Goal: Task Accomplishment & Management: Complete application form

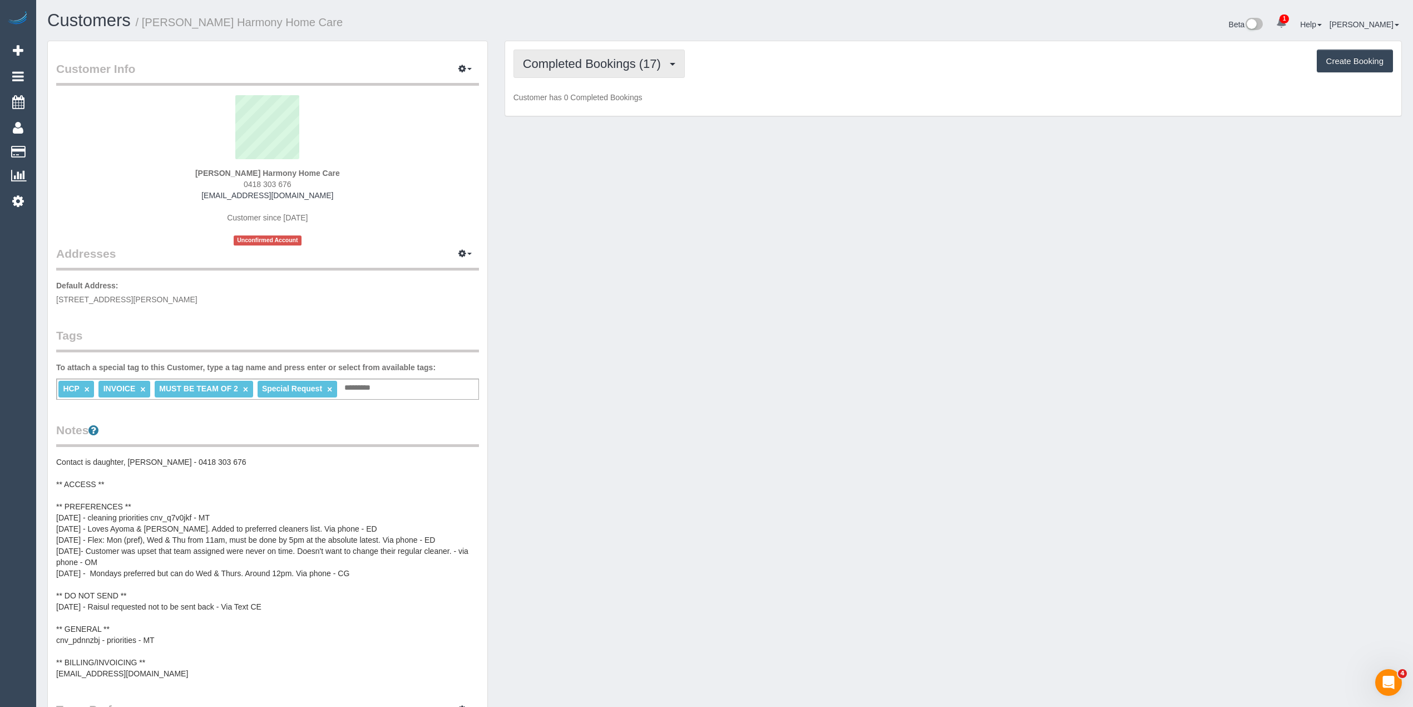
click at [558, 65] on span "Completed Bookings (17)" at bounding box center [595, 64] width 144 height 14
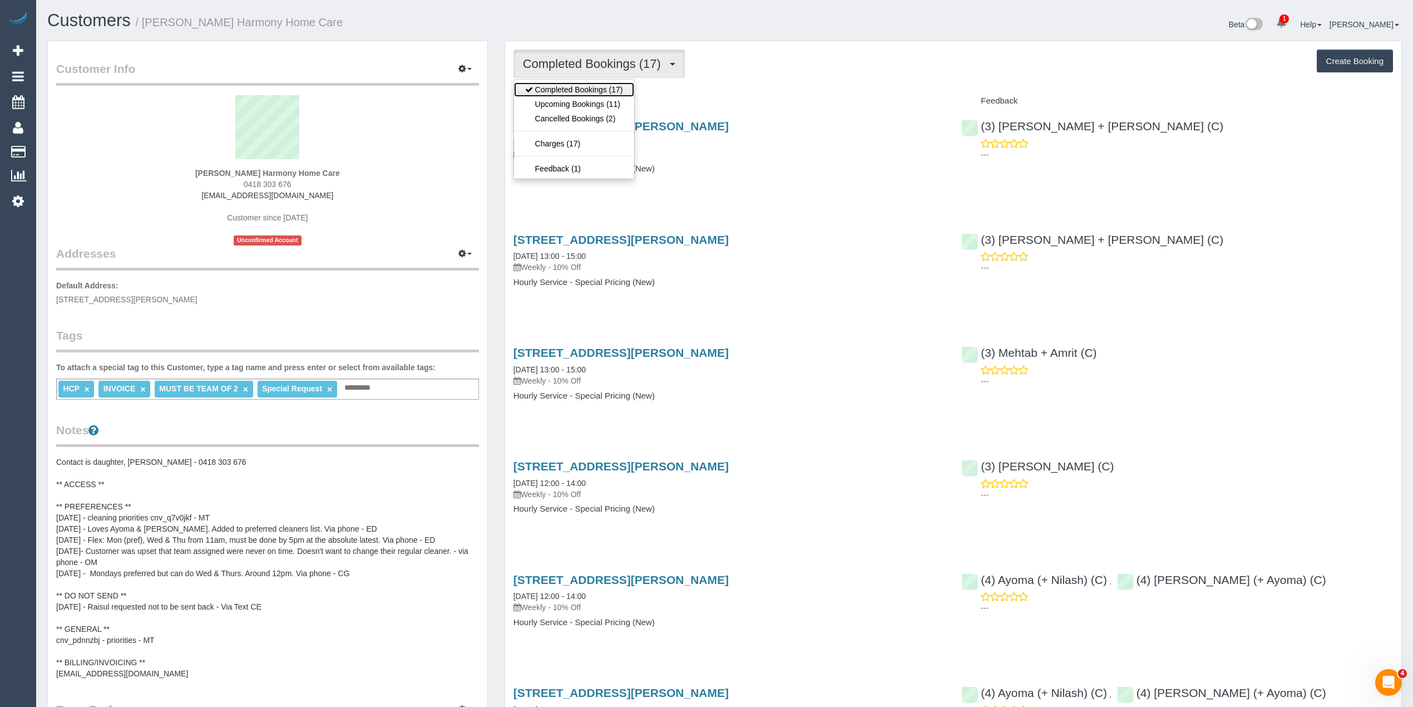
click at [580, 96] on link "Completed Bookings (17)" at bounding box center [574, 89] width 120 height 14
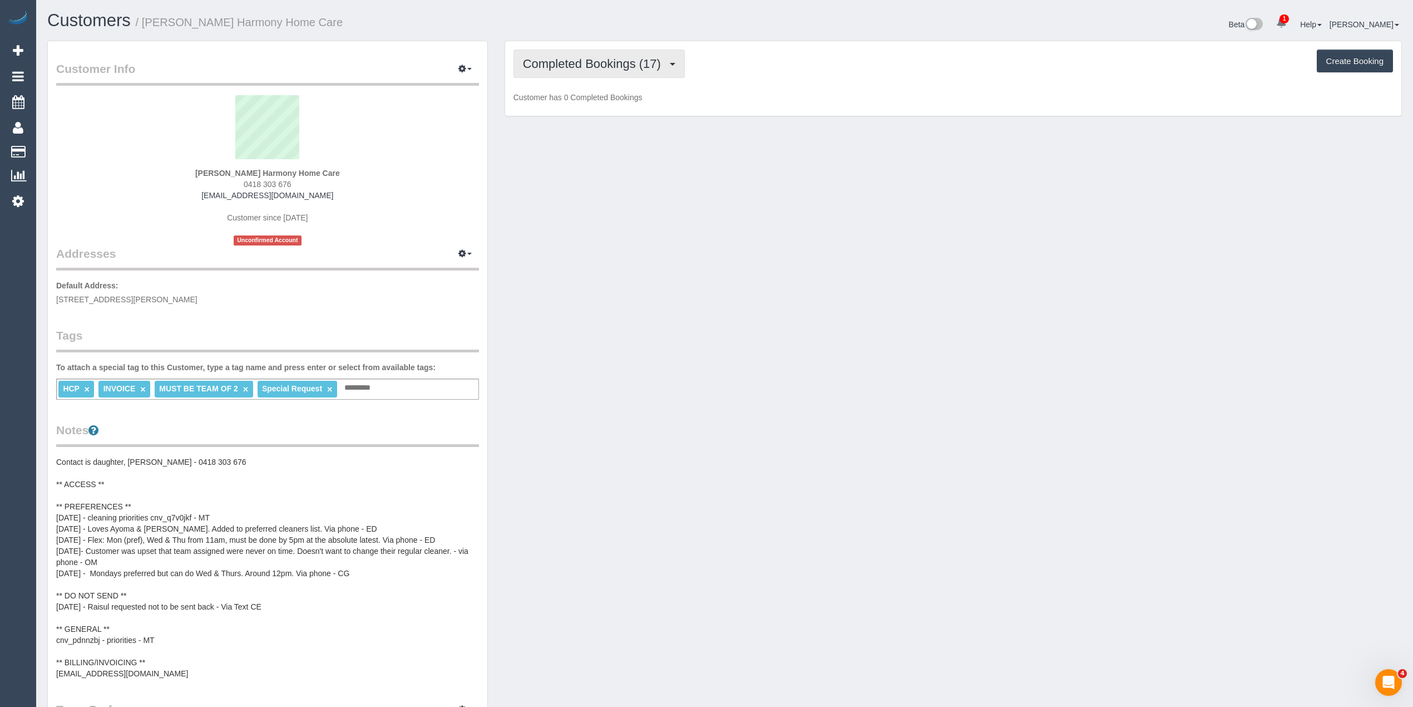
click at [564, 57] on span "Completed Bookings (17)" at bounding box center [595, 64] width 144 height 14
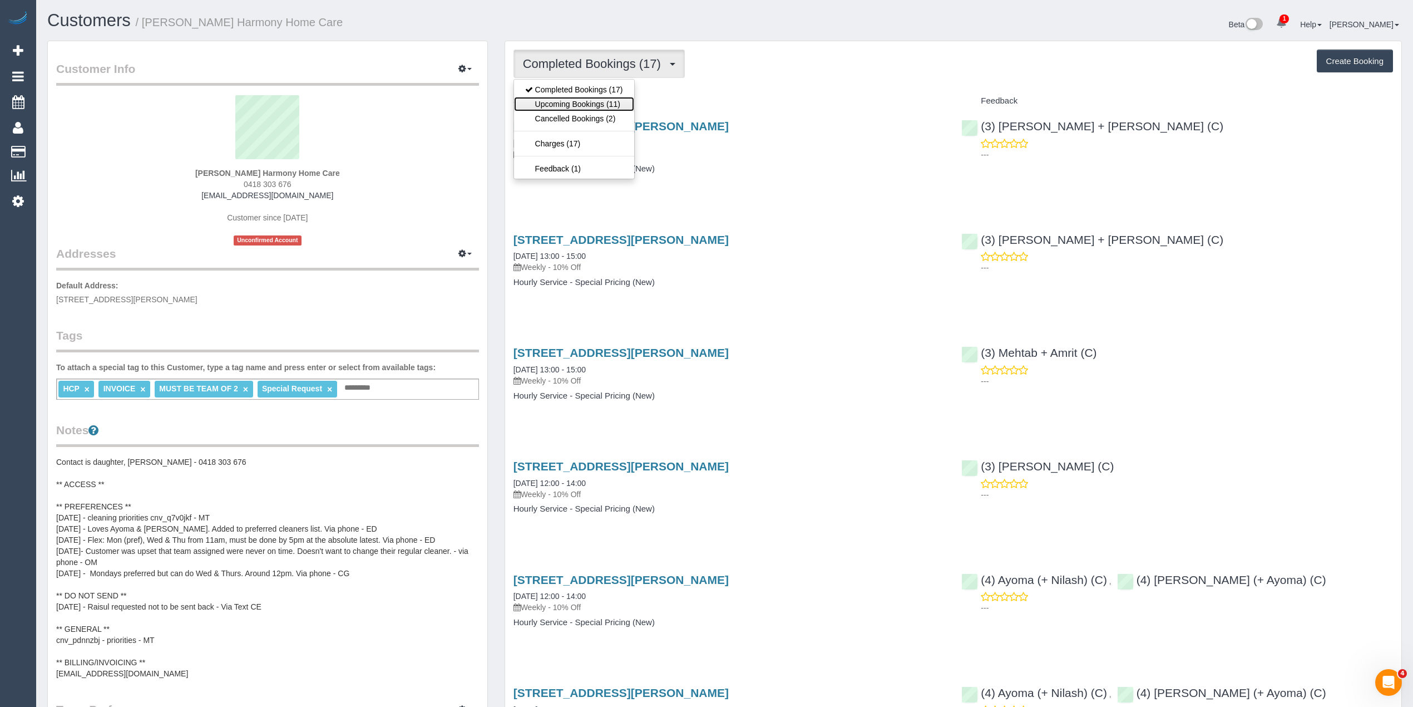
click at [597, 106] on link "Upcoming Bookings (11)" at bounding box center [574, 104] width 120 height 14
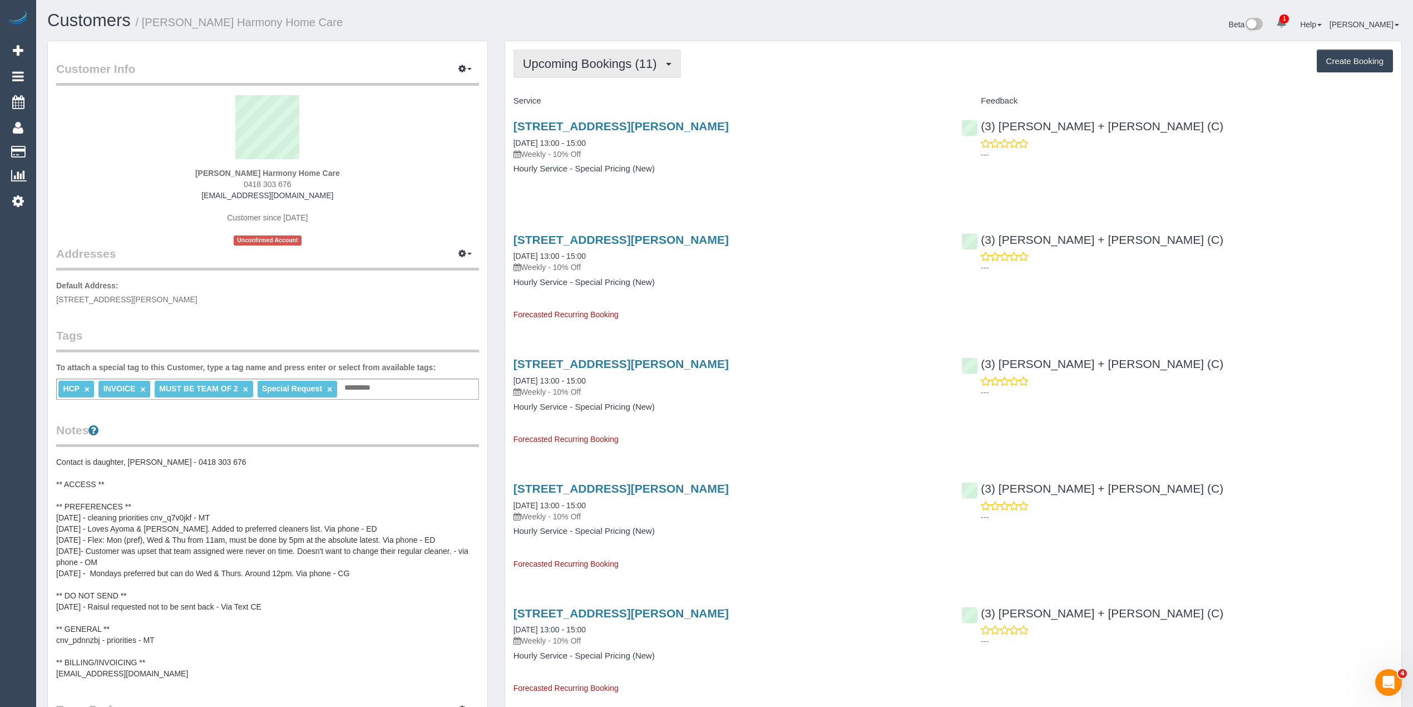
click at [557, 65] on span "Upcoming Bookings (11)" at bounding box center [593, 64] width 140 height 14
click at [562, 92] on link "Completed Bookings (17)" at bounding box center [574, 89] width 120 height 14
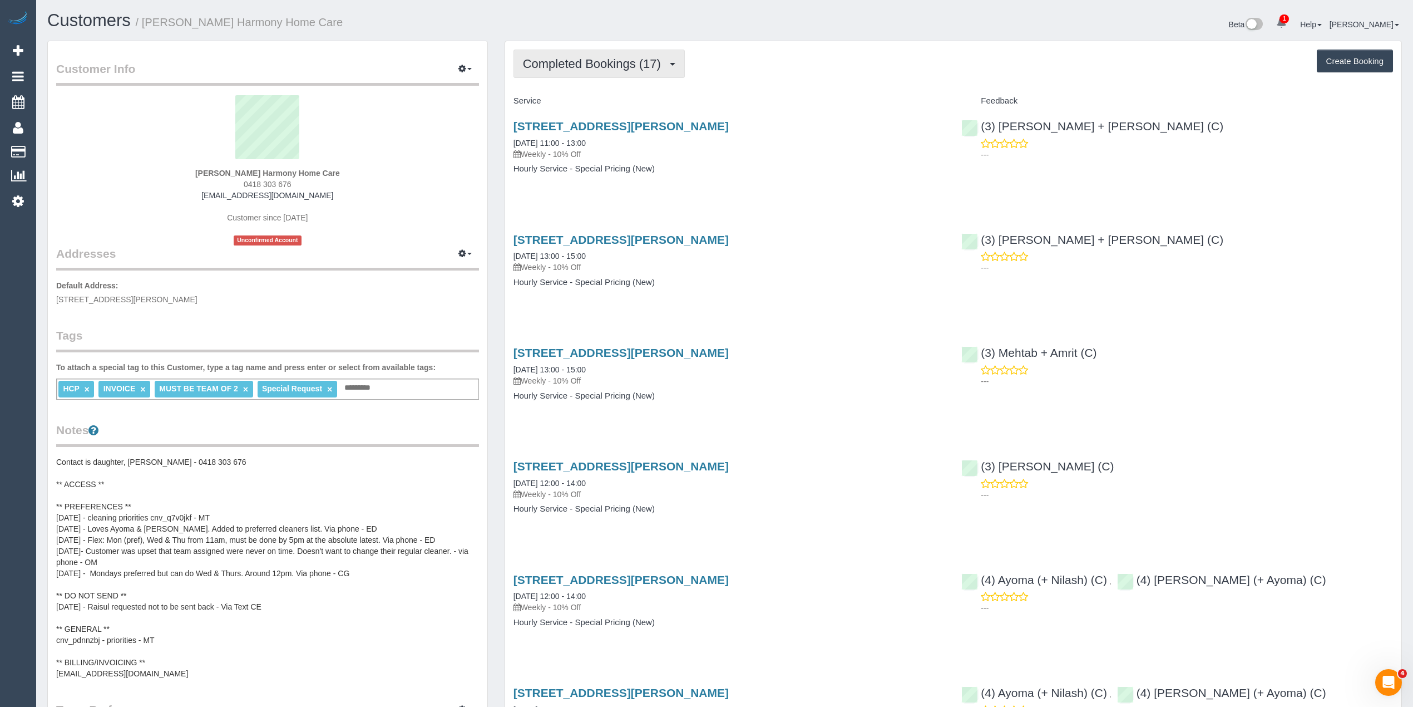
click at [575, 55] on button "Completed Bookings (17)" at bounding box center [599, 64] width 171 height 28
click at [582, 101] on link "Upcoming Bookings (11)" at bounding box center [574, 104] width 120 height 14
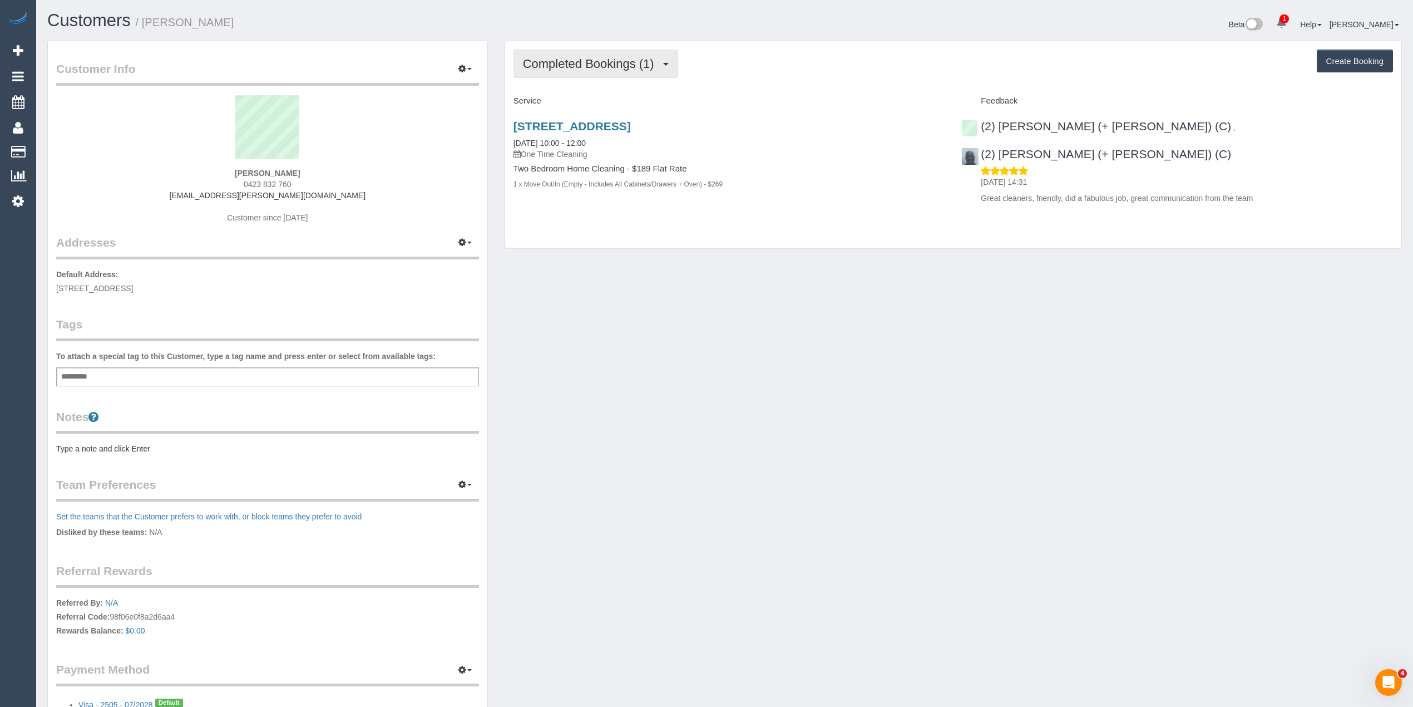
click at [561, 70] on button "Completed Bookings (1)" at bounding box center [596, 64] width 165 height 28
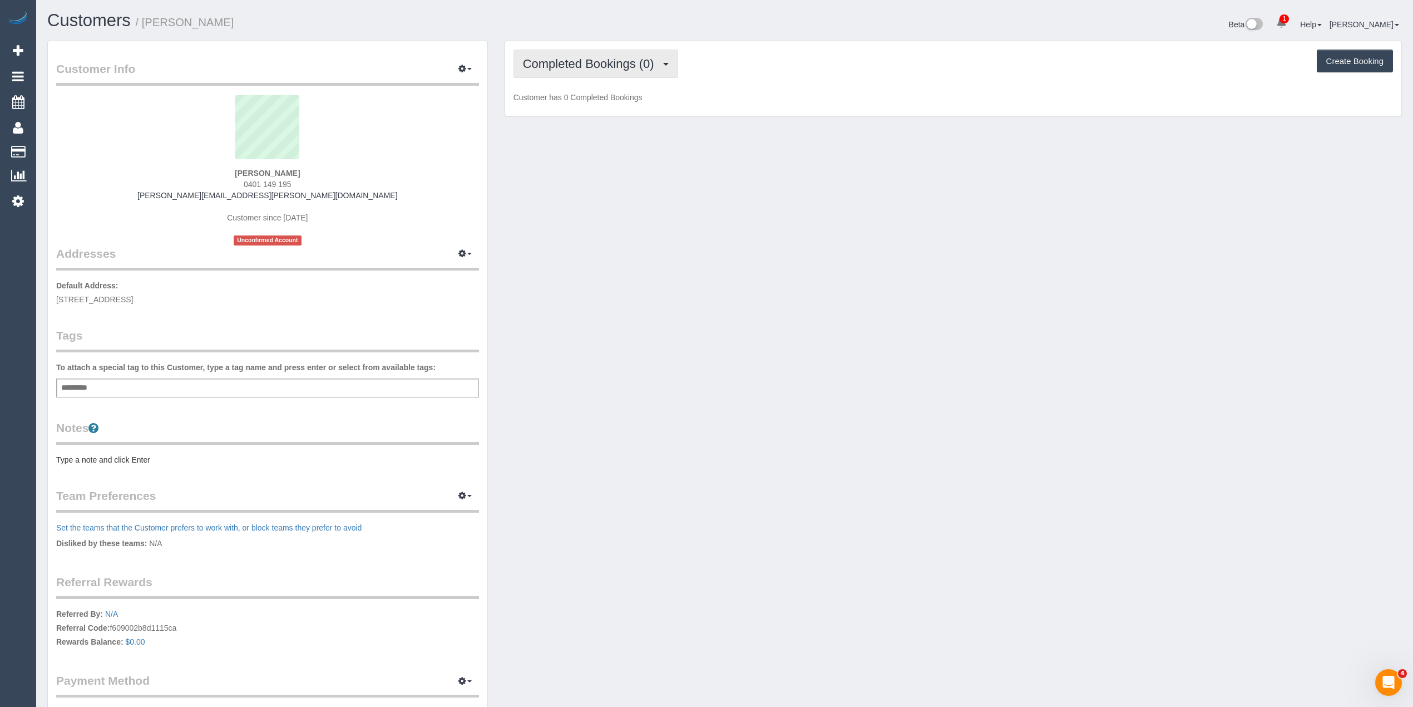
click at [550, 59] on span "Completed Bookings (0)" at bounding box center [591, 64] width 137 height 14
click at [610, 105] on link "Upcoming Bookings (1)" at bounding box center [572, 104] width 116 height 14
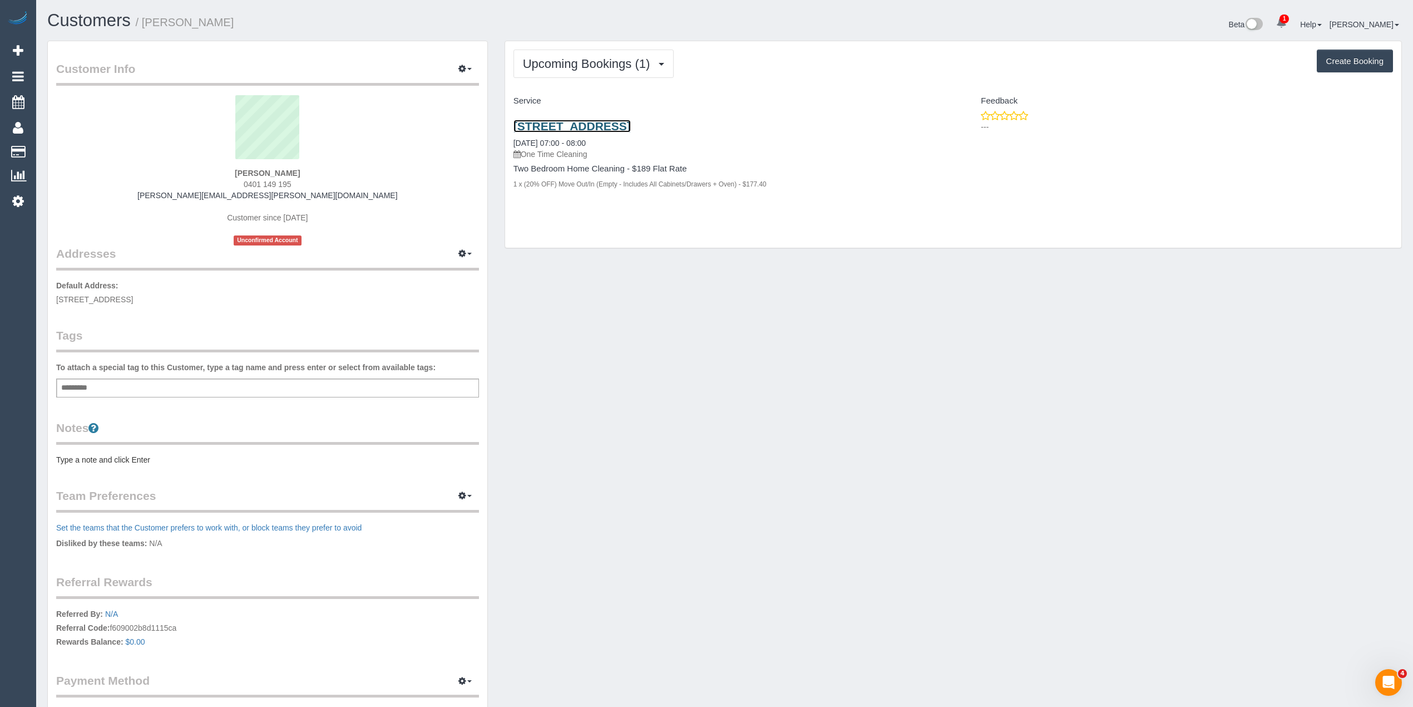
click at [600, 125] on link "10 Darvall Court, Cheltenham, VIC 3192" at bounding box center [572, 126] width 117 height 13
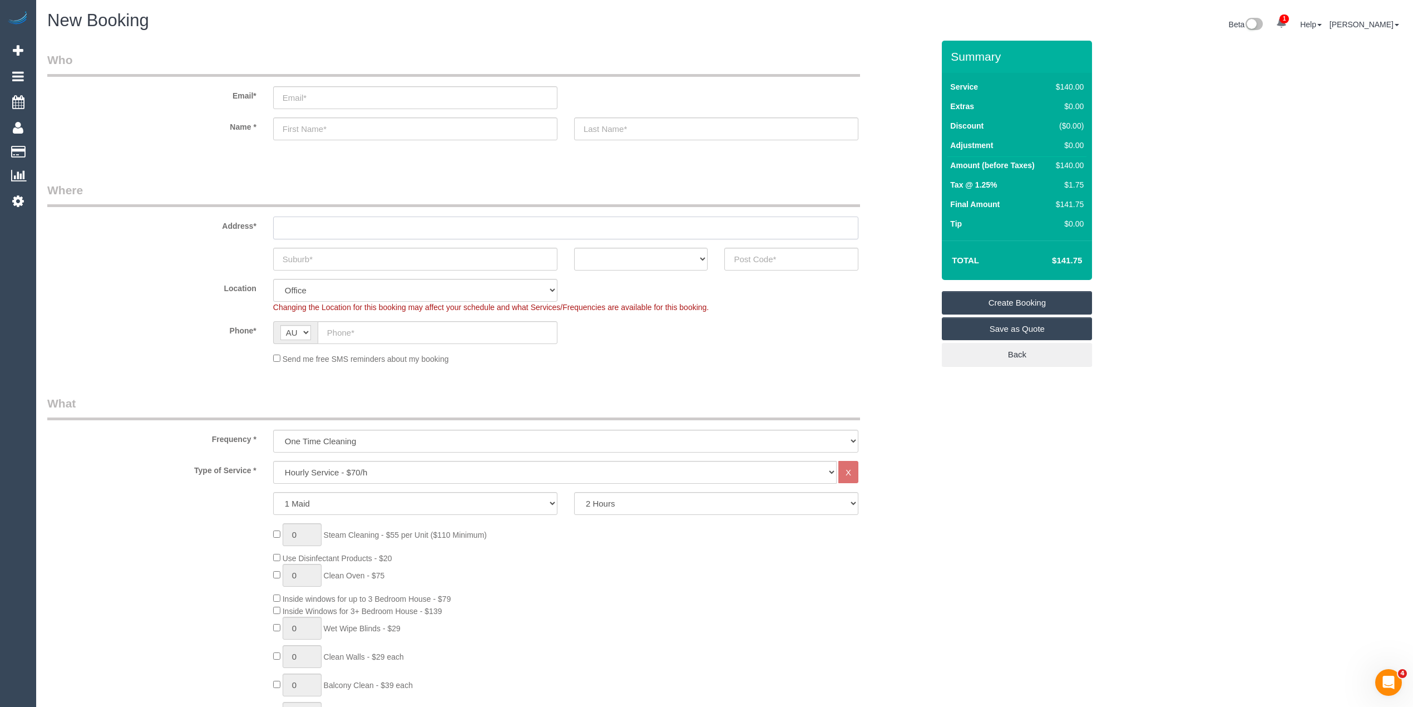
click at [308, 228] on input "text" at bounding box center [565, 227] width 585 height 23
type input "[STREET_ADDRESS][PERSON_NAME]"
drag, startPoint x: 370, startPoint y: 227, endPoint x: 214, endPoint y: 219, distance: 156.0
click at [215, 219] on div "Address* [STREET_ADDRESS][PERSON_NAME]" at bounding box center [490, 210] width 903 height 57
click at [314, 263] on input "text" at bounding box center [415, 259] width 284 height 23
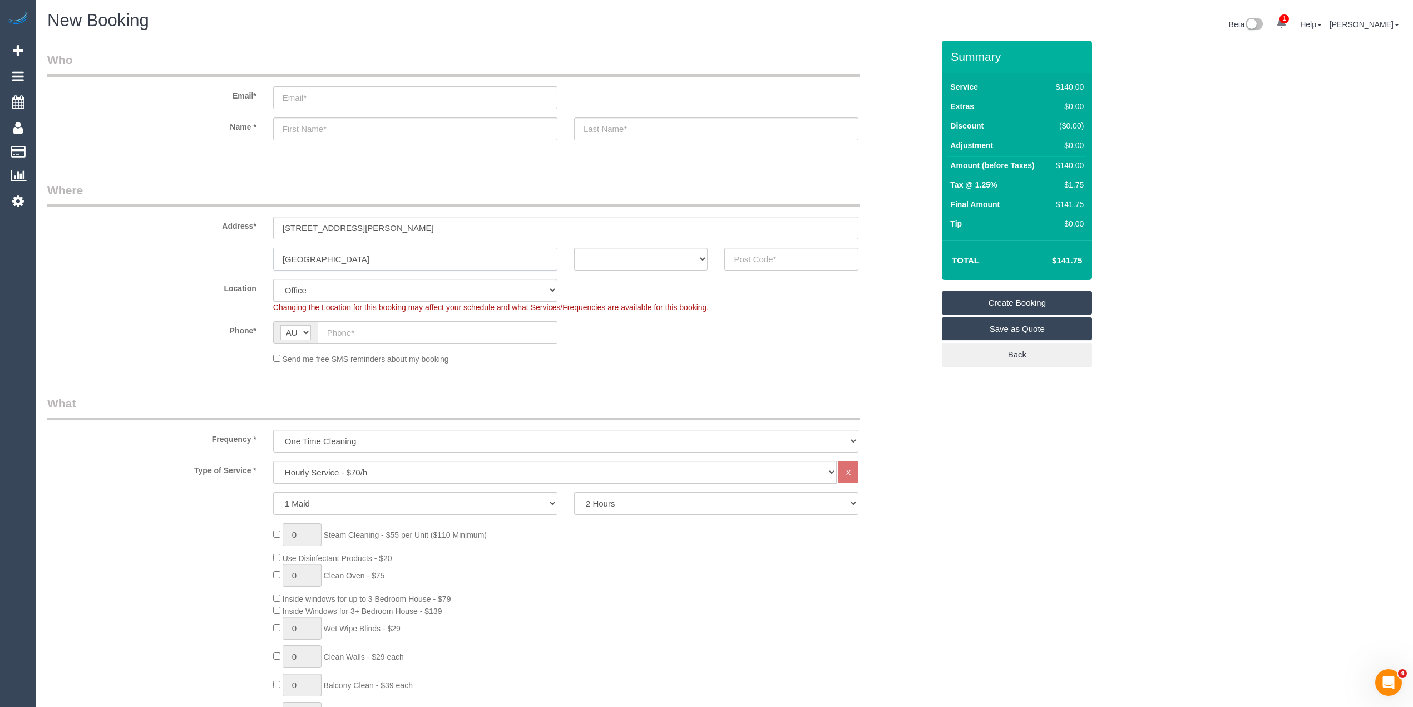
drag, startPoint x: 366, startPoint y: 260, endPoint x: 244, endPoint y: 242, distance: 123.3
click at [244, 242] on sui-booking-address "Address* 77 Nicholson Street Brunswick East ACT NSW NT QLD SA TAS VIC WA" at bounding box center [490, 226] width 886 height 88
type input "Brunswick East"
click at [798, 261] on input "text" at bounding box center [792, 259] width 134 height 23
type input "3057"
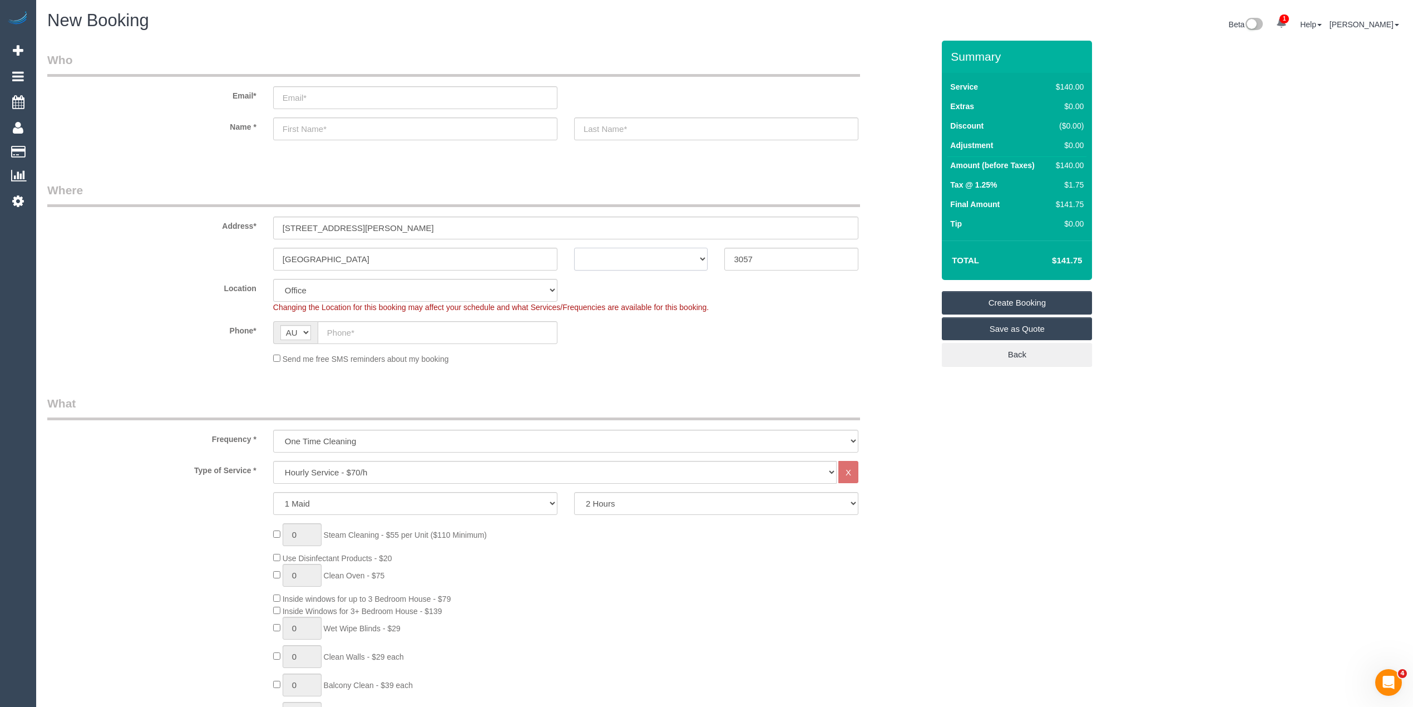
click at [629, 253] on select "ACT NSW NT QLD SA TAS VIC WA" at bounding box center [641, 259] width 134 height 23
select select "88"
select select "VIC"
click at [574, 248] on select "ACT NSW NT QLD SA TAS VIC WA" at bounding box center [641, 259] width 134 height 23
select select "object:2128"
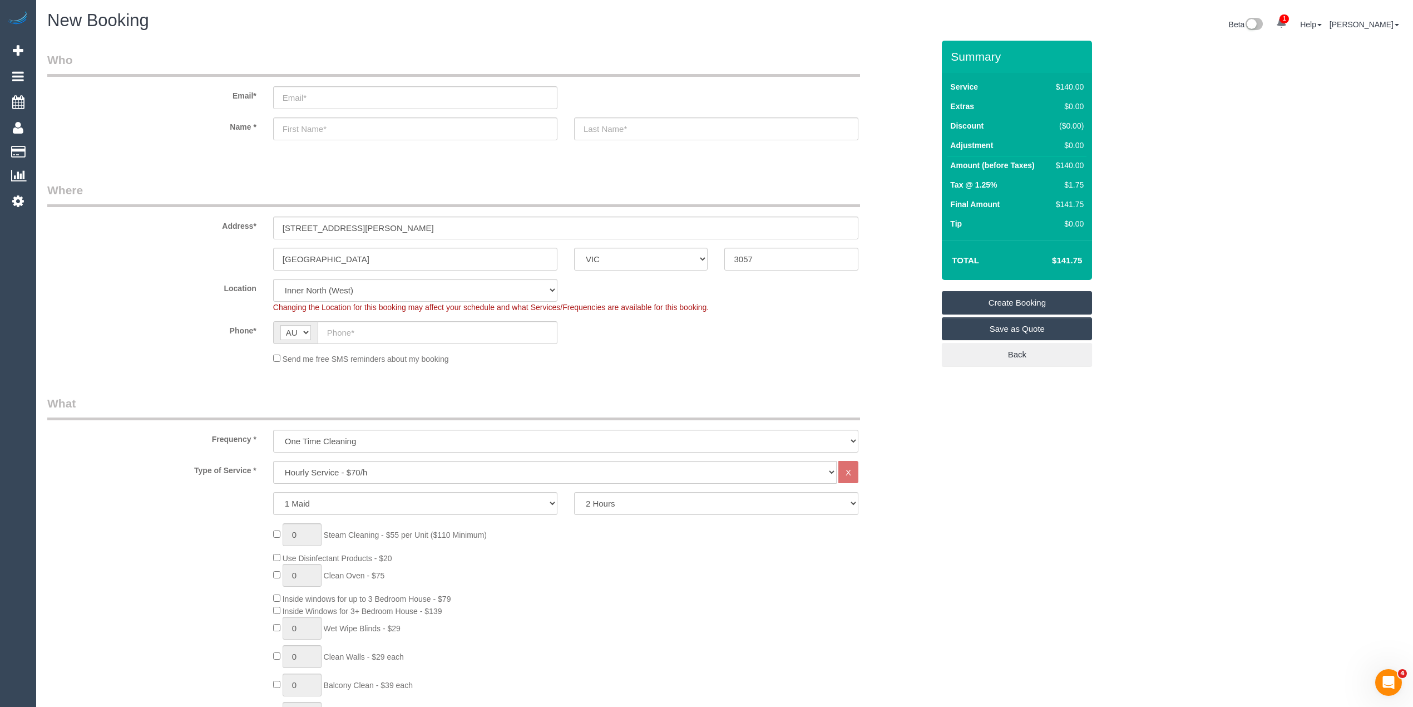
click at [328, 474] on select "Hourly Service - $70/h Hourly Service - $65/h Hourly Service - $60/h Hourly Ser…" at bounding box center [555, 472] width 564 height 23
select select "211"
click at [273, 461] on select "Hourly Service - $70/h Hourly Service - $65/h Hourly Service - $60/h Hourly Ser…" at bounding box center [555, 472] width 564 height 23
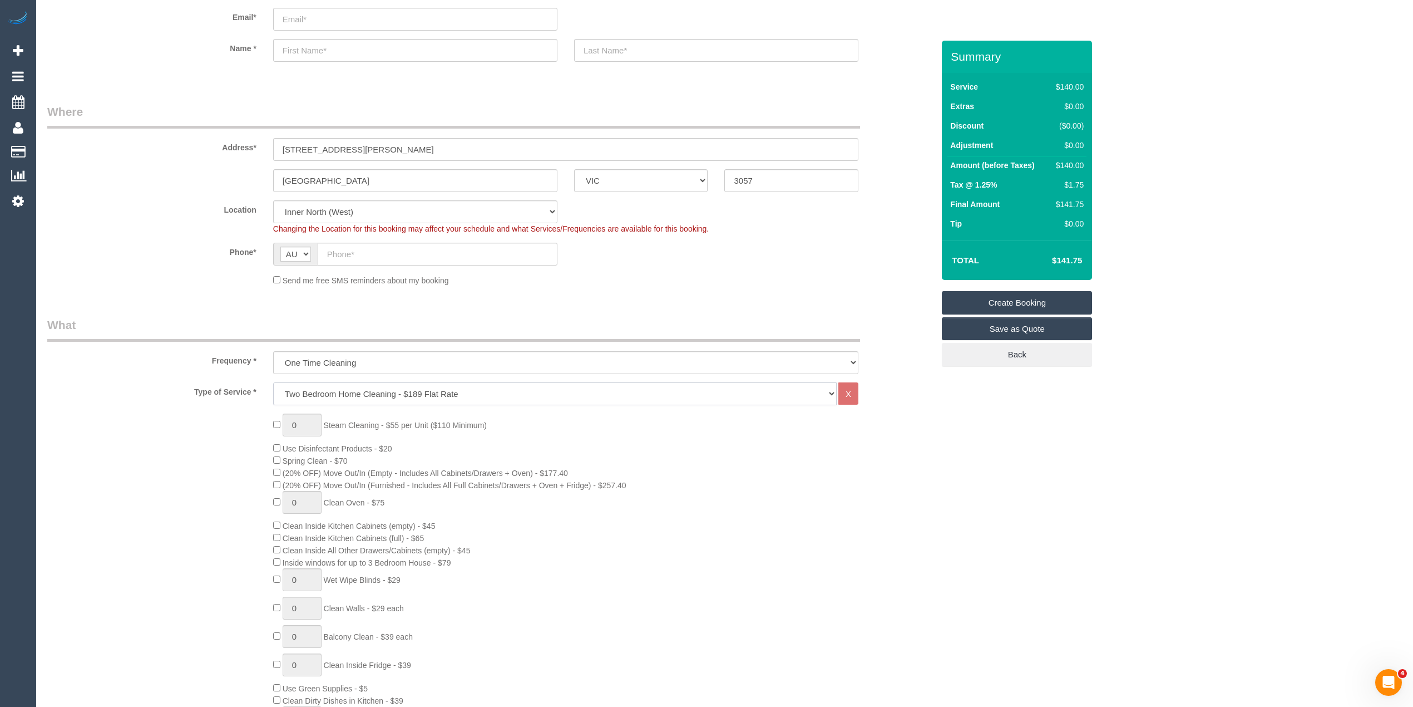
scroll to position [223, 0]
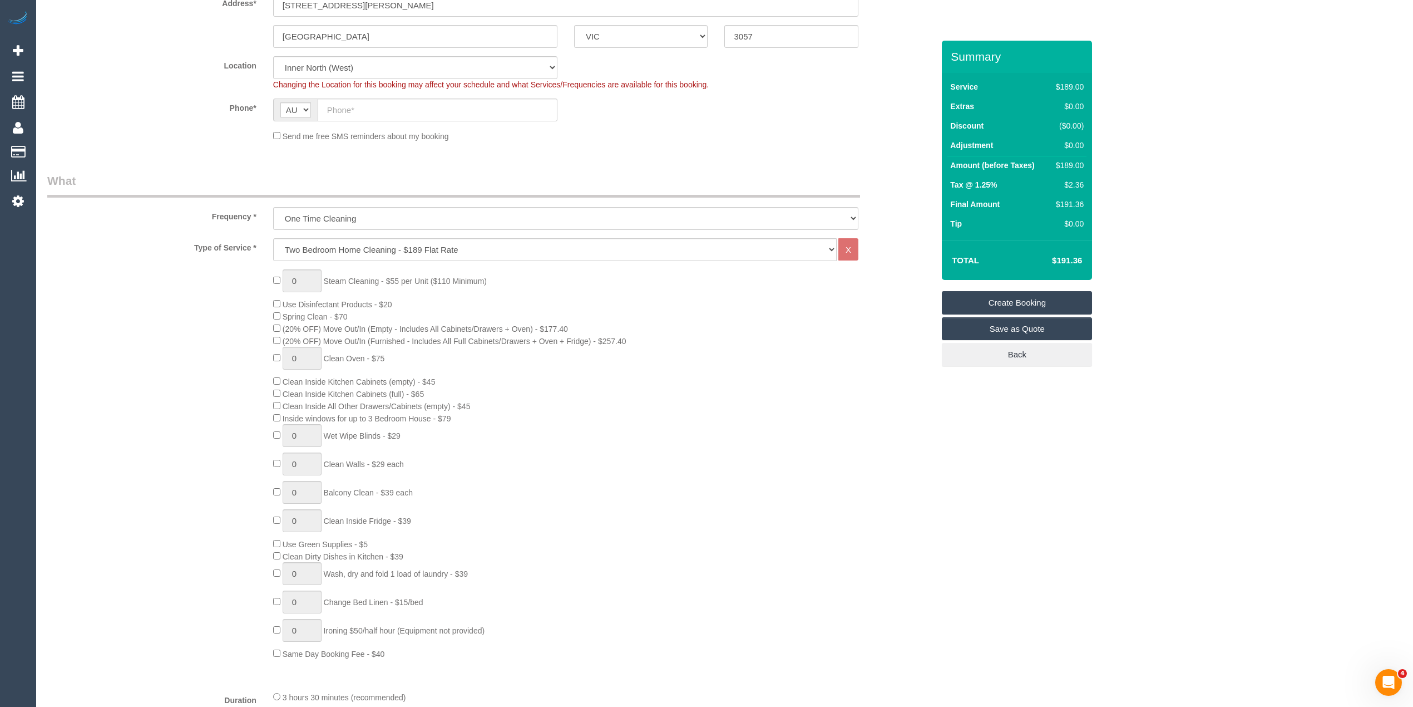
click at [180, 316] on div "0 Steam Cleaning - $55 per Unit ($110 Minimum) Use Disinfectant Products - $20 …" at bounding box center [490, 464] width 903 height 390
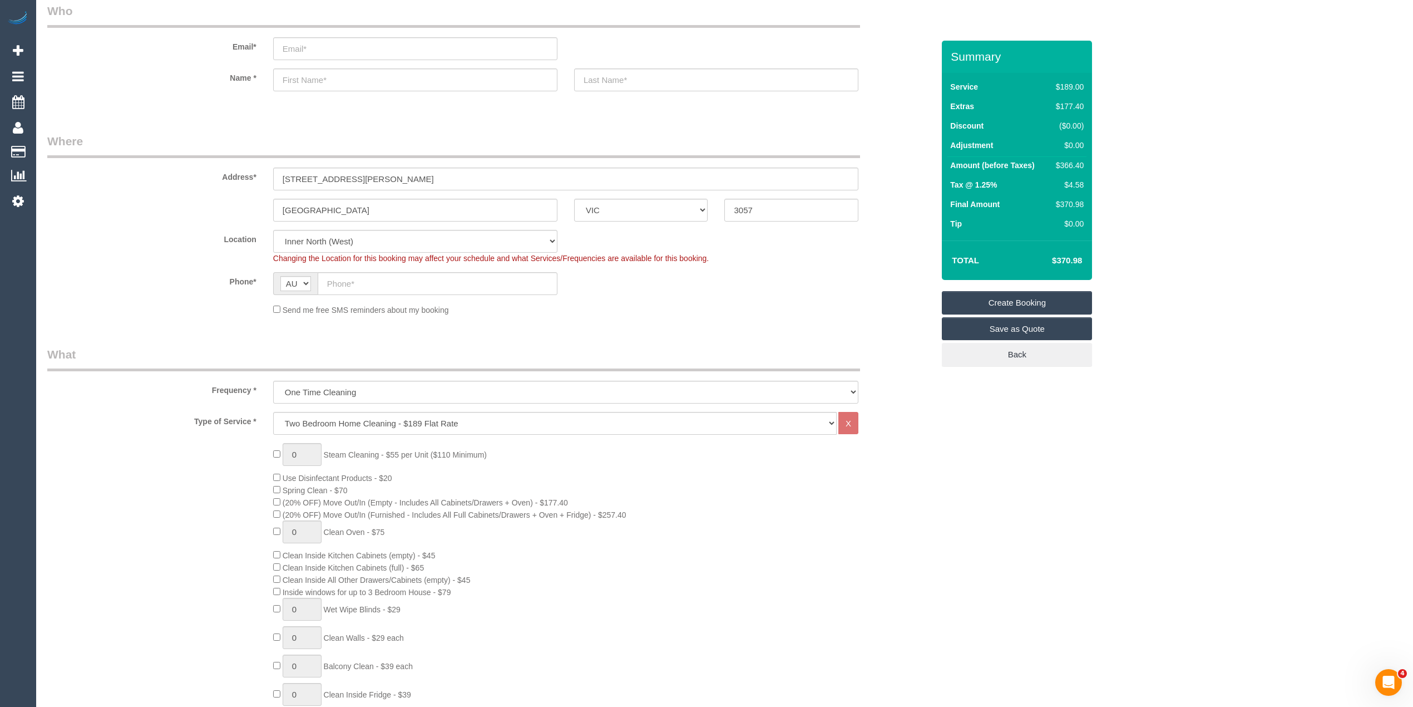
scroll to position [0, 0]
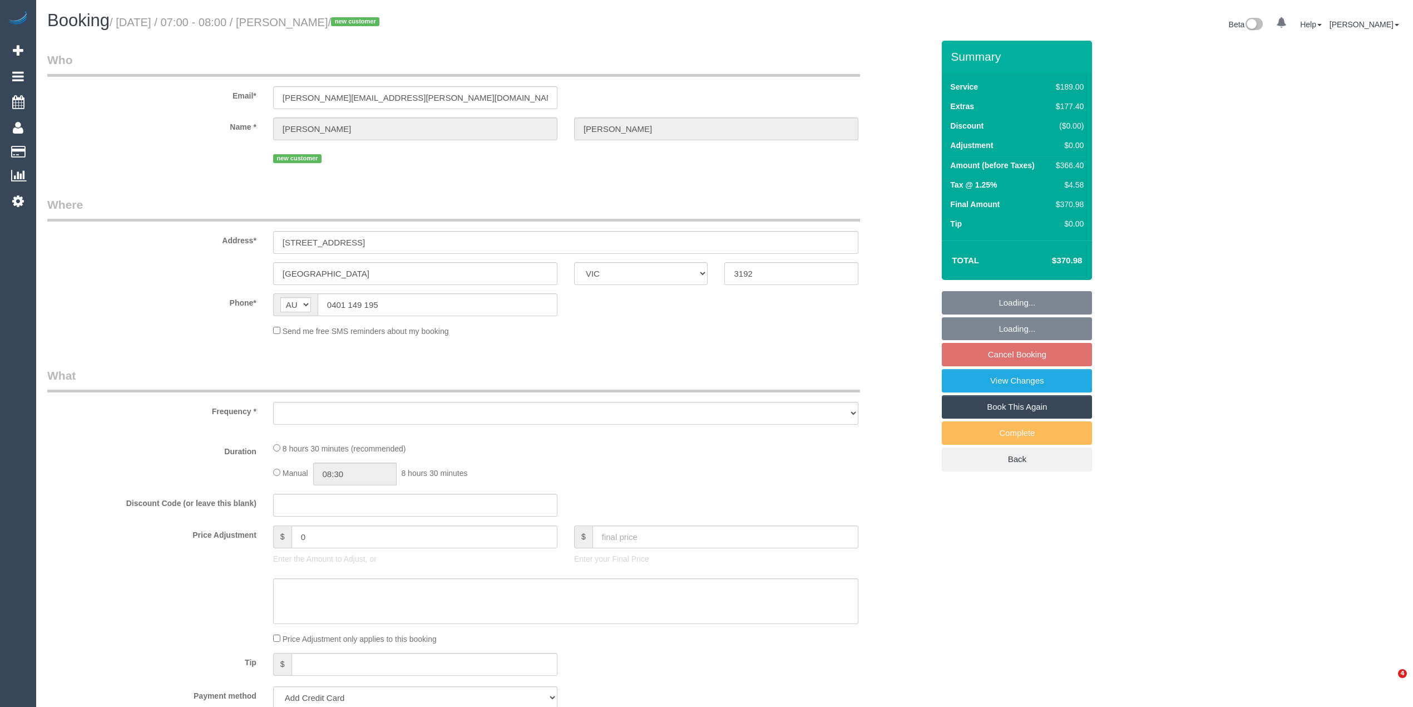
select select "VIC"
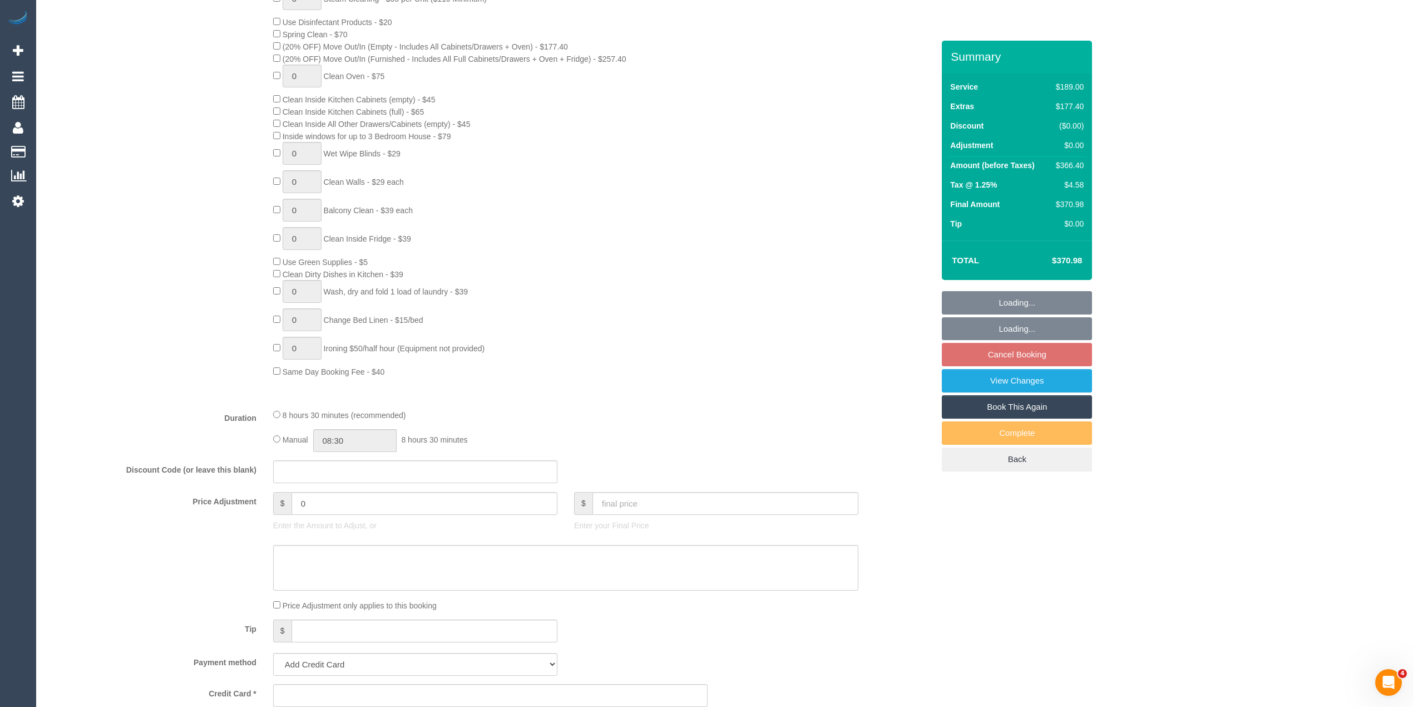
select select "object:1144"
select select "number:28"
select select "number:17"
select select "number:19"
select select "number:36"
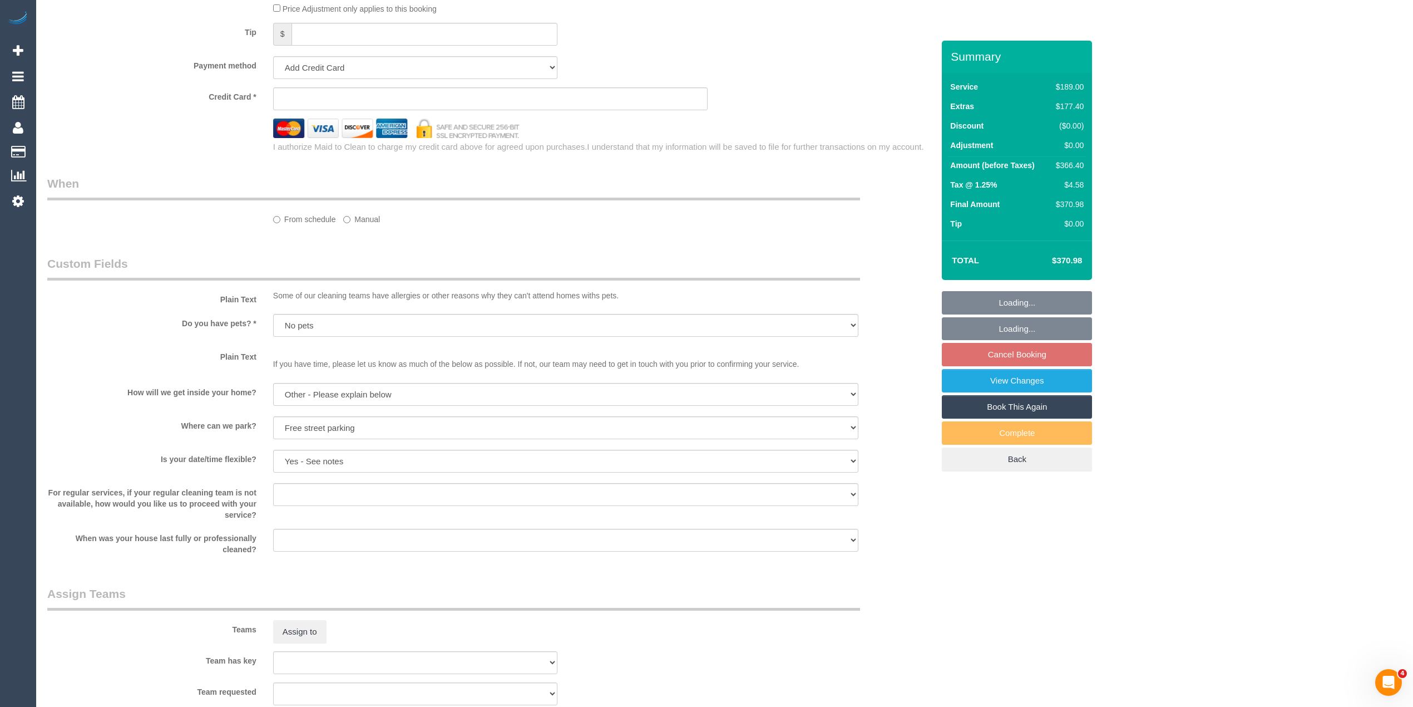
select select "string:stripe-pm_1S8b9Z2GScqysDRV3JONTb6N"
select select "spot1"
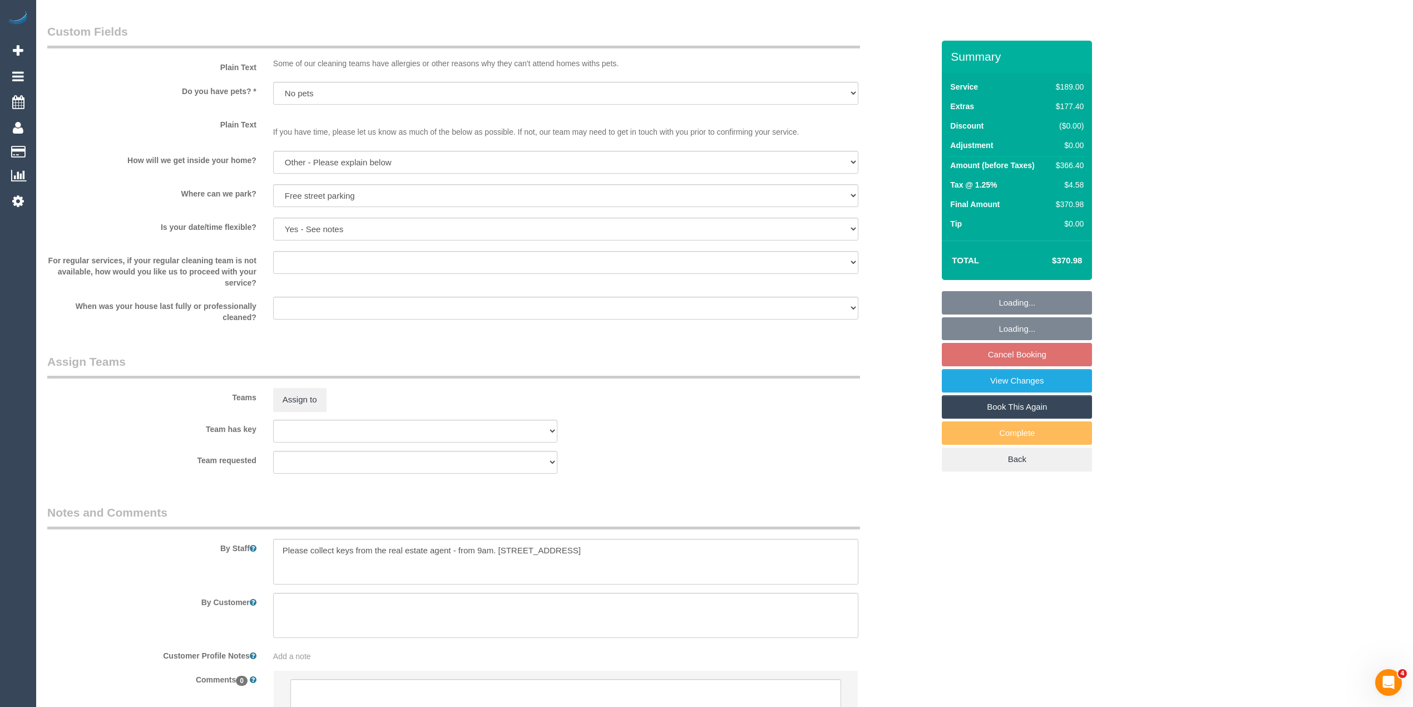
scroll to position [1413, 0]
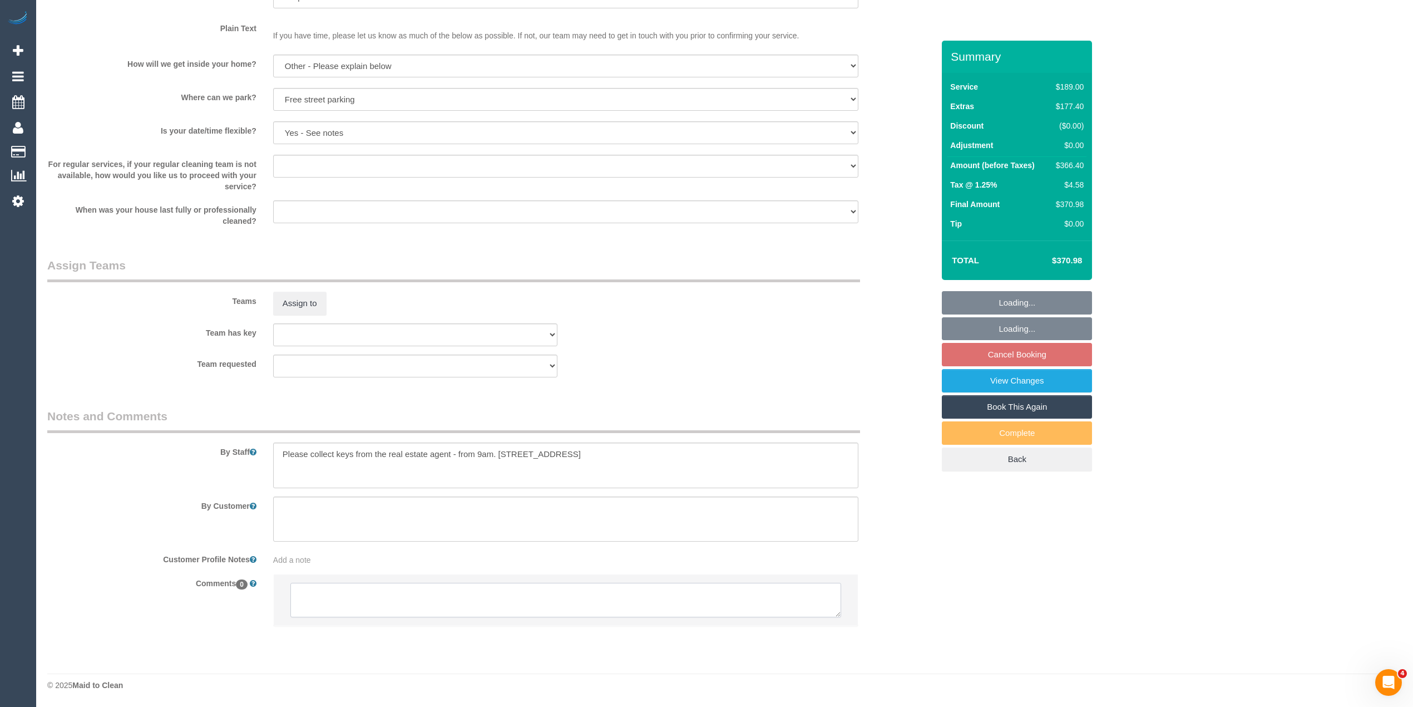
click at [423, 598] on textarea at bounding box center [565, 600] width 551 height 35
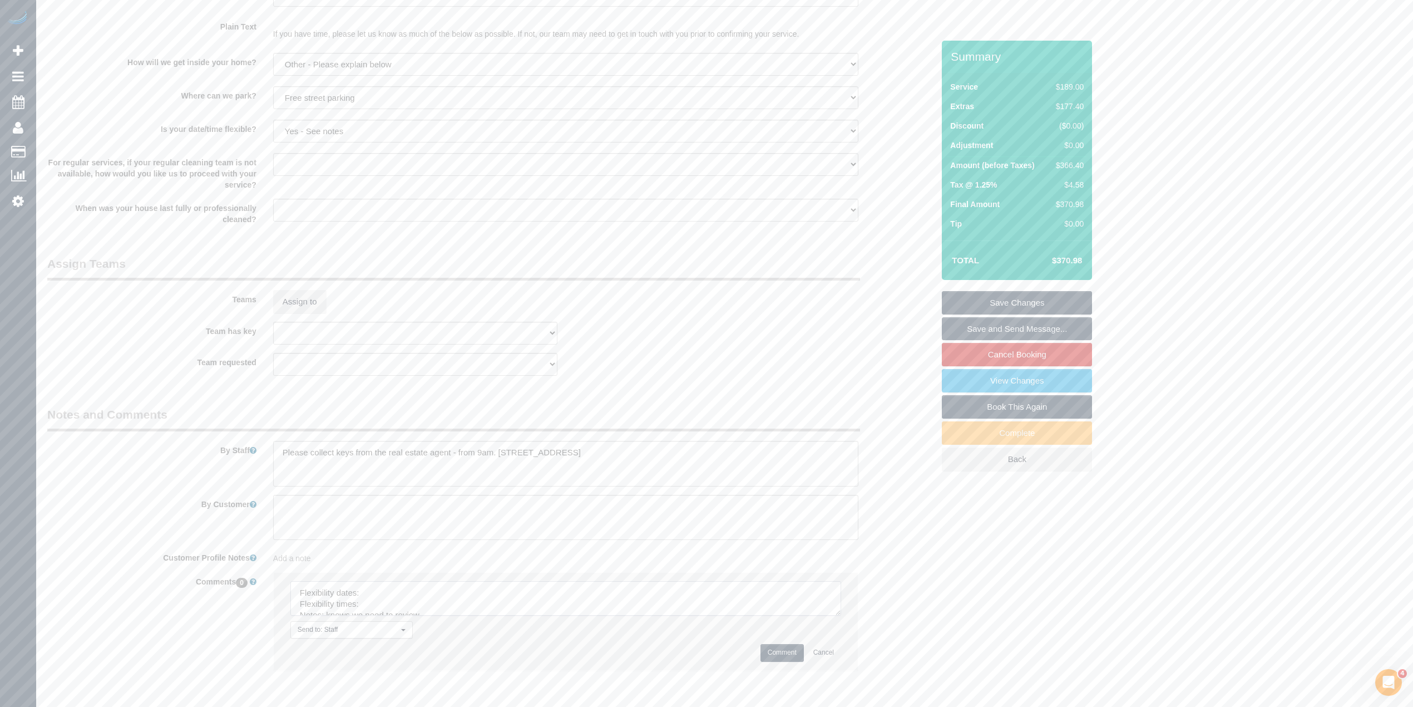
drag, startPoint x: 839, startPoint y: 612, endPoint x: 853, endPoint y: 682, distance: 71.4
click at [841, 615] on textarea at bounding box center [565, 598] width 551 height 35
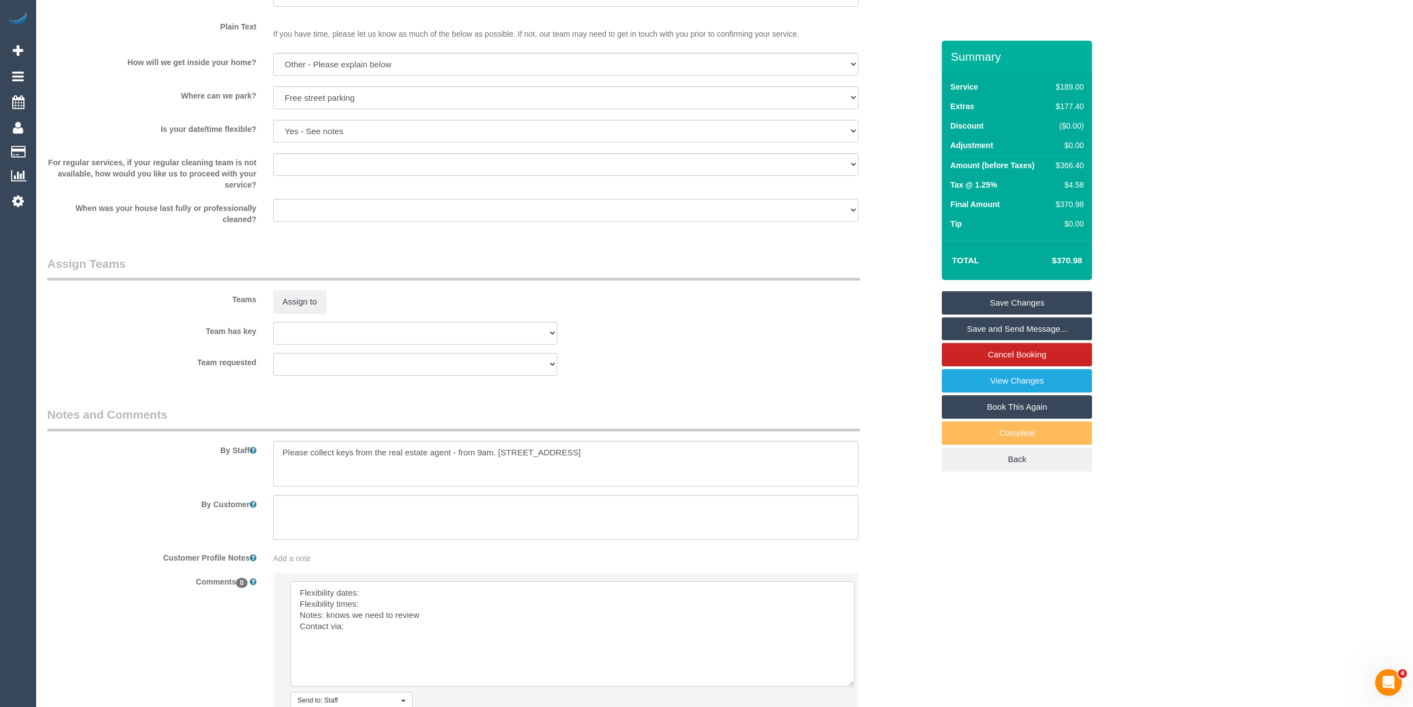
click at [405, 593] on textarea at bounding box center [572, 633] width 564 height 105
click at [424, 593] on textarea at bounding box center [572, 633] width 564 height 105
click at [383, 605] on textarea at bounding box center [572, 633] width 564 height 105
click at [377, 633] on textarea at bounding box center [572, 633] width 564 height 105
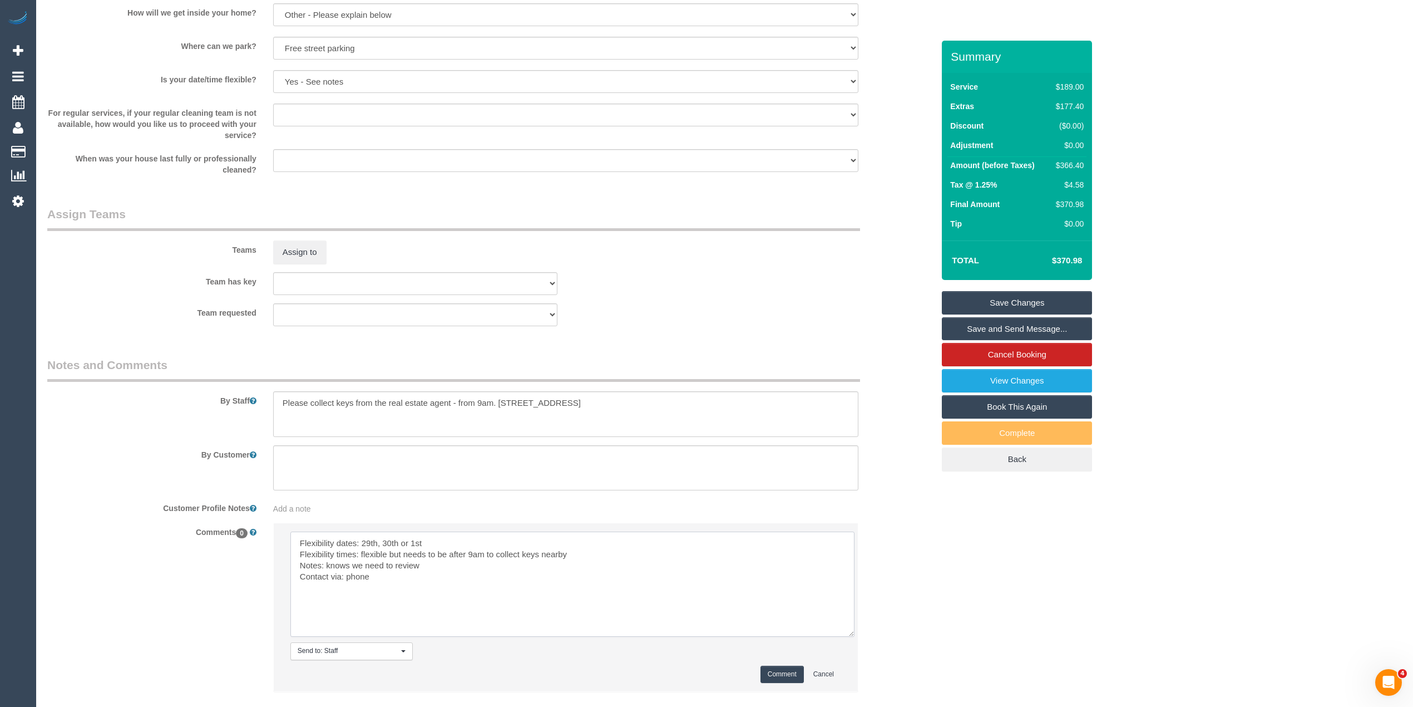
scroll to position [1530, 0]
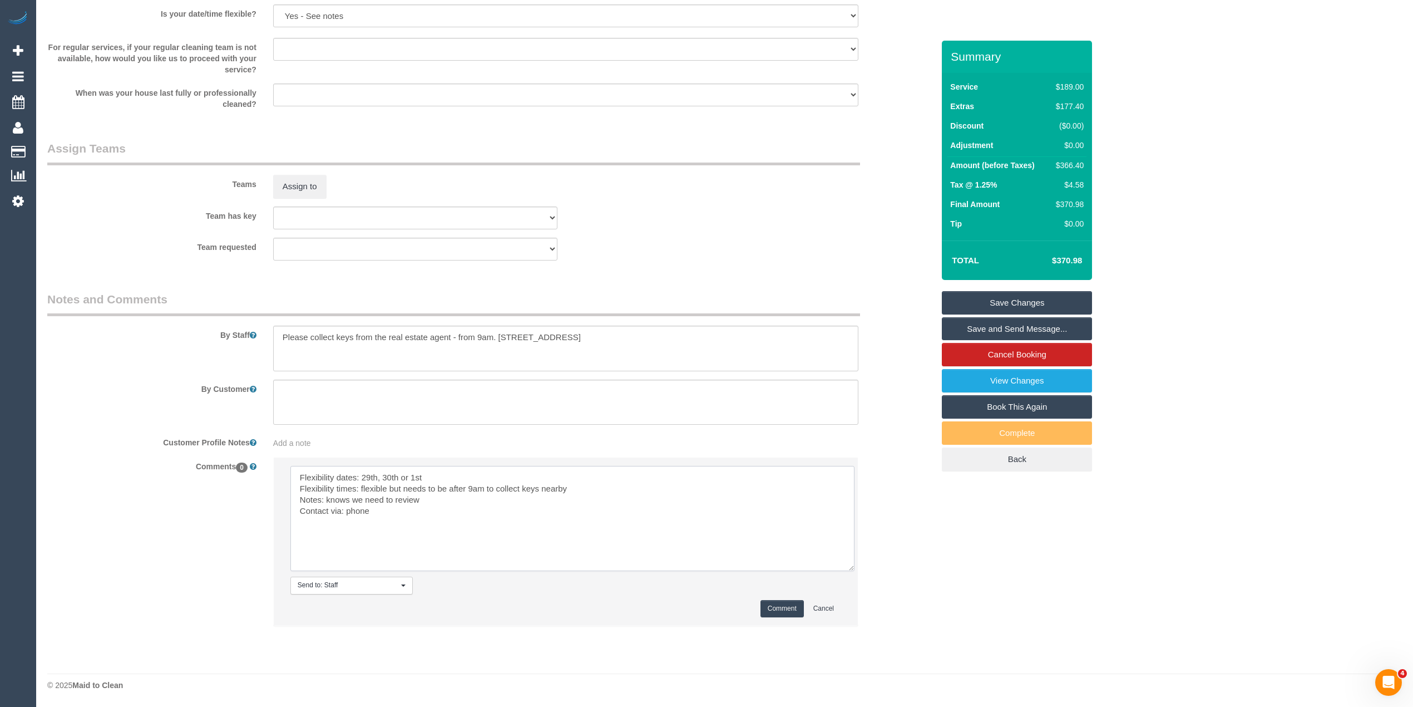
type textarea "Flexibility dates: 29th, 30th or 1st Flexibility times: flexible but needs to b…"
click at [781, 612] on button "Comment" at bounding box center [782, 608] width 43 height 17
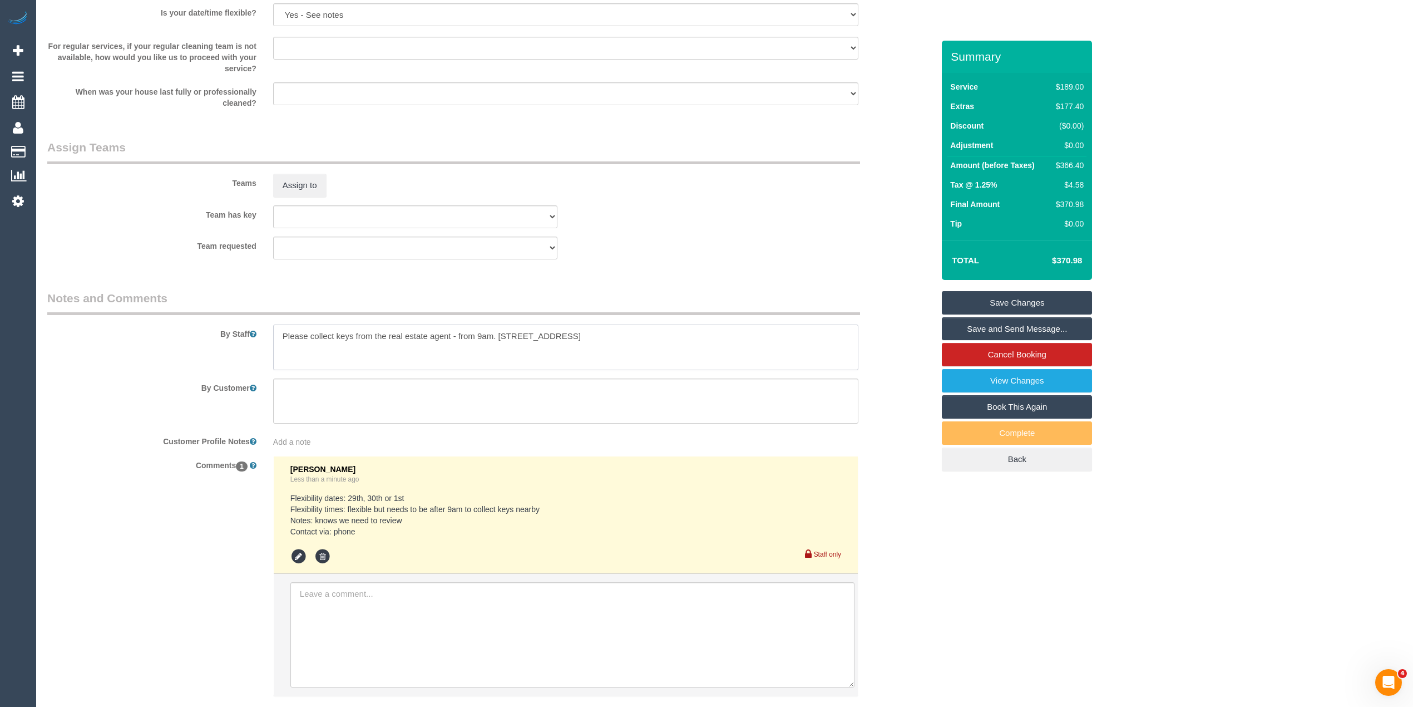
click at [613, 337] on textarea at bounding box center [565, 347] width 585 height 46
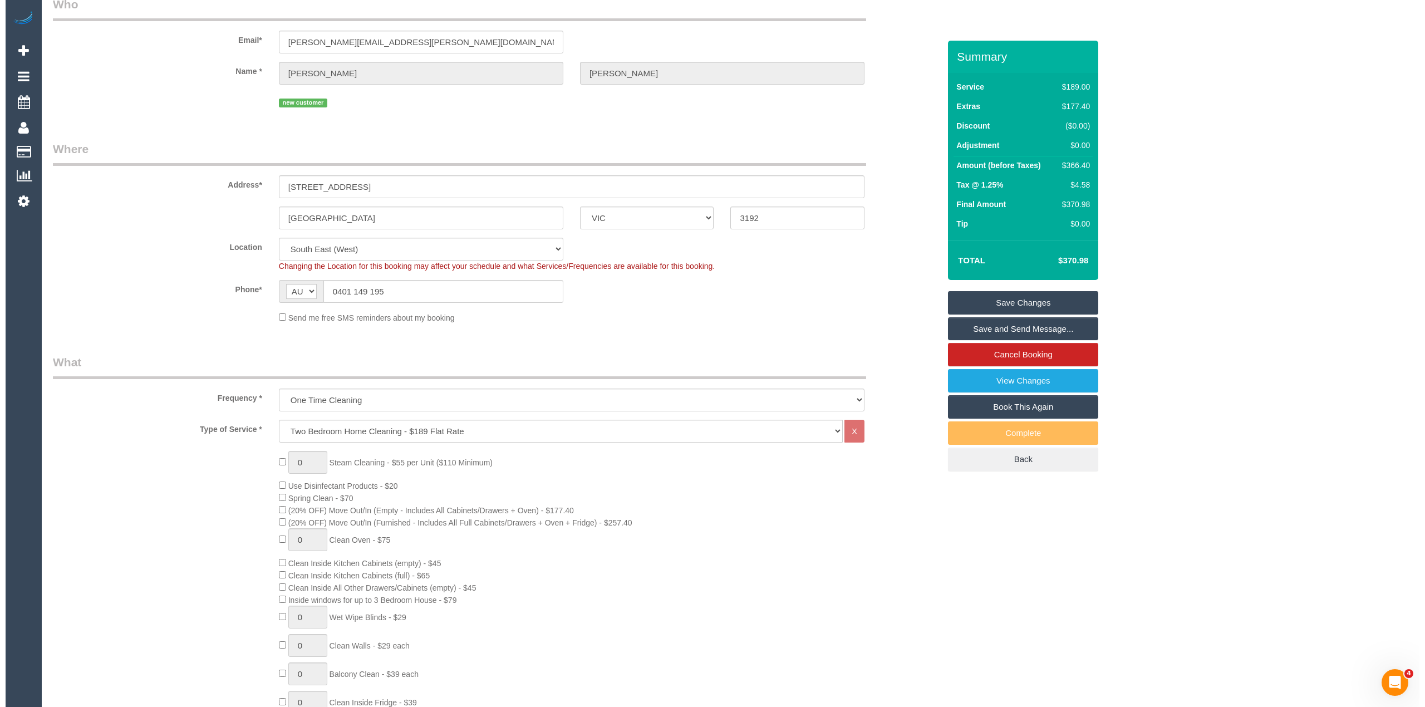
scroll to position [0, 0]
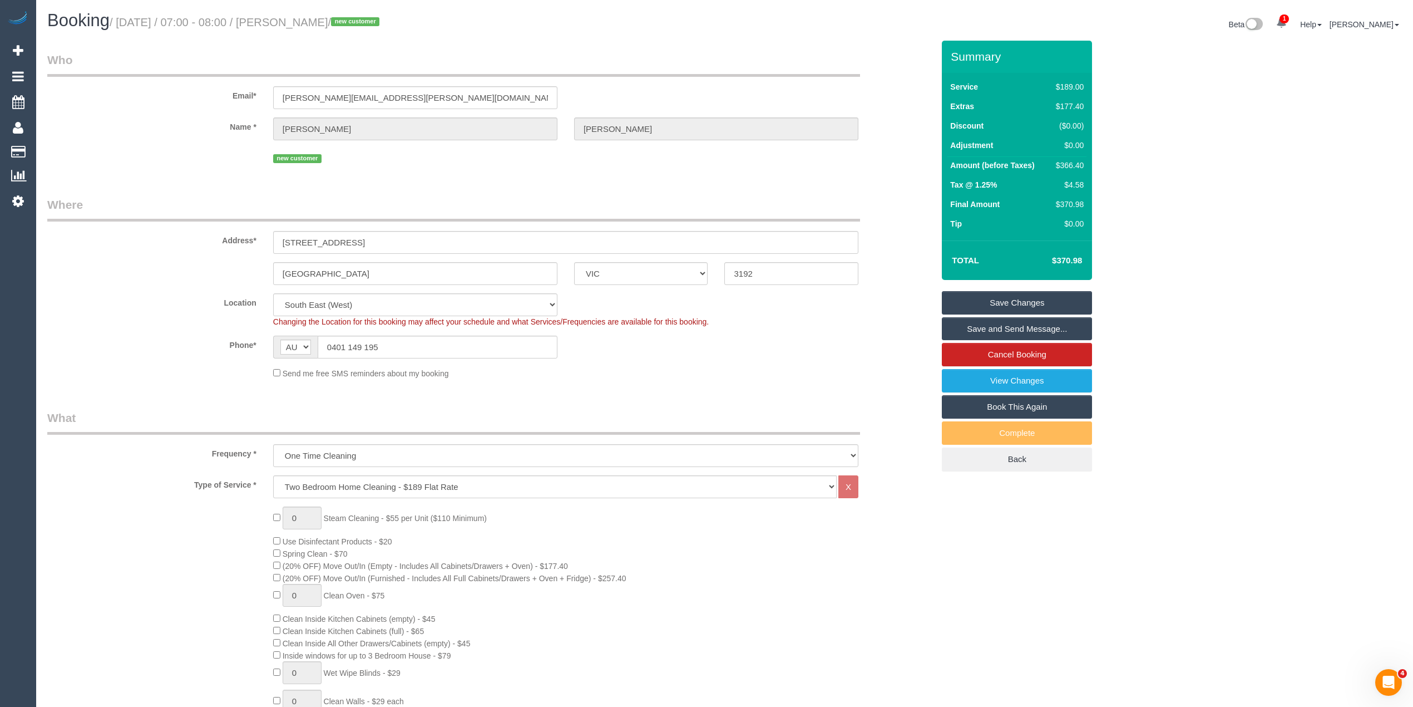
type textarea "Please collect keys from the real estate agent - from 9am. 83C Warrigal Rd, Men…"
drag, startPoint x: 393, startPoint y: 240, endPoint x: 165, endPoint y: 250, distance: 227.8
click at [165, 250] on div "Address* 10 Darvall Court" at bounding box center [490, 224] width 903 height 57
click at [1044, 299] on link "Save Changes" at bounding box center [1017, 302] width 150 height 23
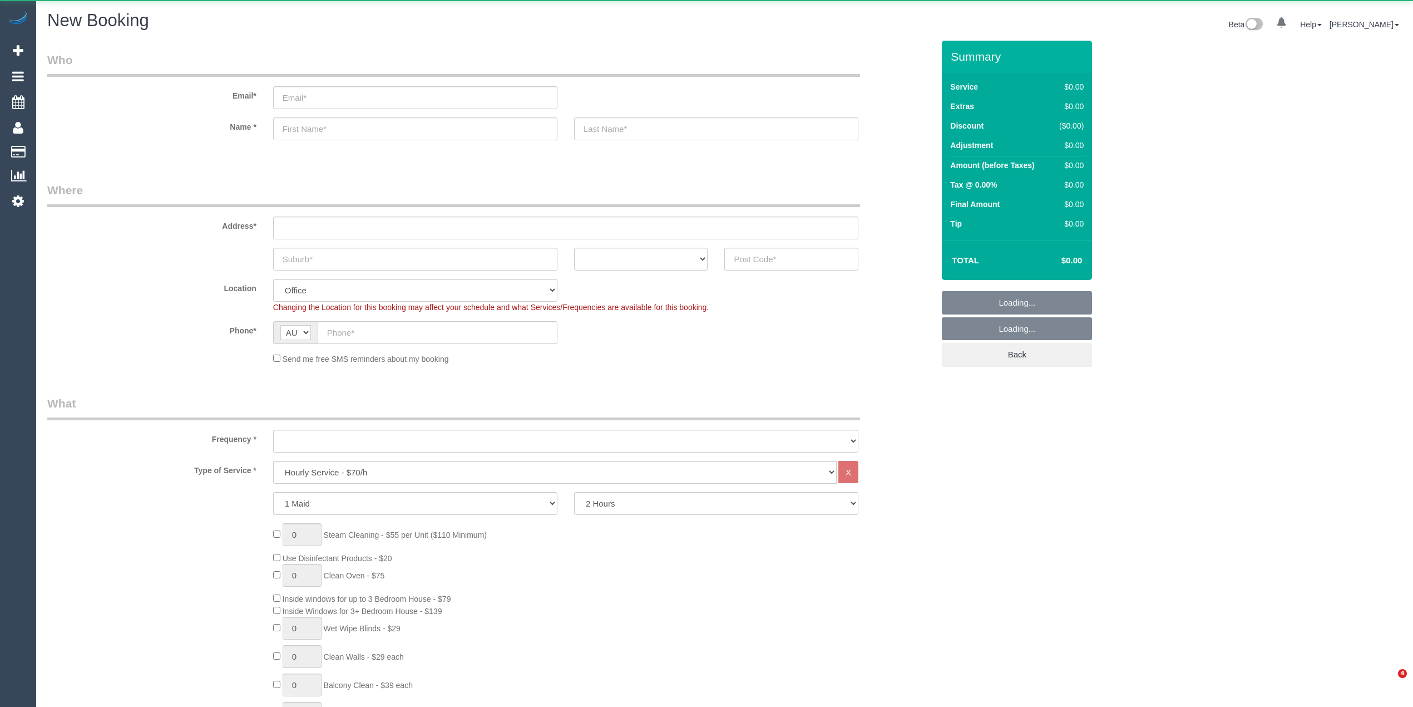
select select "object:822"
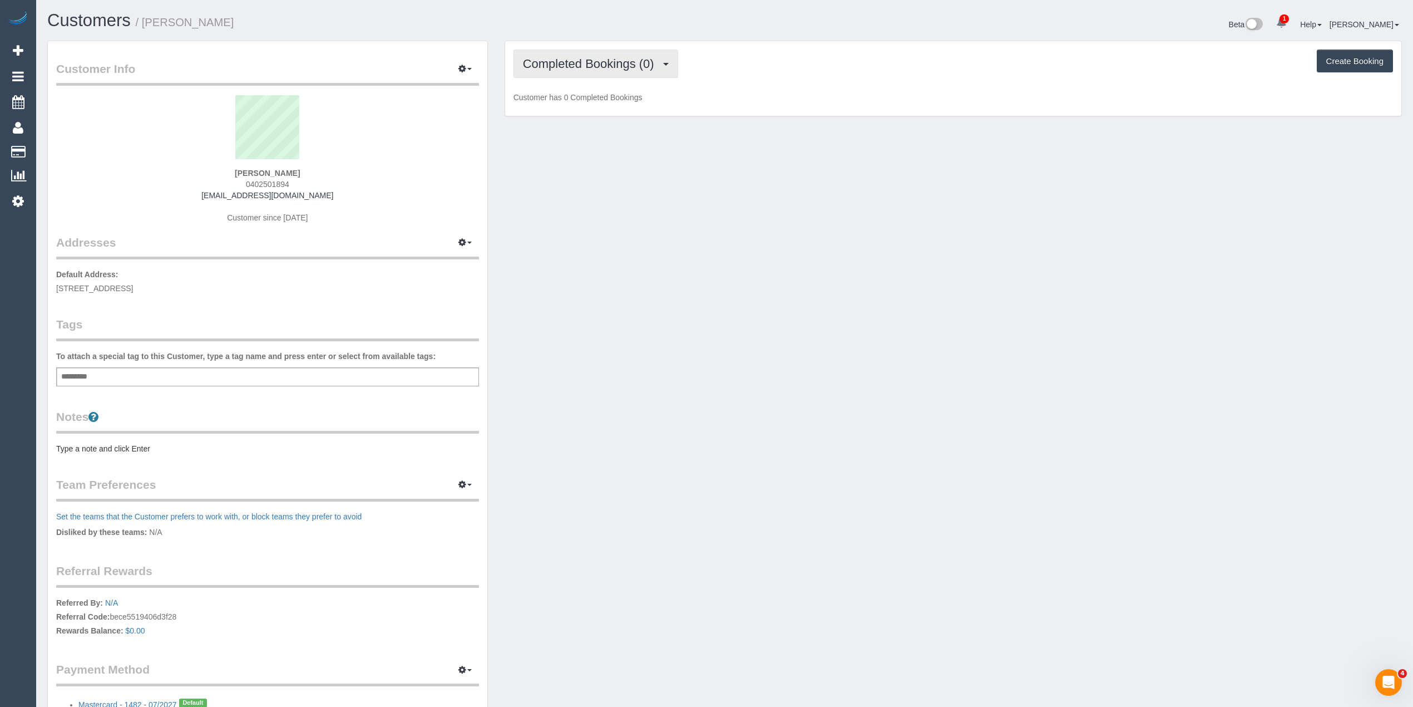
click at [546, 63] on span "Completed Bookings (0)" at bounding box center [591, 64] width 137 height 14
click at [568, 102] on link "Upcoming Bookings (1)" at bounding box center [572, 104] width 116 height 14
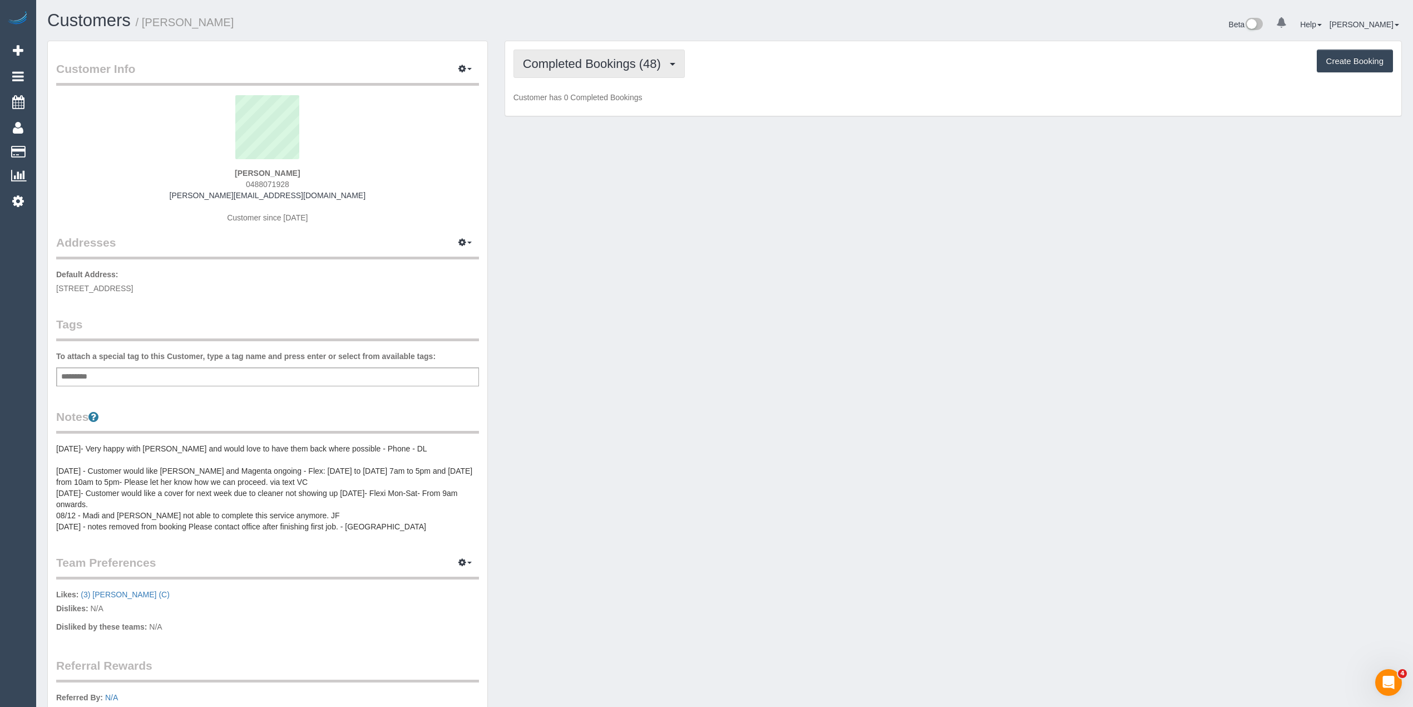
click at [581, 65] on span "Completed Bookings (48)" at bounding box center [595, 64] width 144 height 14
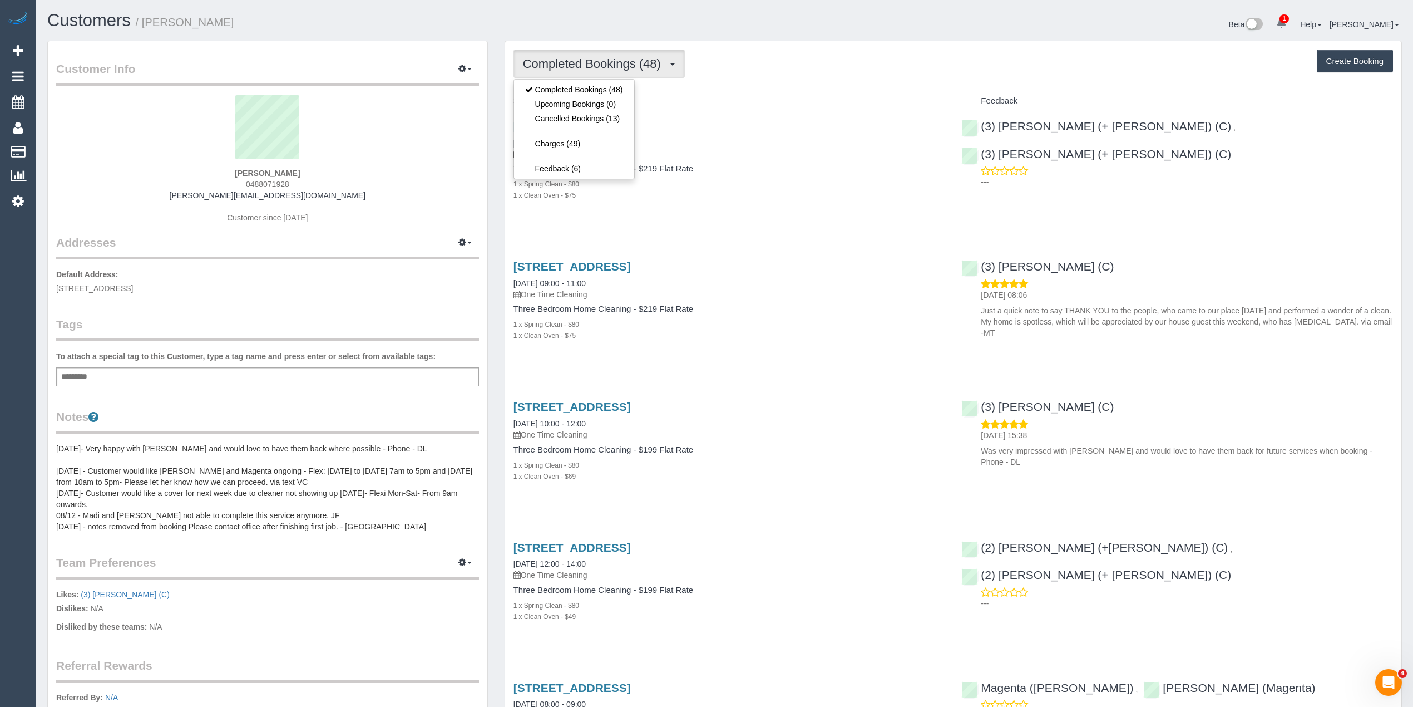
click at [780, 78] on div "Completed Bookings (48) Completed Bookings (48) Upcoming Bookings (0) Cancelled…" at bounding box center [954, 64] width 880 height 28
click at [1331, 65] on button "Create Booking" at bounding box center [1355, 61] width 76 height 23
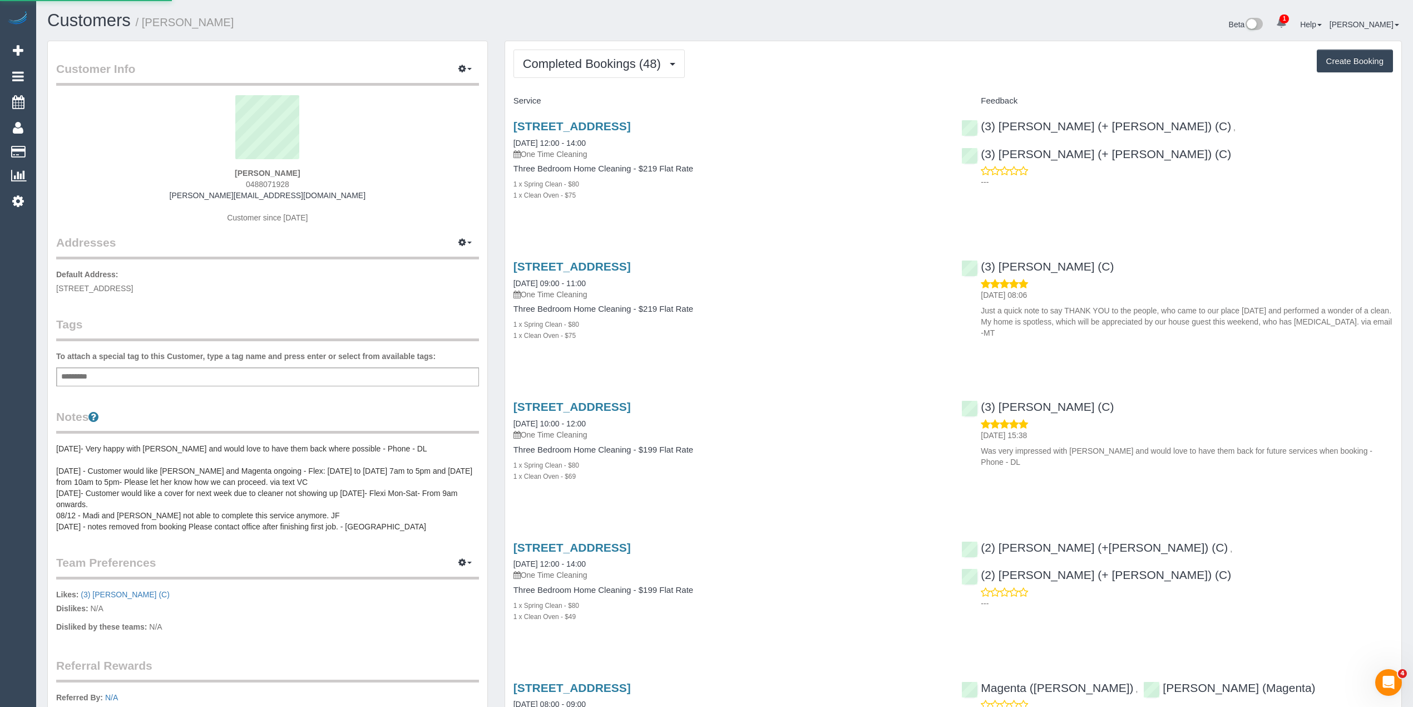
select select "VIC"
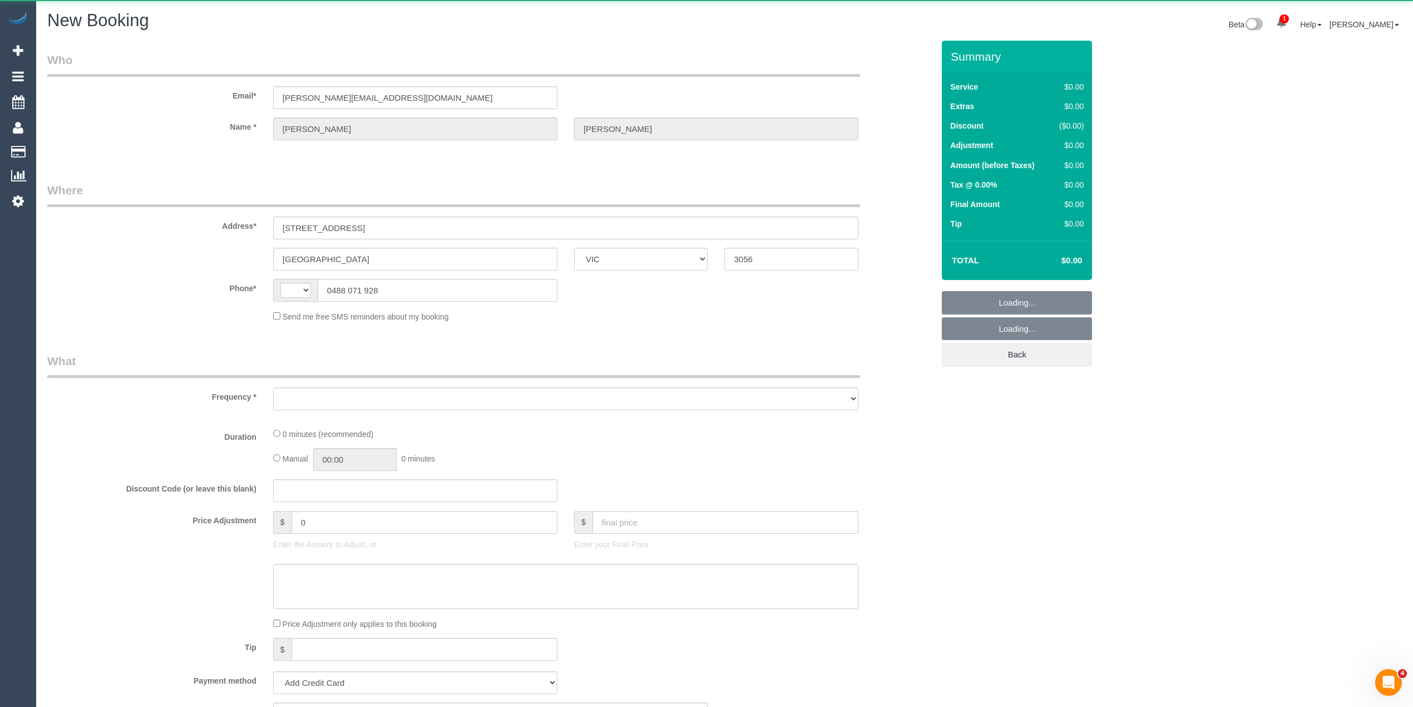
select select "string:AU"
select select "object:1717"
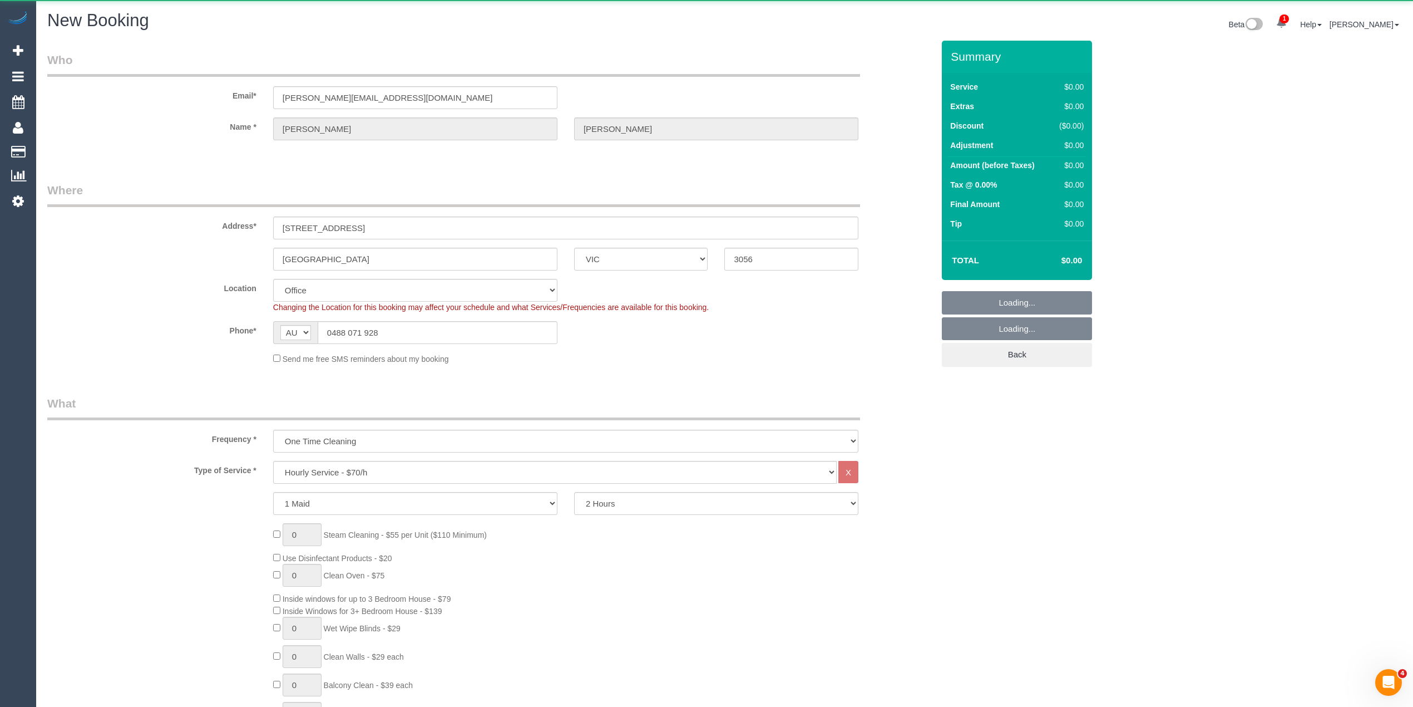
select select "string:stripe-pm_1RfCkR2GScqysDRVDlOWN1aB"
select select "object:3335"
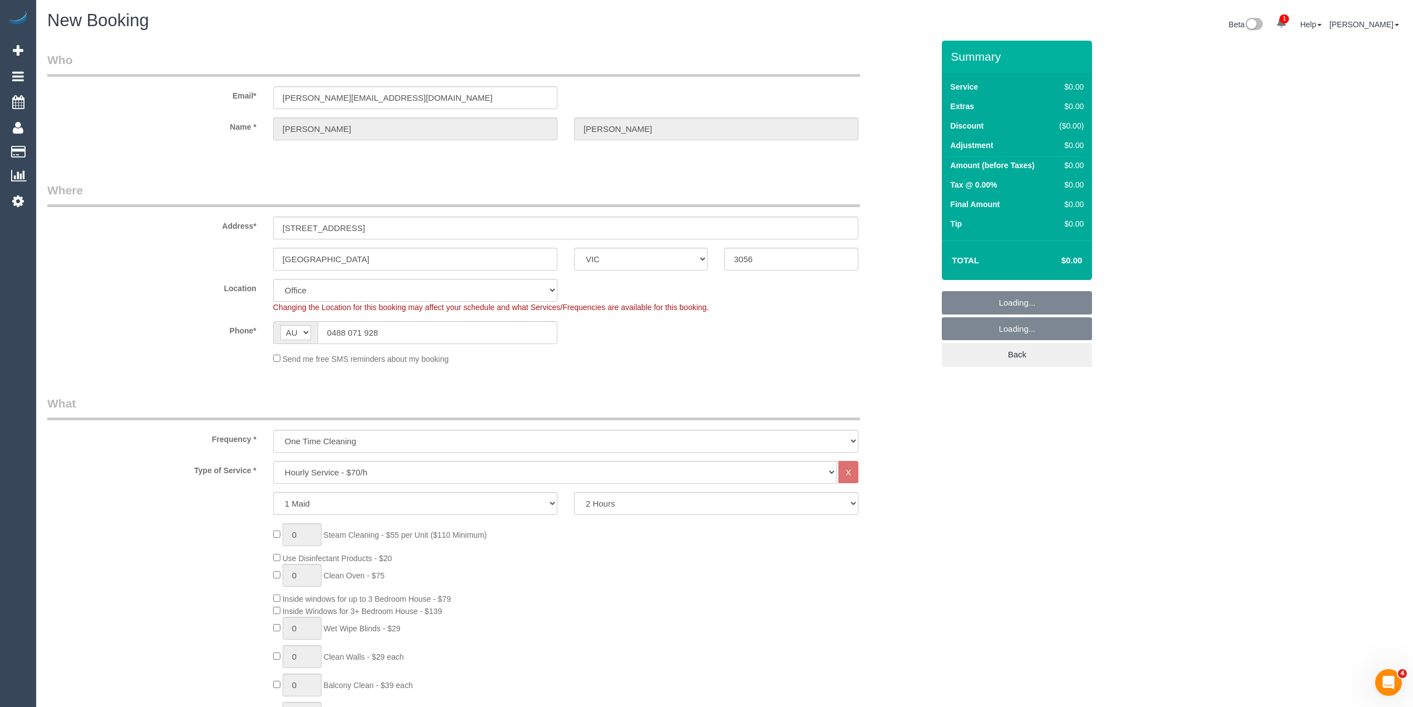
select select "88"
select select "object:3340"
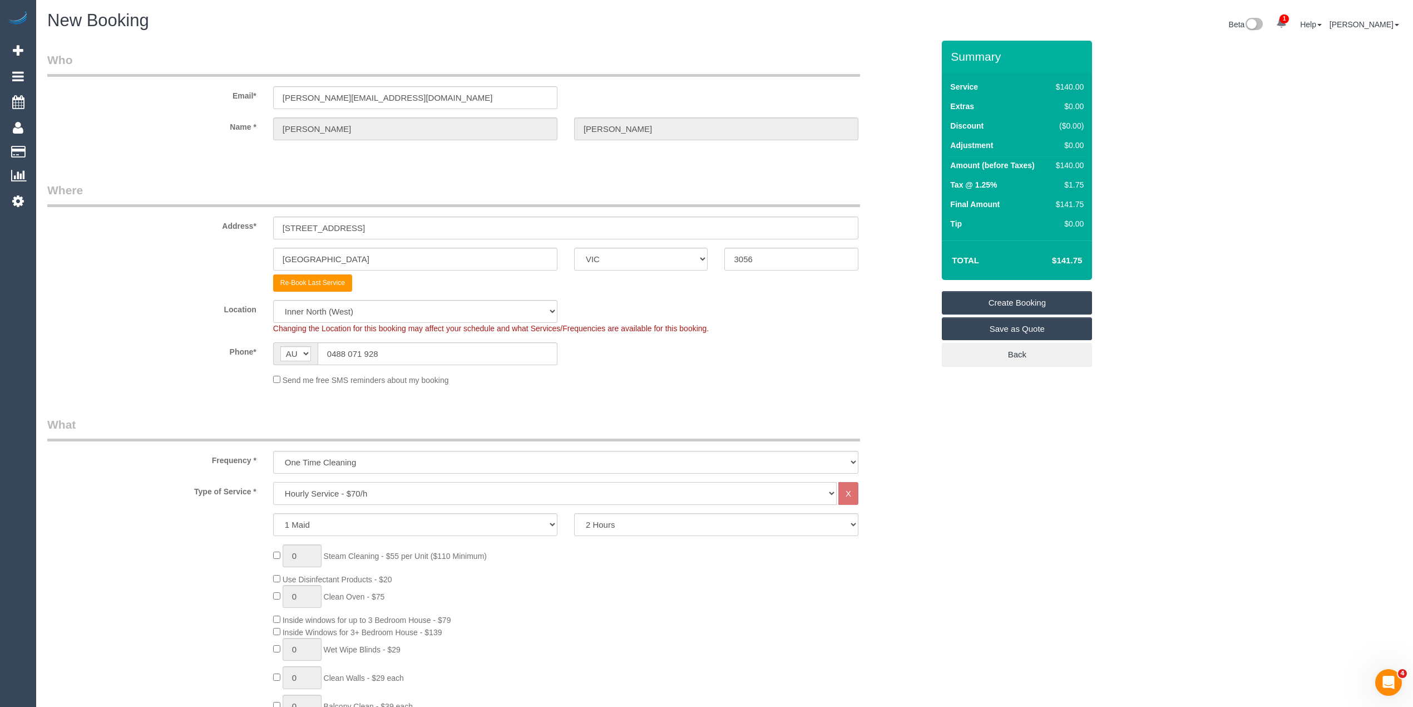
click at [355, 488] on select "Hourly Service - $70/h Hourly Service - $65/h Hourly Service - $60/h Hourly Ser…" at bounding box center [555, 493] width 564 height 23
select select "212"
click at [273, 482] on select "Hourly Service - $70/h Hourly Service - $65/h Hourly Service - $60/h Hourly Ser…" at bounding box center [555, 493] width 564 height 23
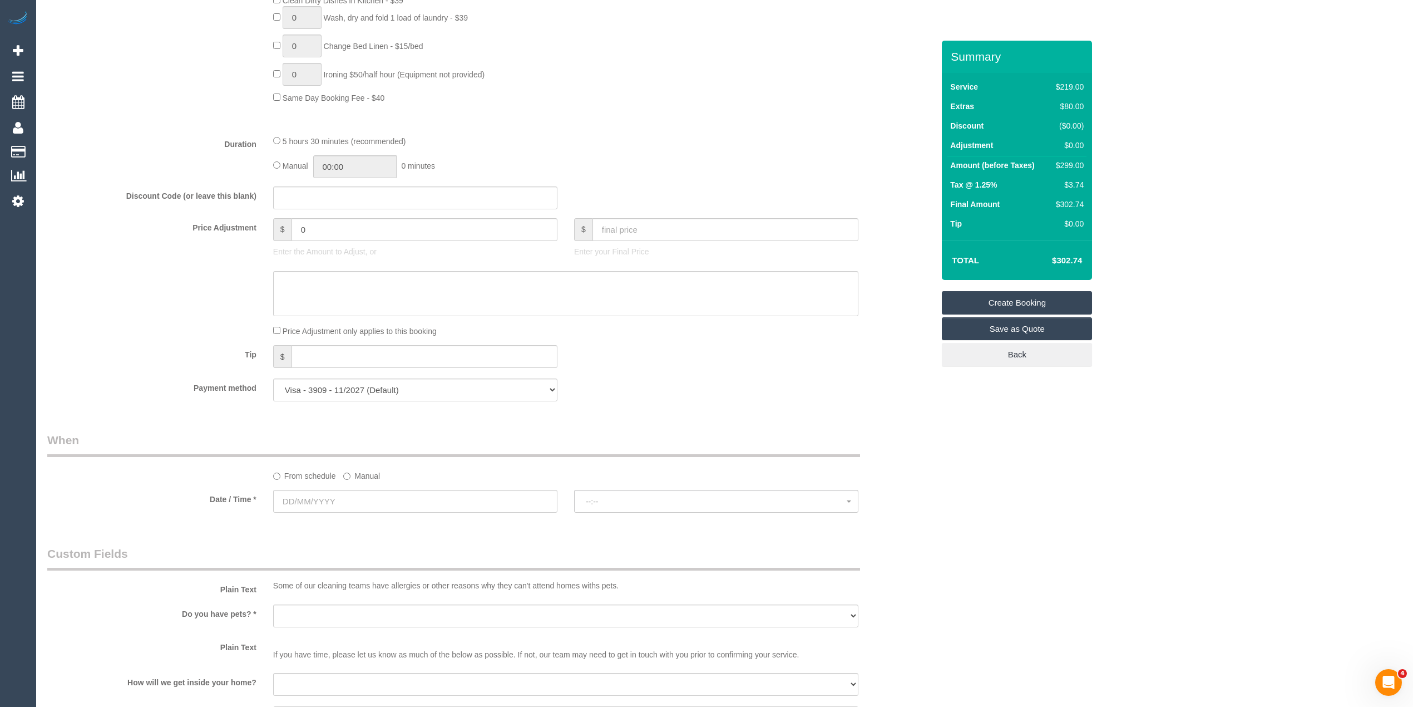
scroll to position [816, 0]
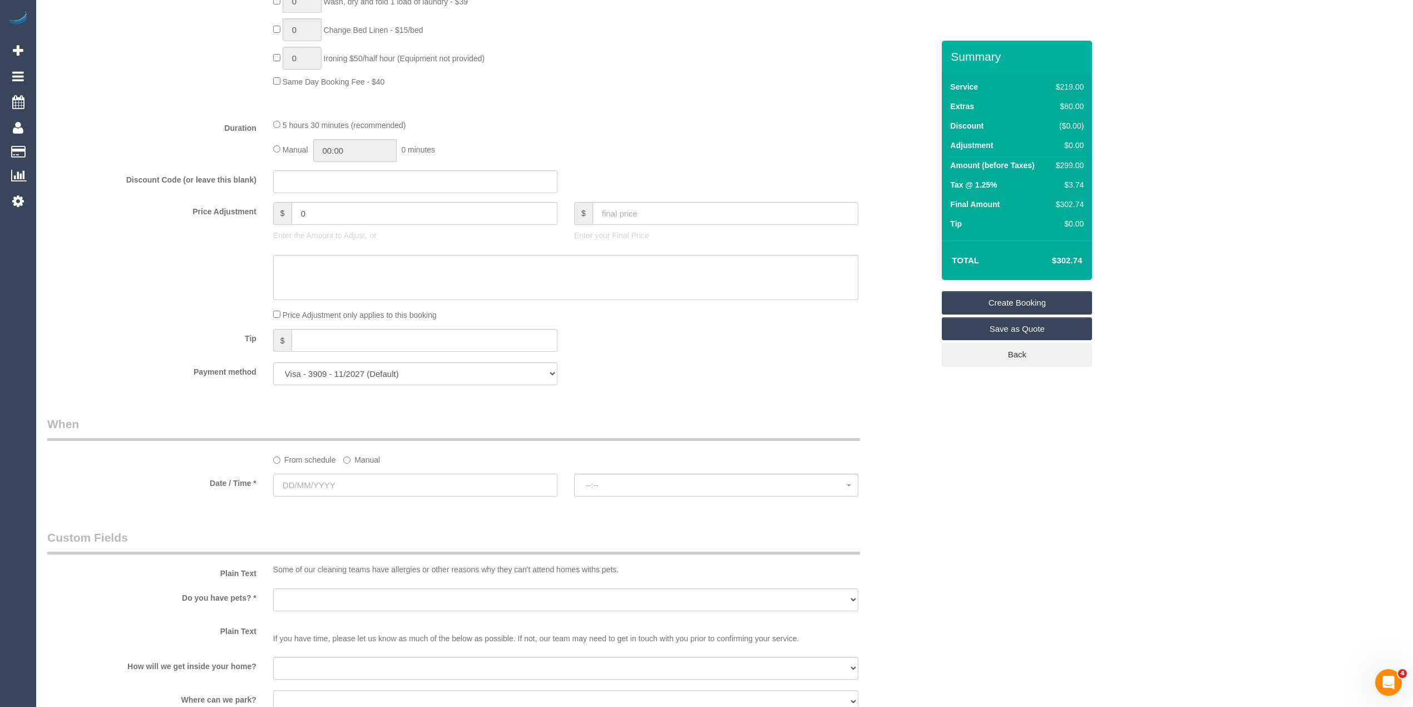
click at [302, 484] on input "text" at bounding box center [415, 485] width 284 height 23
click at [408, 584] on link "20" at bounding box center [407, 582] width 18 height 15
type input "20/09/2025"
click at [661, 482] on span "--:--" at bounding box center [716, 485] width 261 height 9
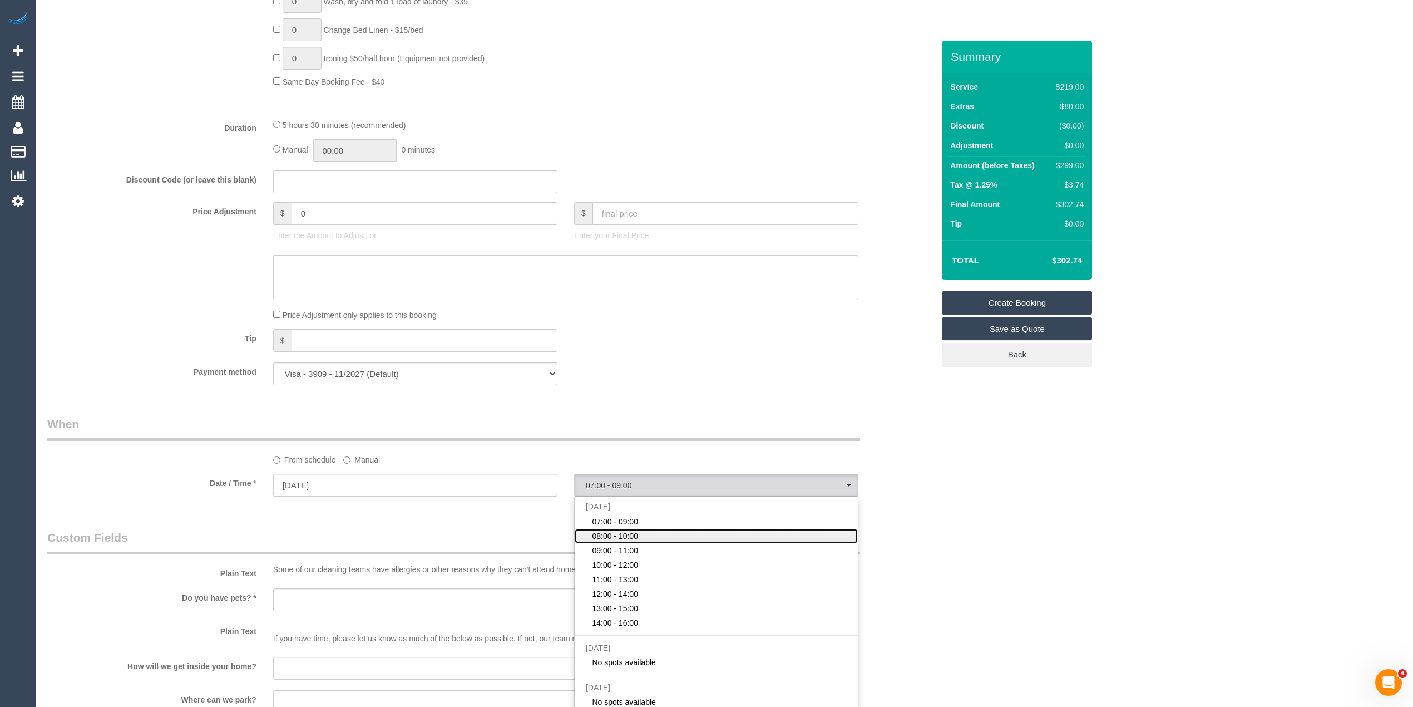
click at [659, 541] on link "08:00 - 10:00" at bounding box center [716, 536] width 283 height 14
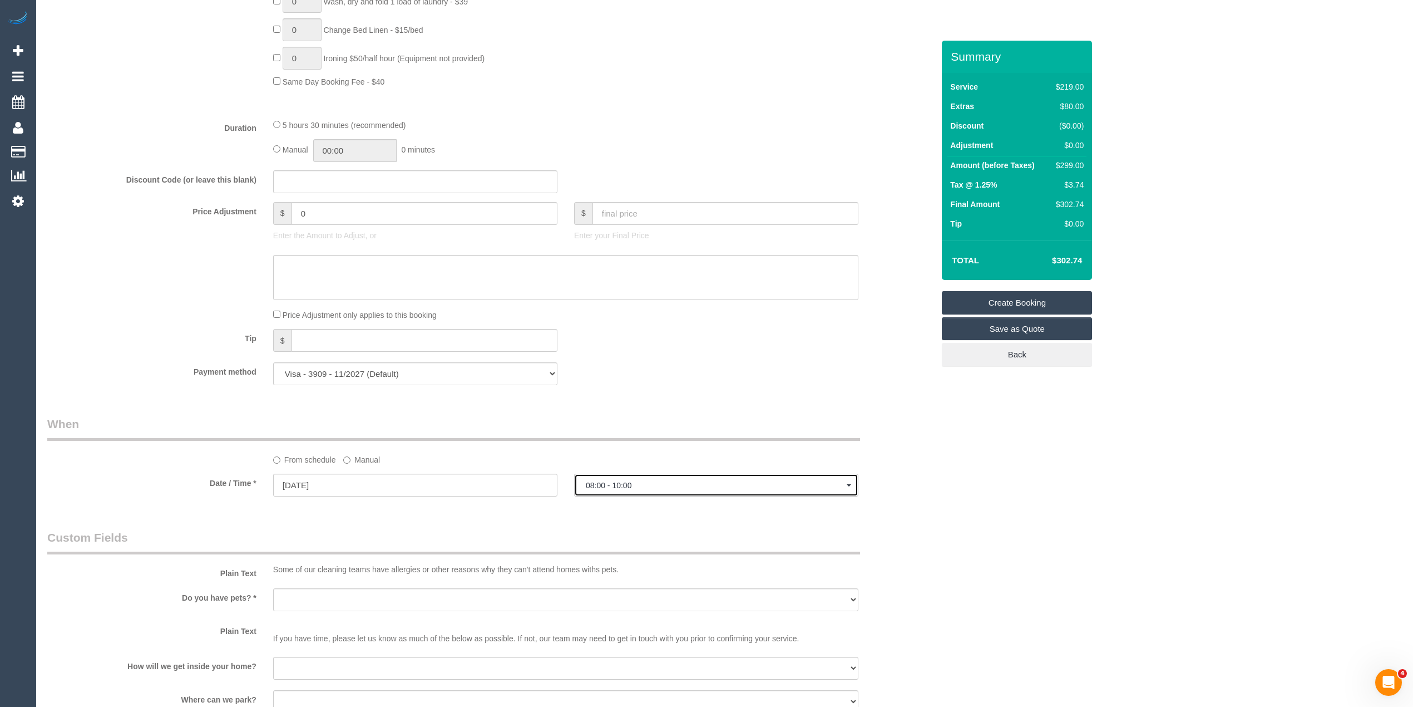
click at [642, 480] on button "08:00 - 10:00" at bounding box center [716, 485] width 284 height 23
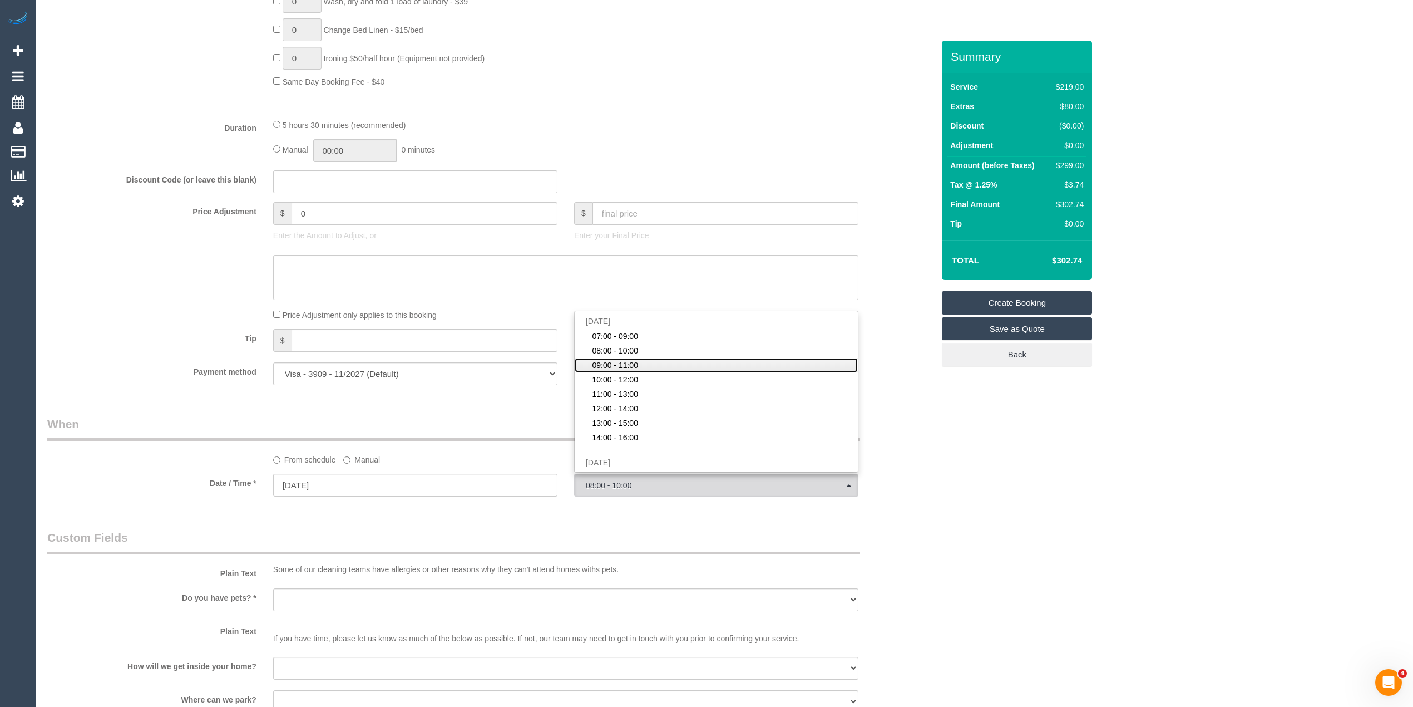
click at [637, 361] on span "09:00 - 11:00" at bounding box center [615, 364] width 46 height 11
select select "spot3"
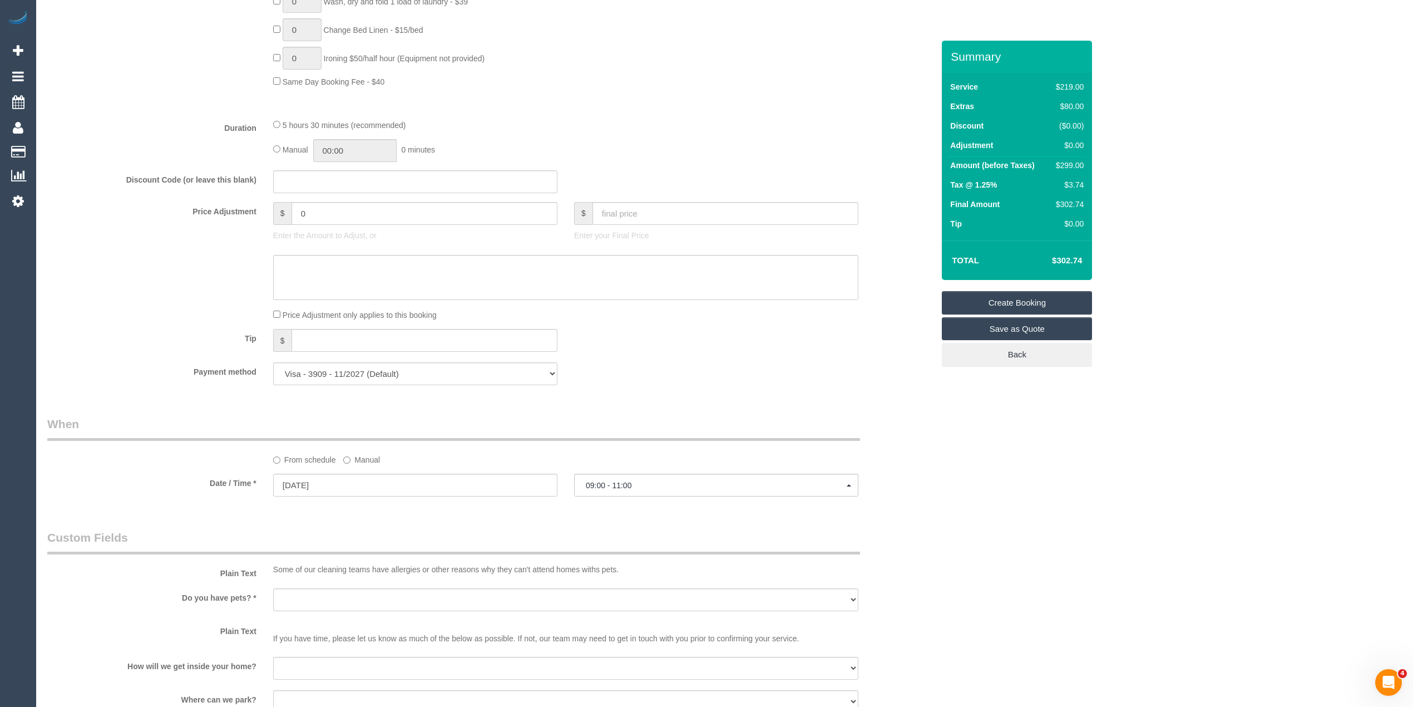
click at [1057, 460] on div "Who Email* vanessa_hewitt@hotmail.com Name * Vanessa Hewitt Where Address* 89 A…" at bounding box center [724, 248] width 1355 height 2047
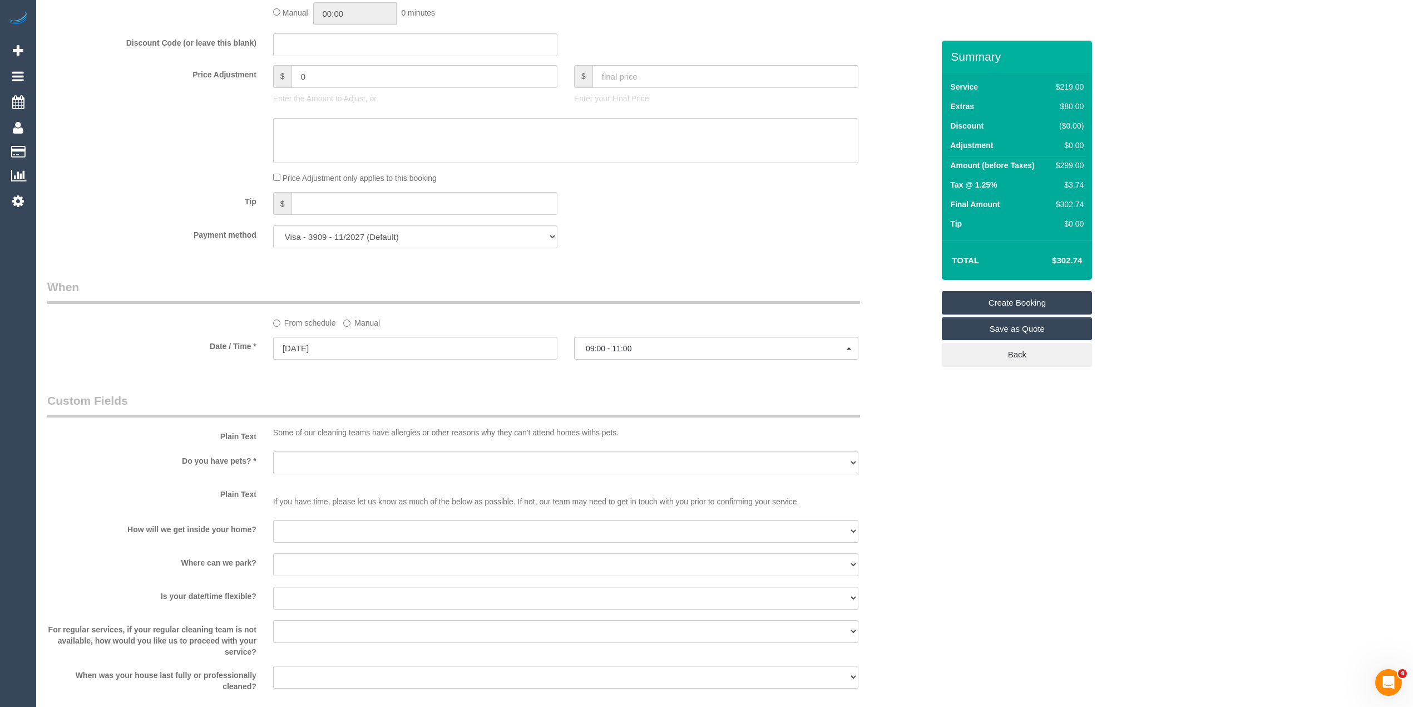
scroll to position [1038, 0]
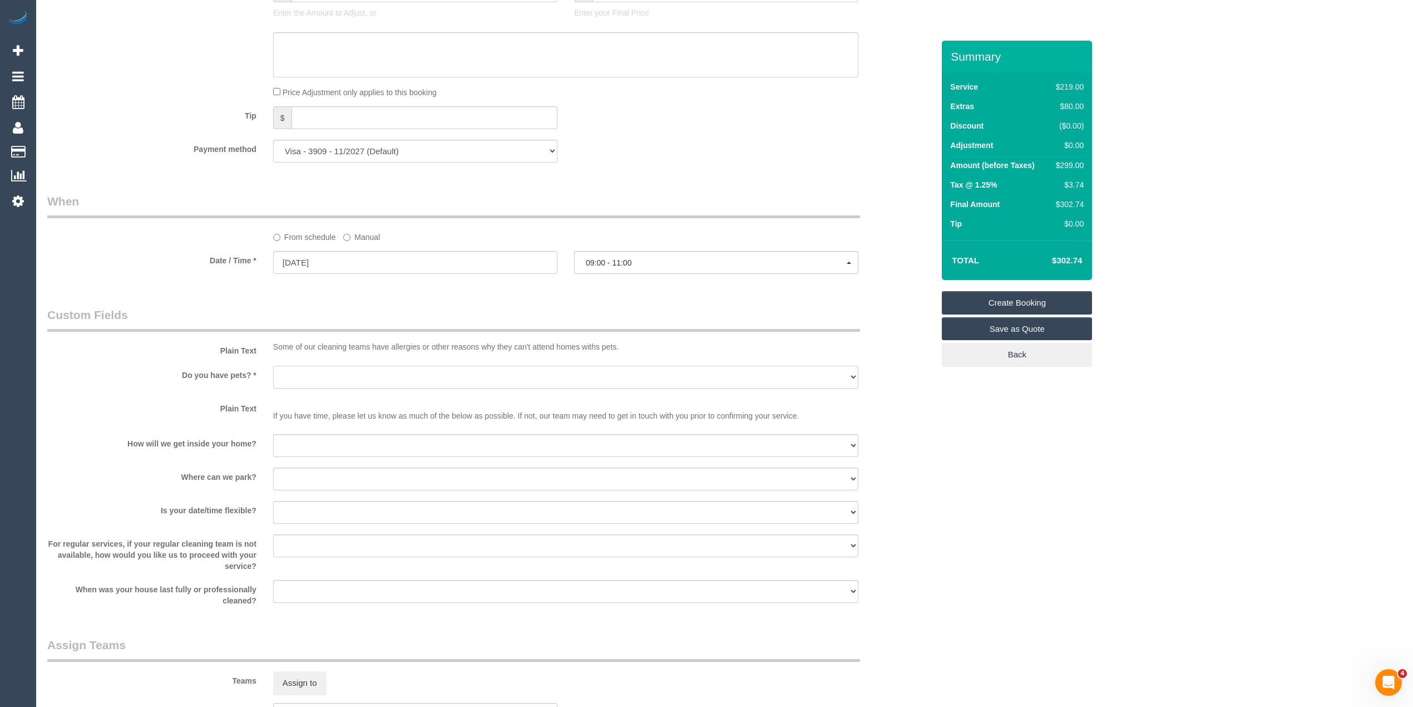
click at [328, 372] on select "Yes - Cats Yes - Dogs No pets Yes - Dogs and Cats Yes - Other" at bounding box center [565, 377] width 585 height 23
select select "number:30"
click at [273, 366] on select "Yes - Cats Yes - Dogs No pets Yes - Dogs and Cats Yes - Other" at bounding box center [565, 377] width 585 height 23
click at [331, 447] on select "I will be home Key will be left (please provide details below) Lock box/Access …" at bounding box center [565, 445] width 585 height 23
select select "number:14"
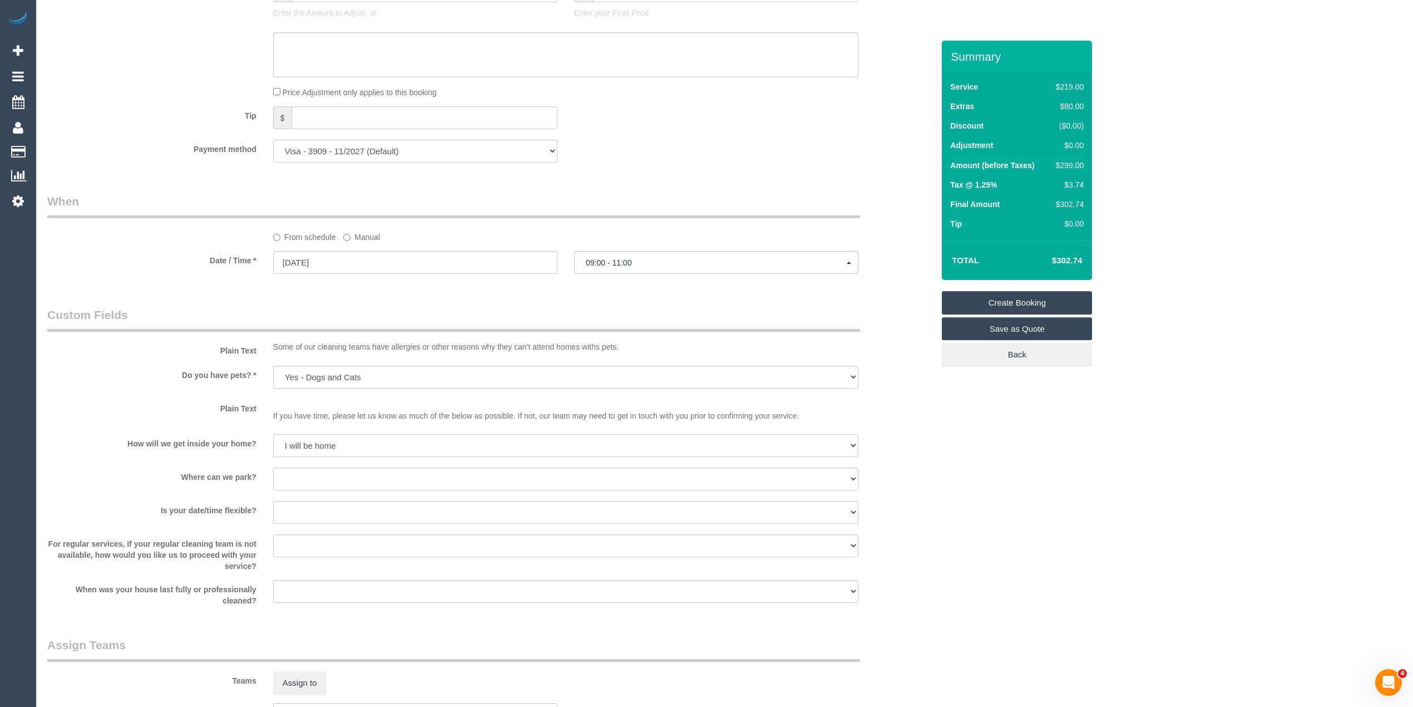
click at [273, 435] on select "I will be home Key will be left (please provide details below) Lock box/Access …" at bounding box center [565, 445] width 585 height 23
click at [370, 476] on select "I will provide parking on-site Free street parking Paid street parking (cost wi…" at bounding box center [565, 478] width 585 height 23
select select "number:19"
click at [273, 469] on select "I will provide parking on-site Free street parking Paid street parking (cost wi…" at bounding box center [565, 478] width 585 height 23
click at [305, 507] on select "Yes - date and time Yes - date but not time Yes - time but not date No - No fle…" at bounding box center [565, 512] width 585 height 23
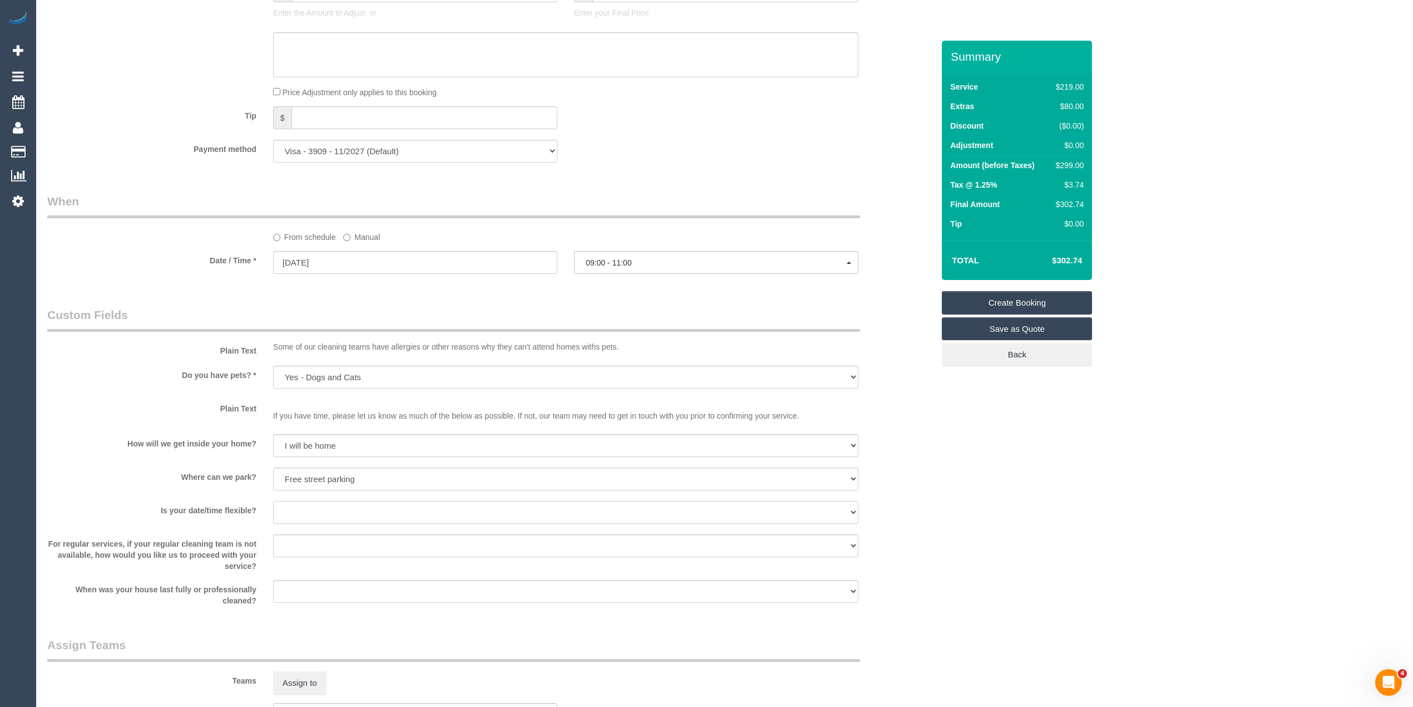
select select "number:36"
click at [273, 502] on select "Yes - date and time Yes - date but not time Yes - time but not date No - No fle…" at bounding box center [565, 512] width 585 height 23
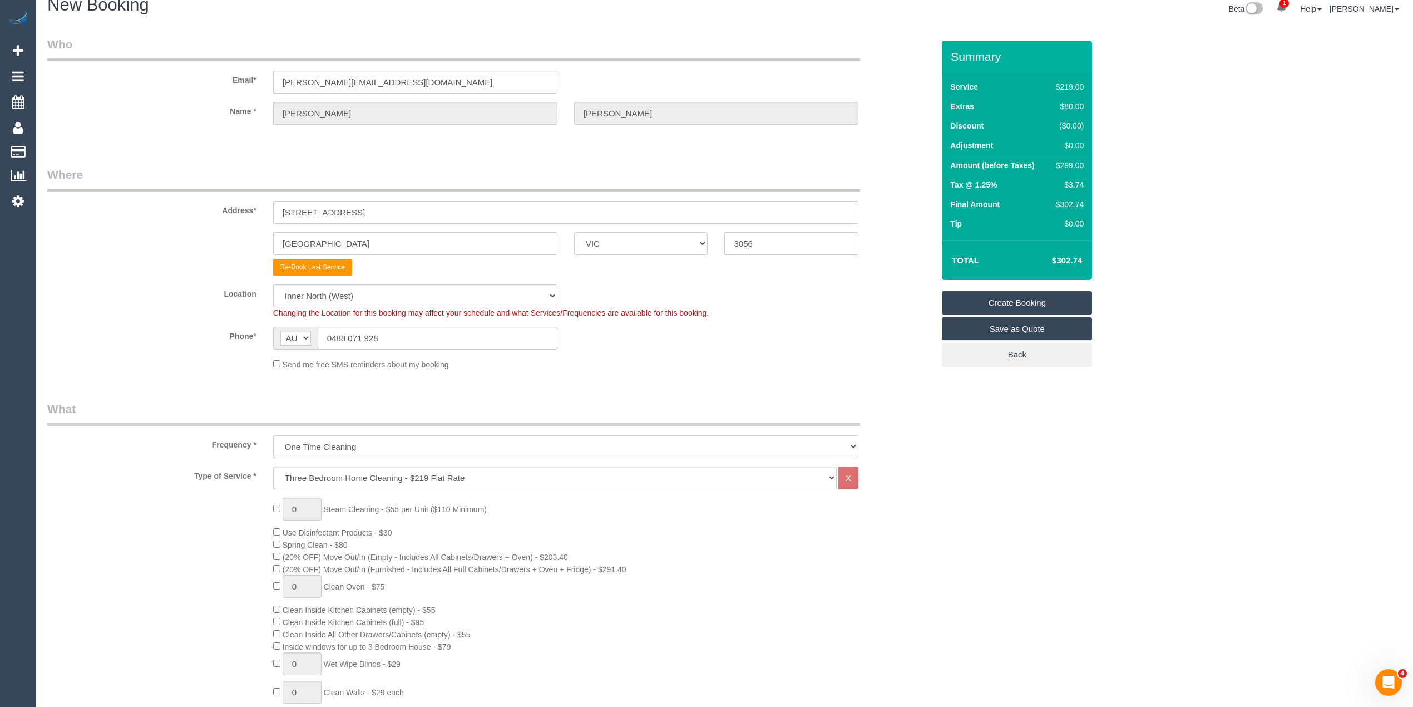
scroll to position [0, 0]
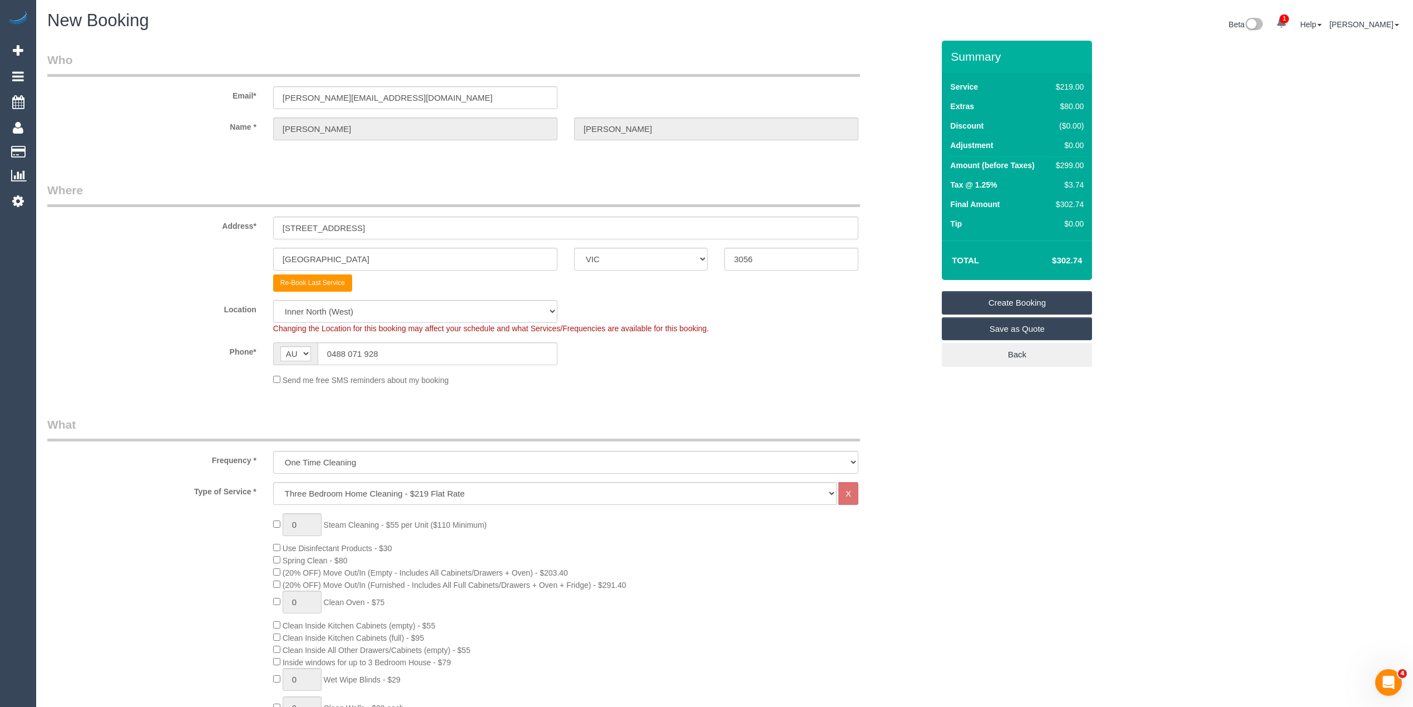
click at [1016, 298] on link "Create Booking" at bounding box center [1017, 302] width 150 height 23
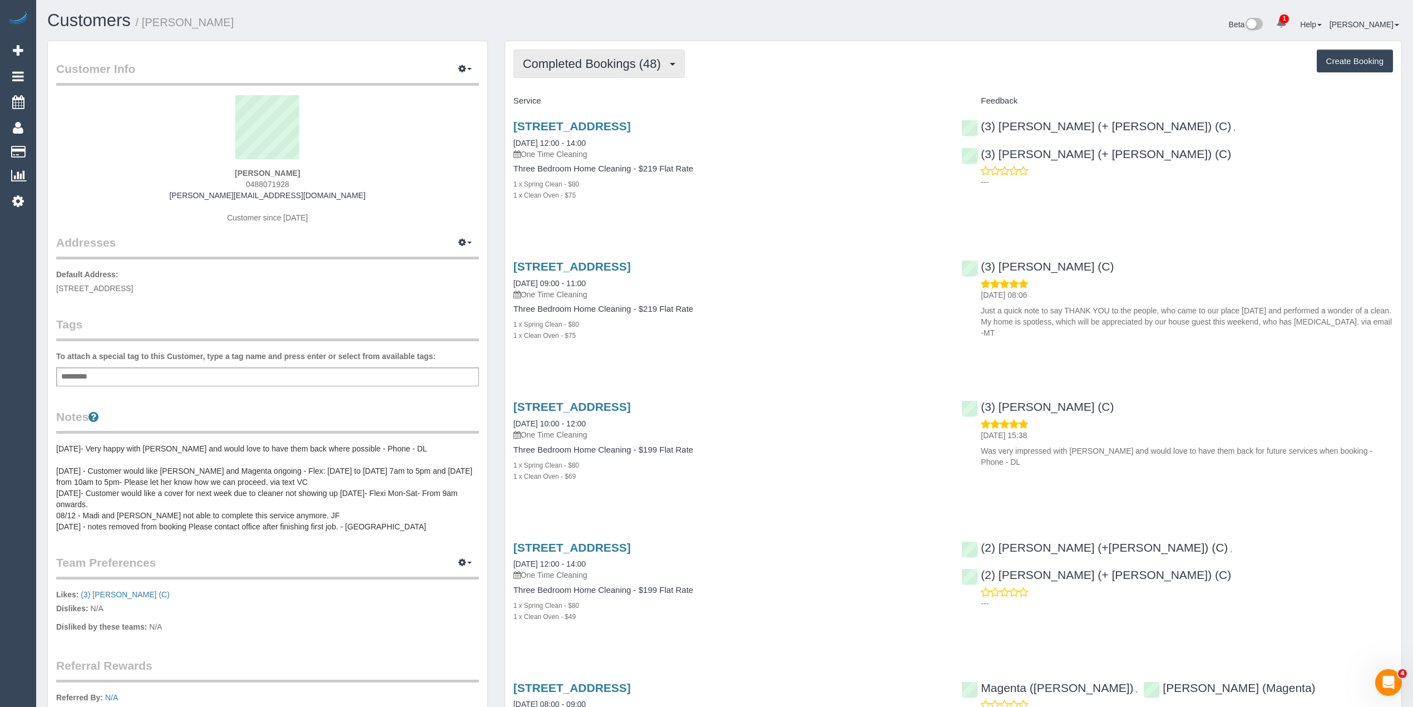
click at [555, 52] on button "Completed Bookings (48)" at bounding box center [599, 64] width 171 height 28
click at [599, 101] on link "Upcoming Bookings (0)" at bounding box center [574, 104] width 120 height 14
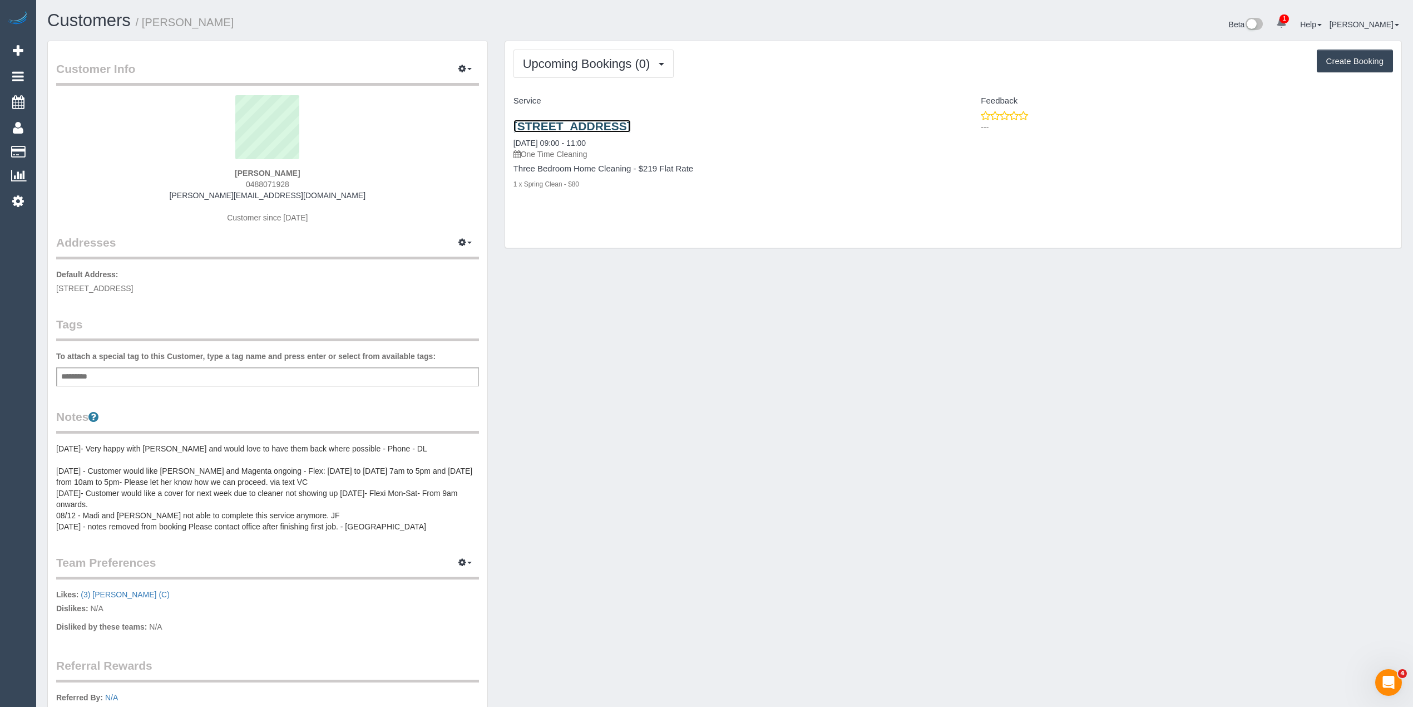
click at [631, 127] on link "89 Albion Street, Brunswick, VIC 3056" at bounding box center [572, 126] width 117 height 13
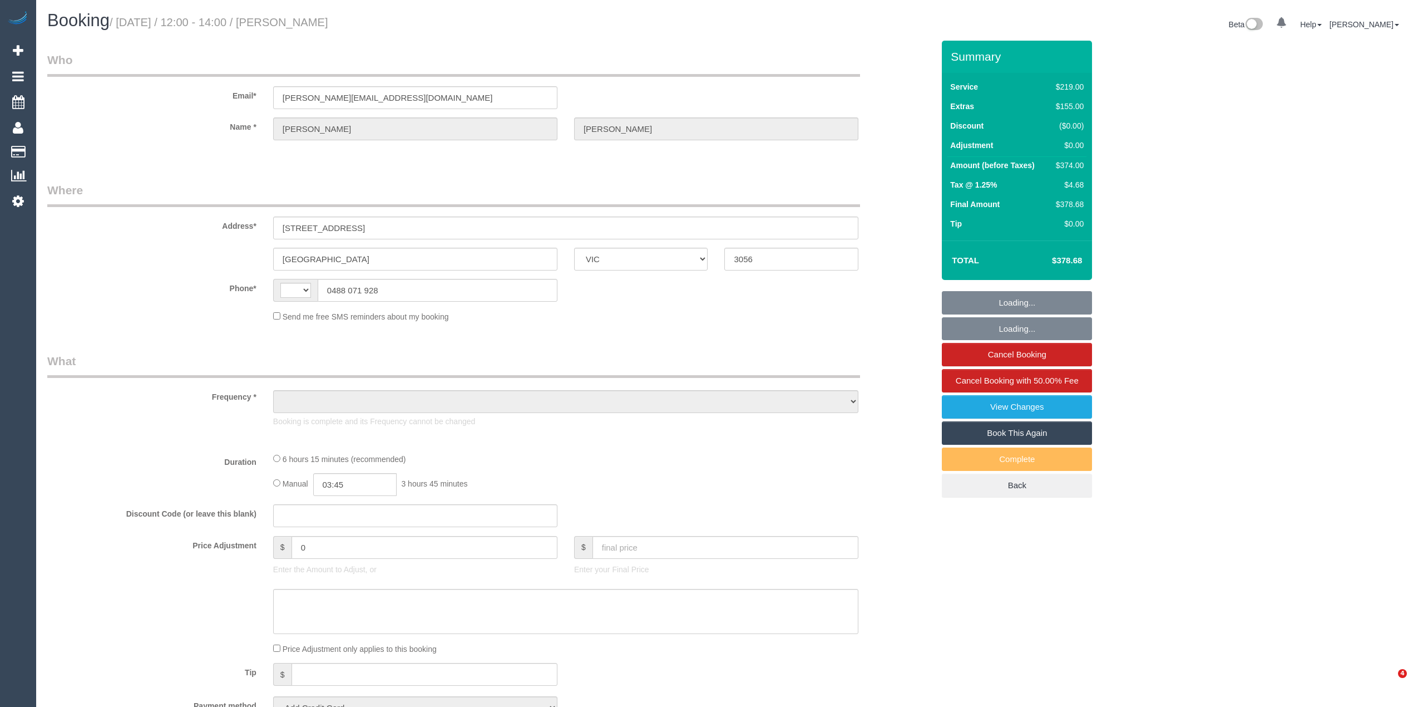
select select "VIC"
select select "string:AU"
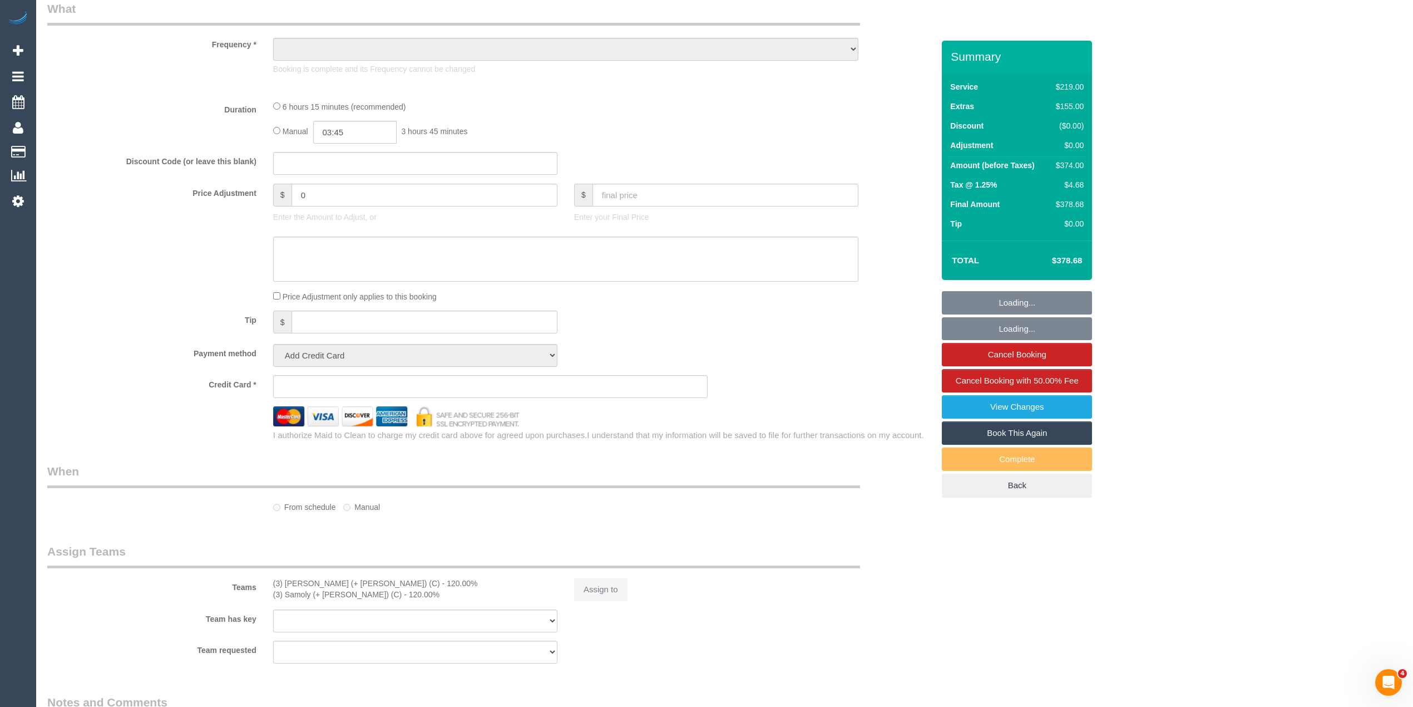
select select "object:592"
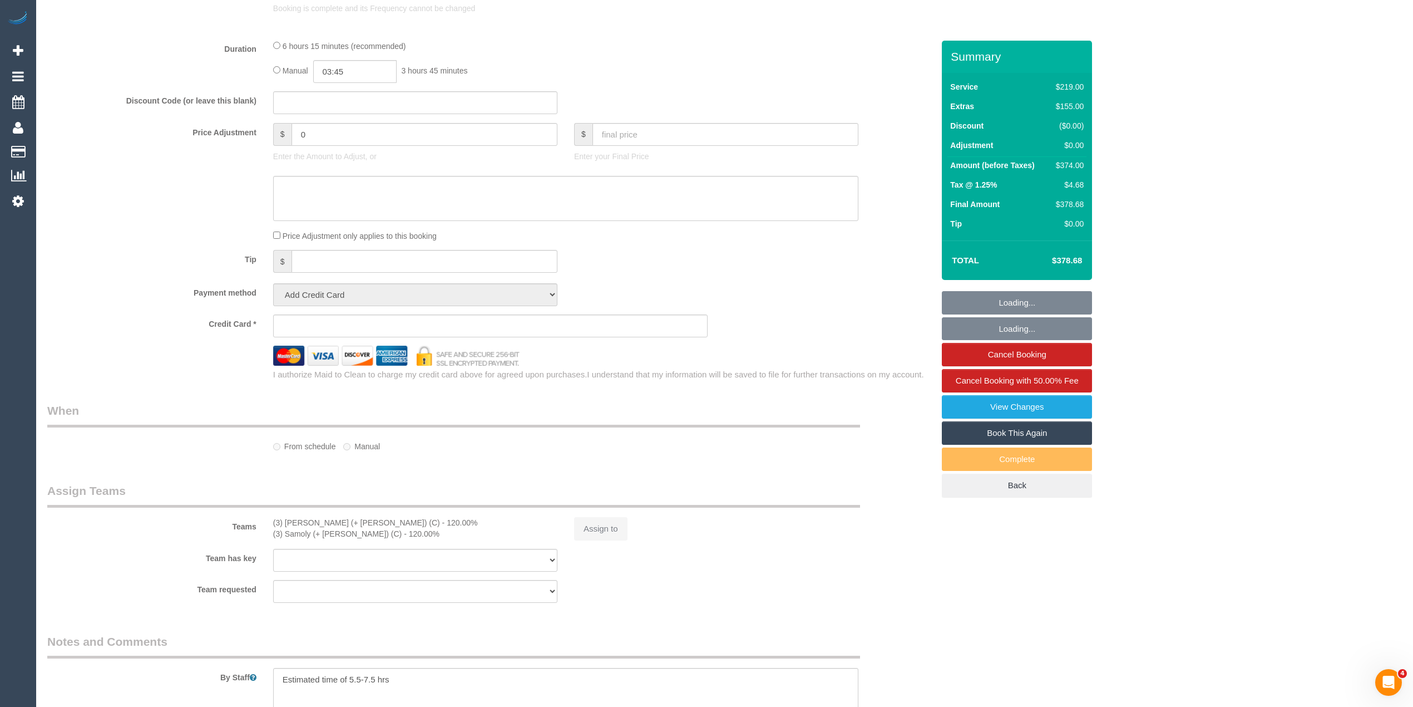
select select "number:30"
select select "number:14"
select select "number:19"
select select "number:22"
select select "number:35"
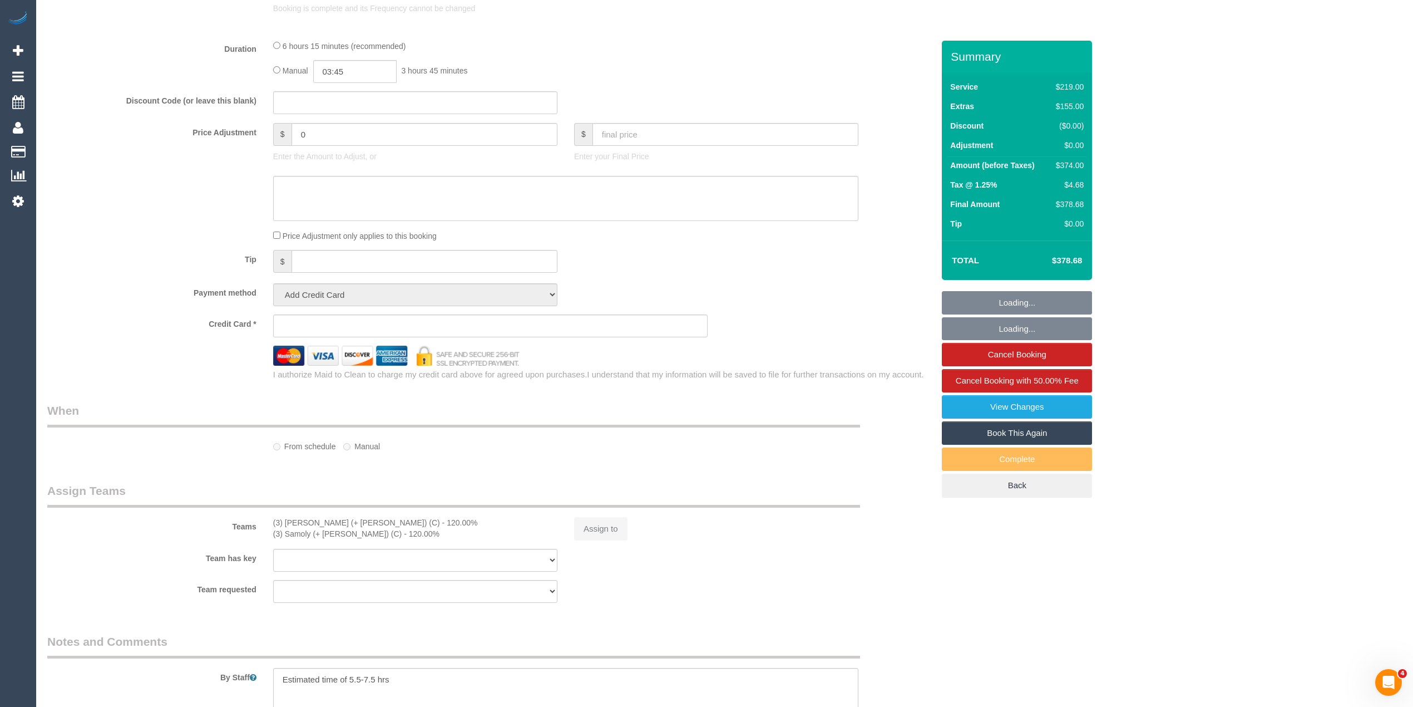
select select "number:26"
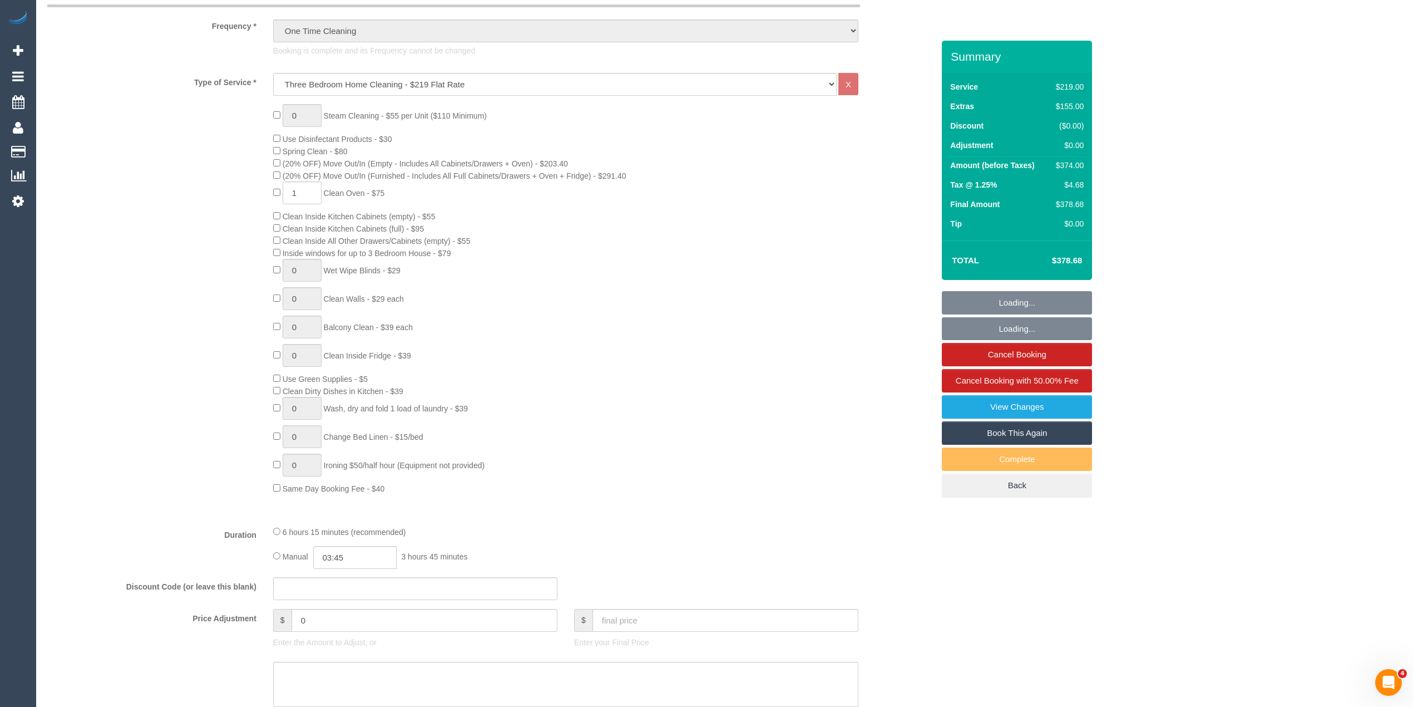
select select "object:1713"
select select "string:stripe-pm_1RfCkR2GScqysDRVDlOWN1aB"
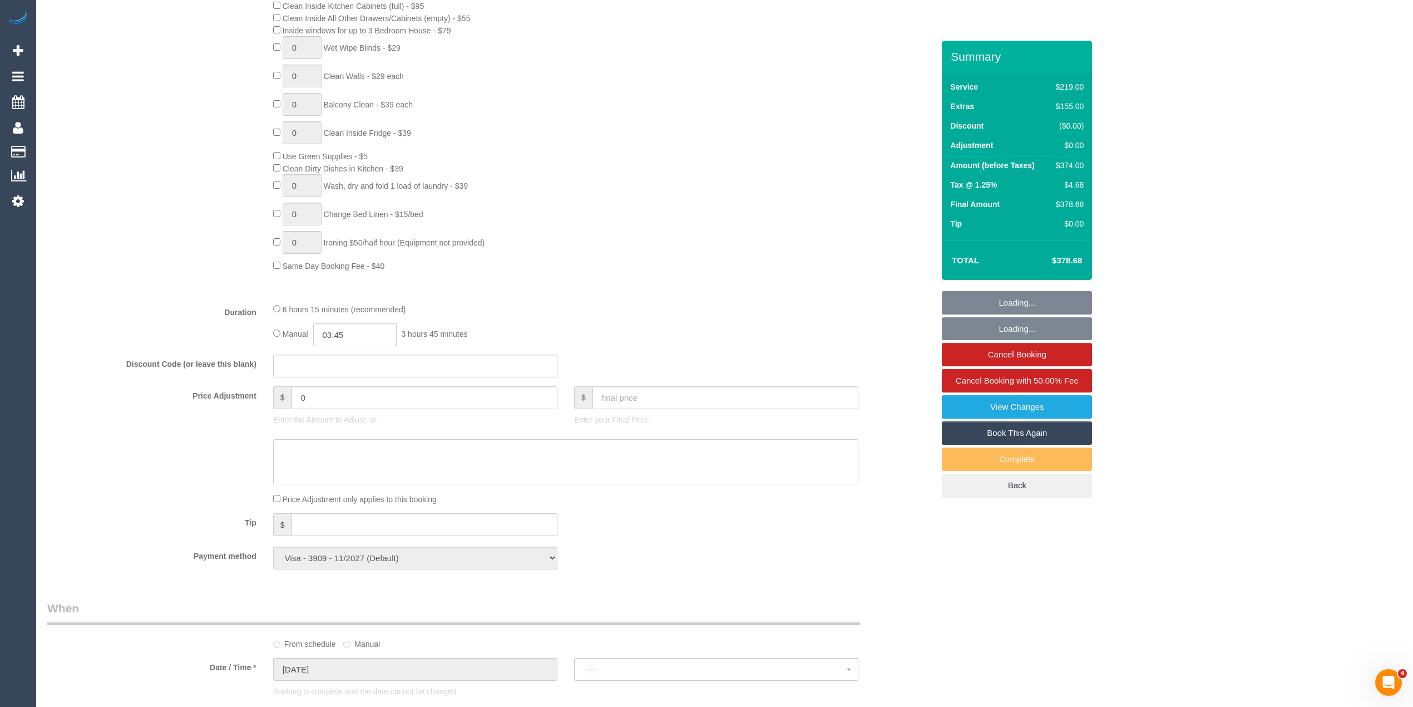
select select "spot1"
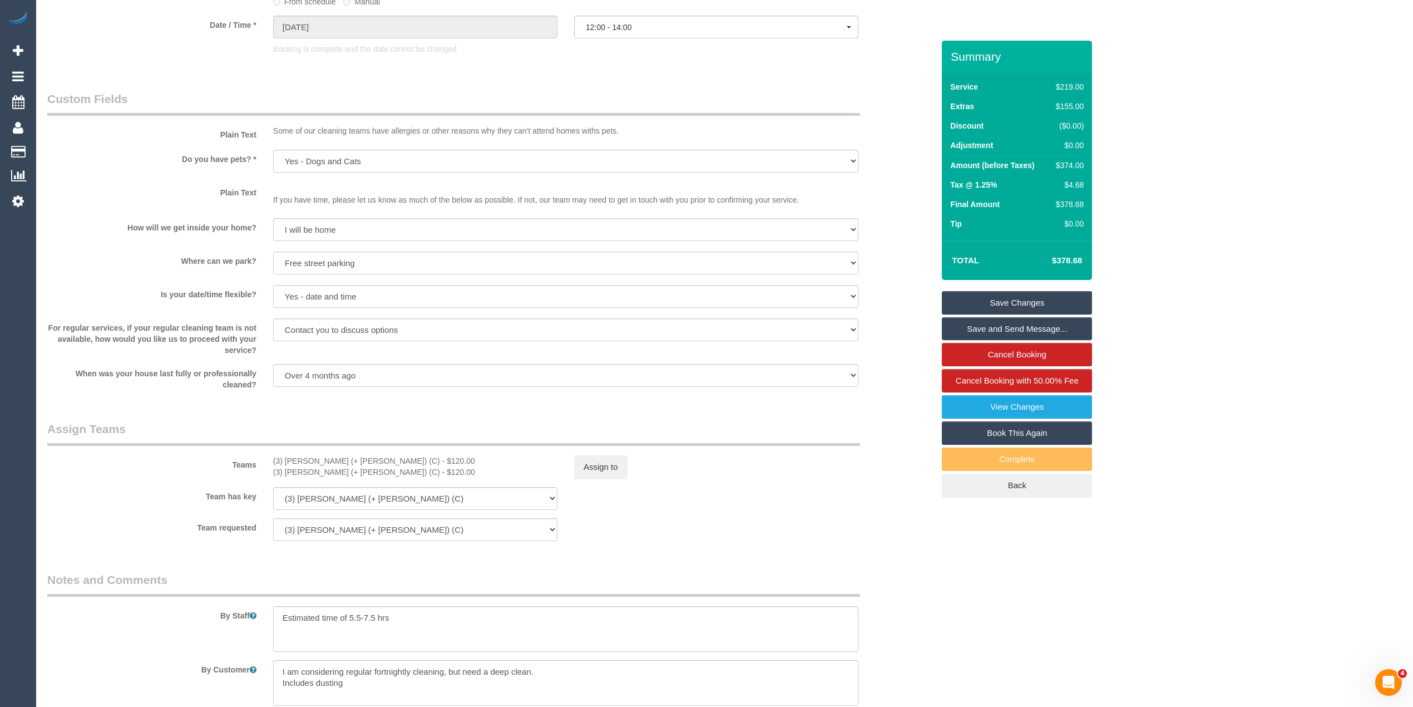
scroll to position [1303, 0]
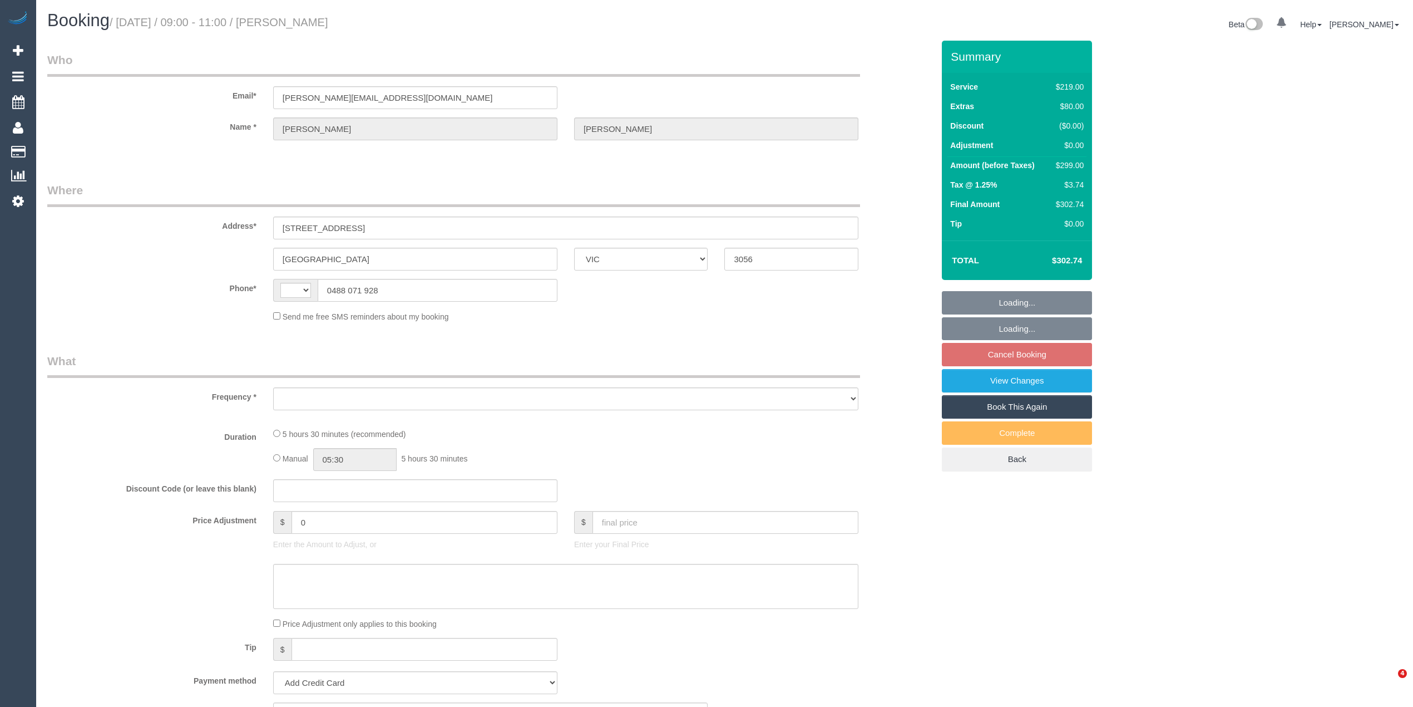
select select "VIC"
select select "object:284"
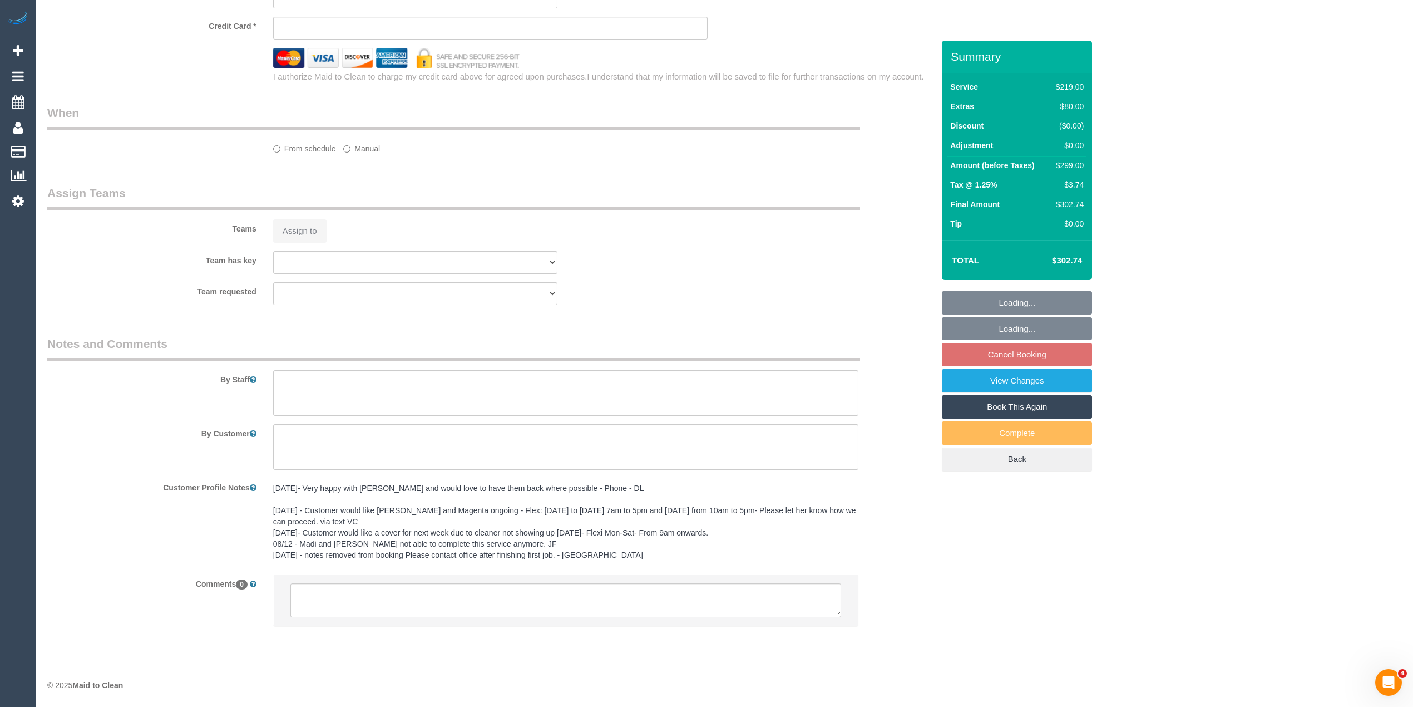
select select "string:AU"
select select "string:stripe-pm_1RfCkR2GScqysDRVDlOWN1aB"
select select "number:30"
select select "number:14"
select select "number:19"
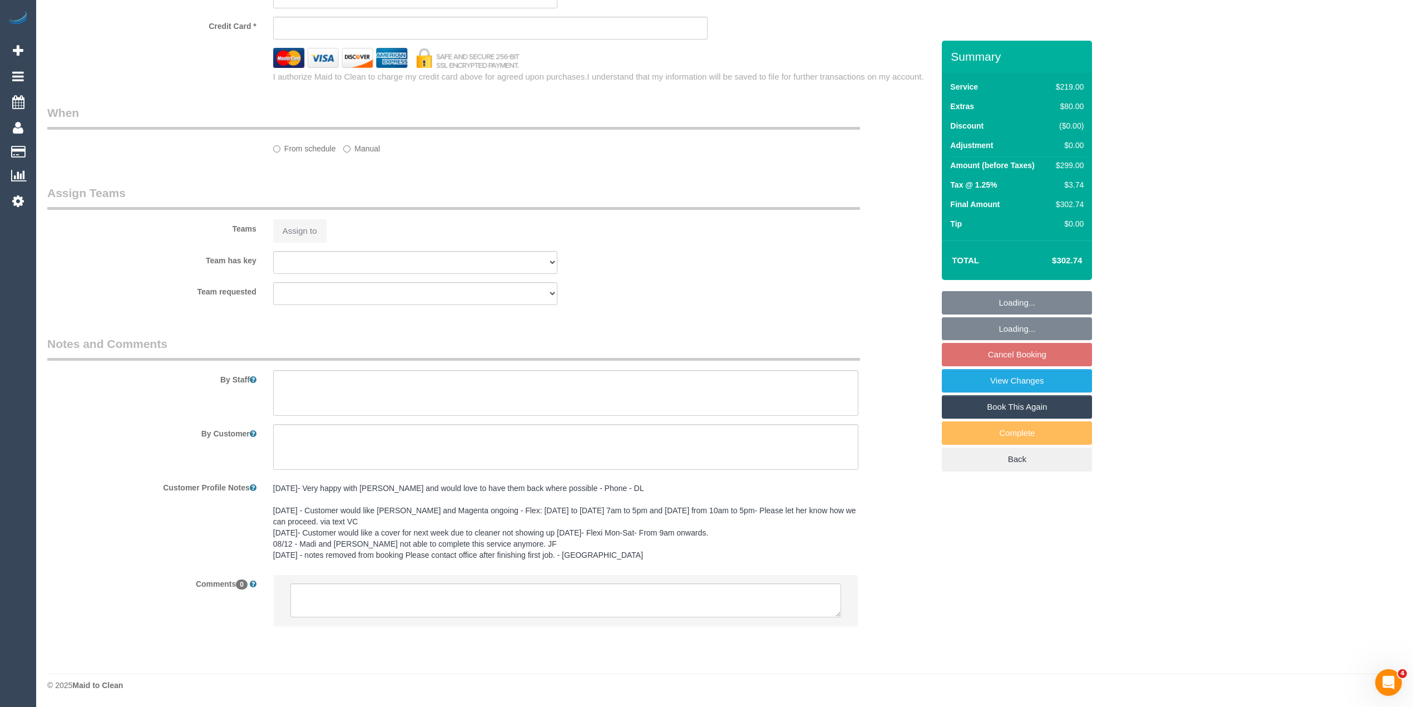
select select "number:36"
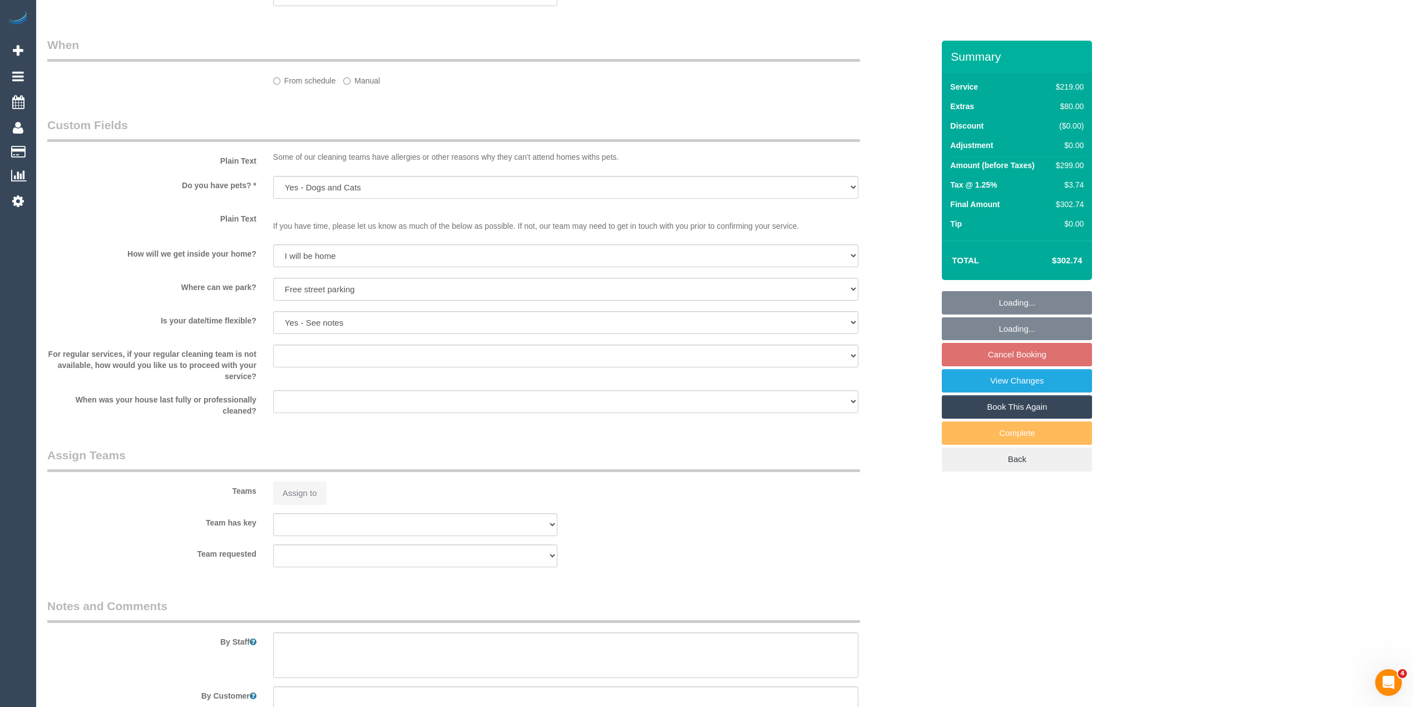
select select "object:785"
select select "spot1"
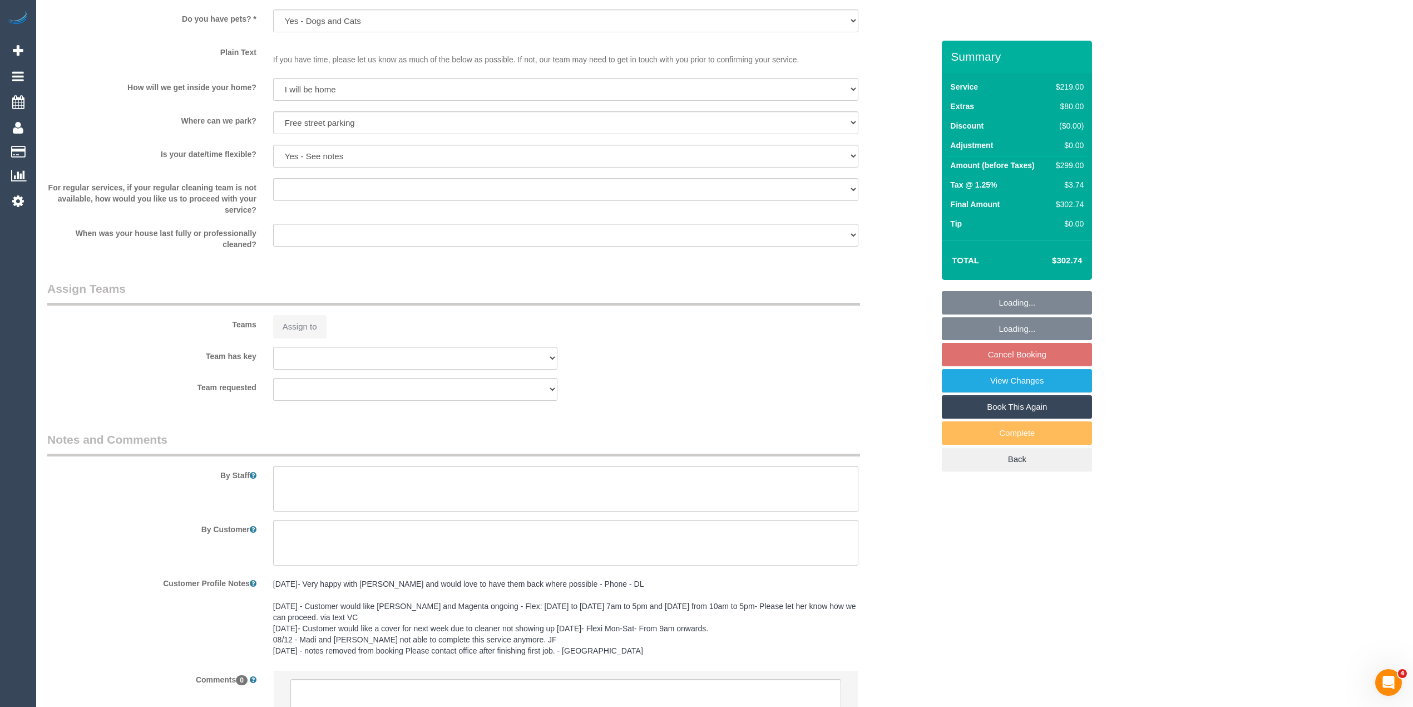
scroll to position [1470, 0]
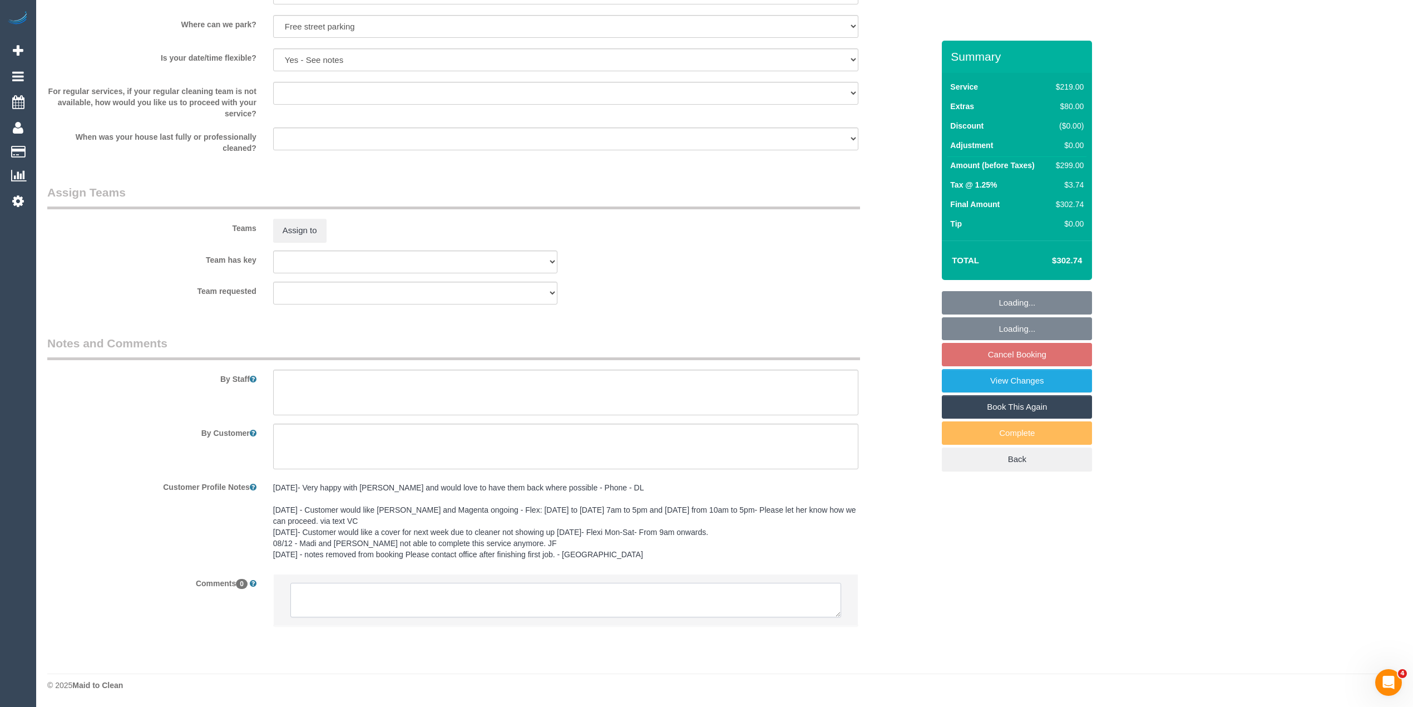
click at [440, 600] on textarea at bounding box center [565, 600] width 551 height 35
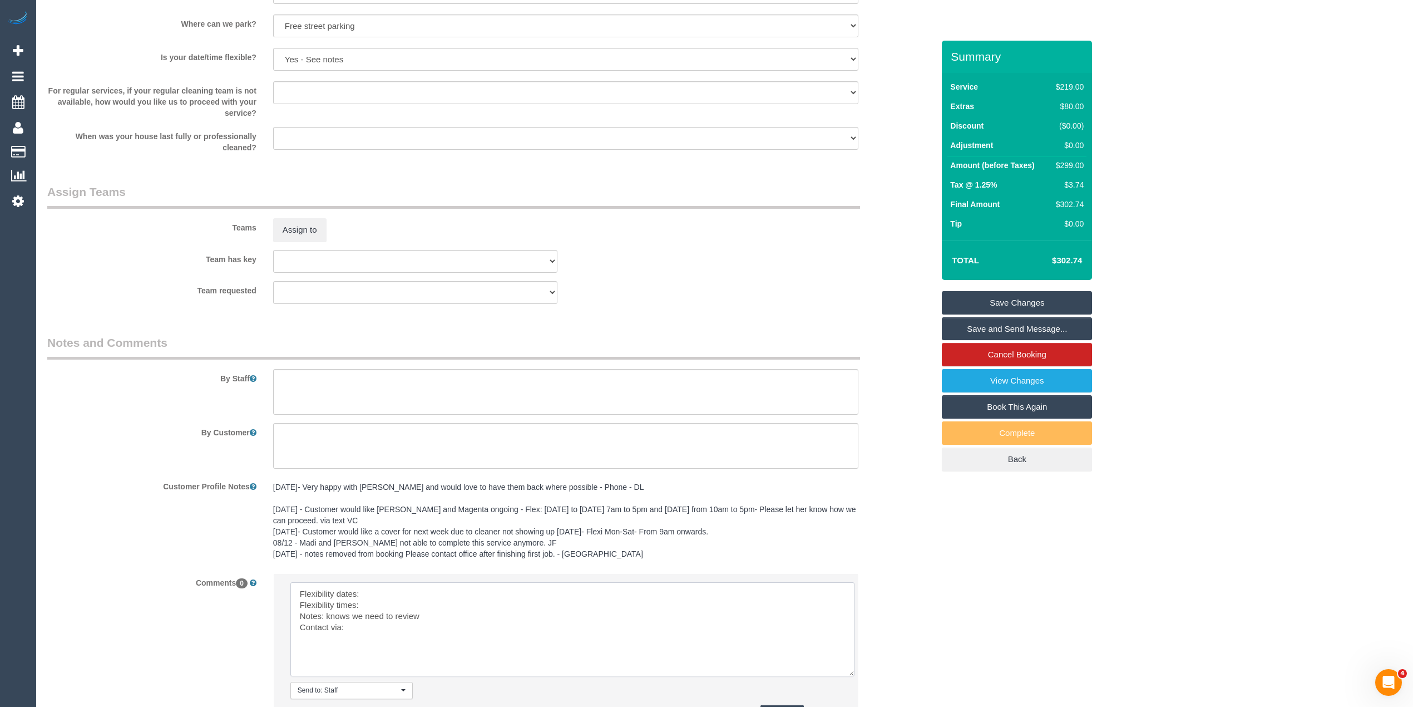
drag, startPoint x: 831, startPoint y: 610, endPoint x: 845, endPoint y: 669, distance: 60.5
click at [845, 669] on textarea at bounding box center [572, 629] width 564 height 94
click at [381, 595] on textarea at bounding box center [572, 629] width 564 height 94
click at [401, 603] on textarea at bounding box center [572, 629] width 564 height 94
click at [387, 632] on textarea at bounding box center [572, 629] width 564 height 94
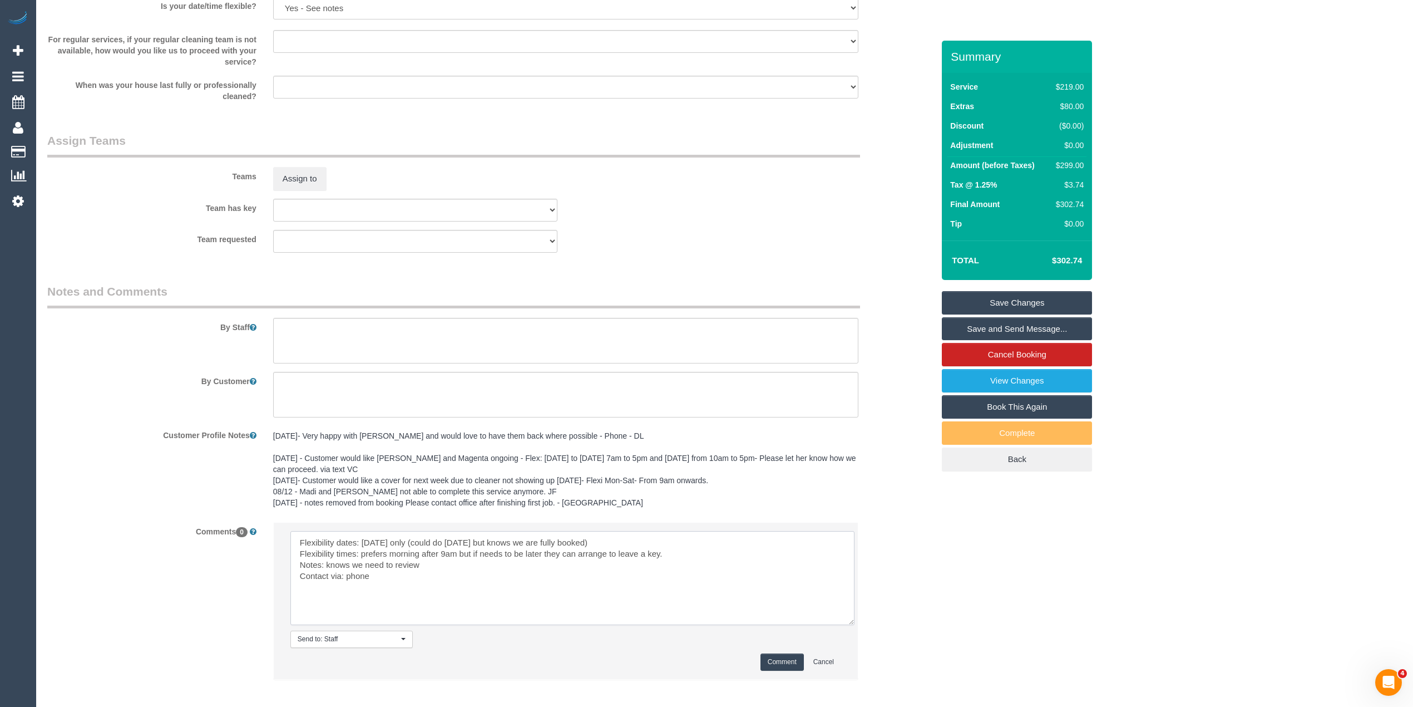
scroll to position [1545, 0]
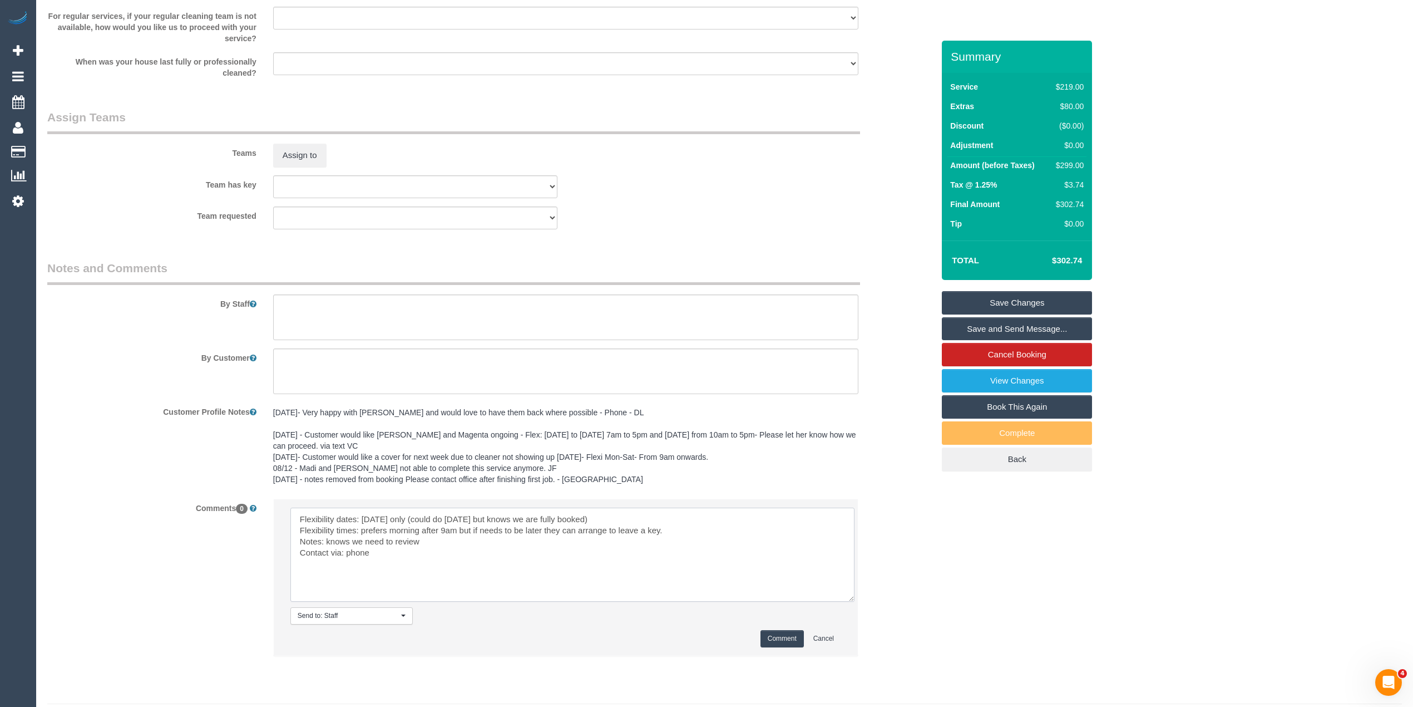
type textarea "Flexibility dates: Saturday only (could do Friday but knows we are fully booked…"
click at [782, 629] on li "Send to: Staff Nothing selected Send to: Staff Send to: Customer Send to: Team …" at bounding box center [566, 577] width 584 height 156
click at [787, 635] on button "Comment" at bounding box center [782, 638] width 43 height 17
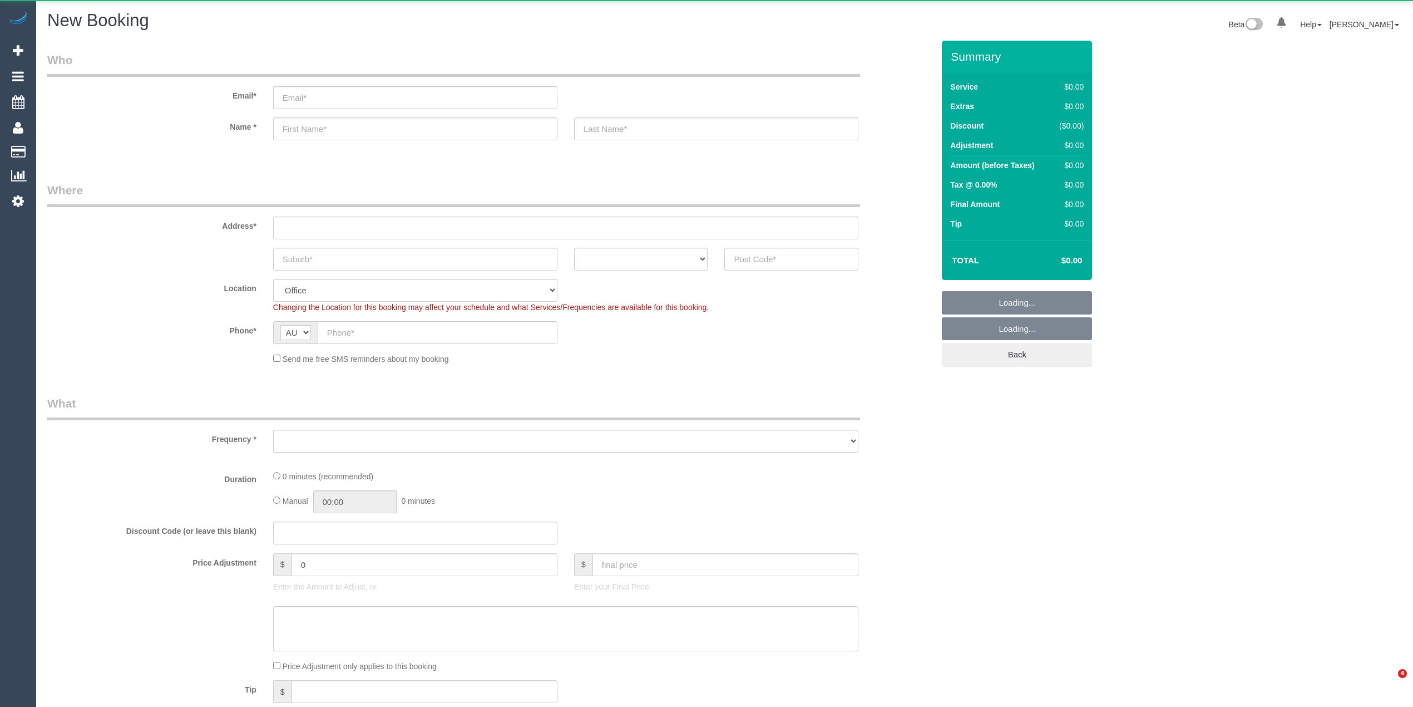
select select "object:819"
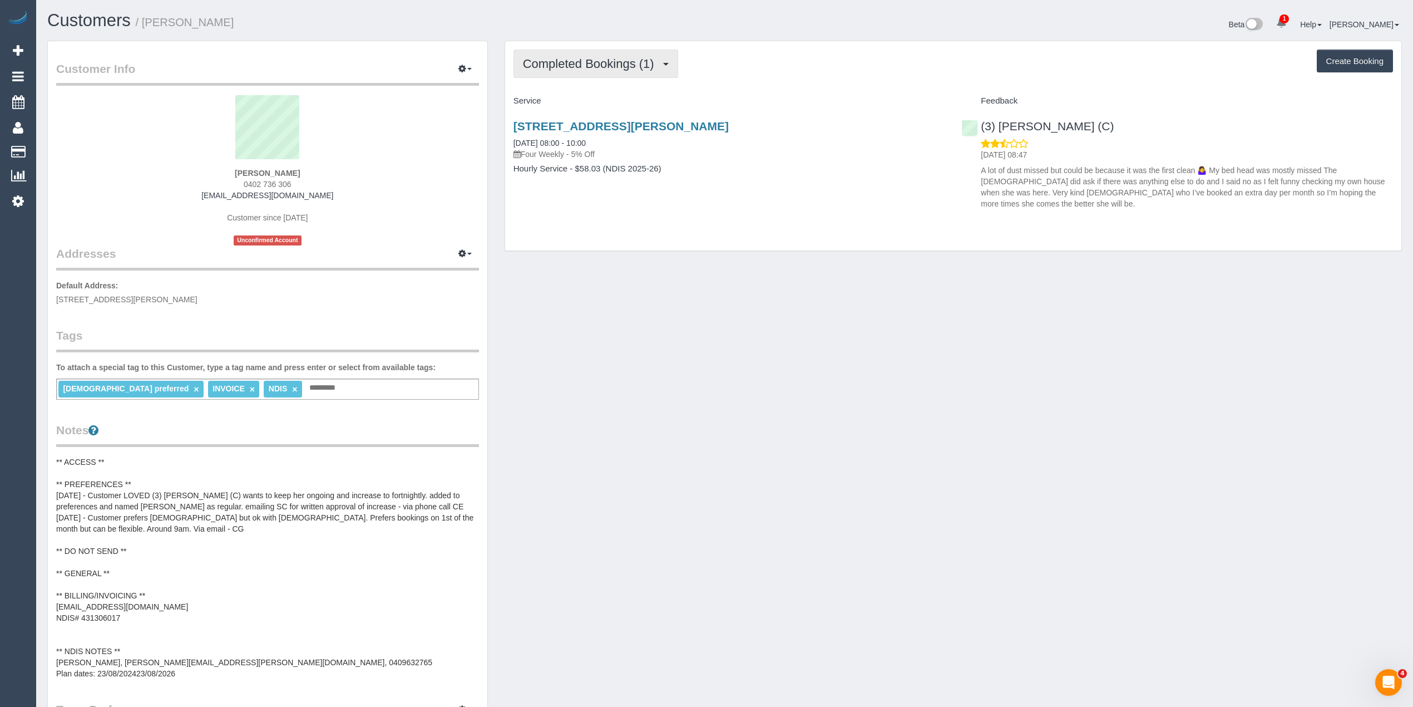
click at [563, 61] on span "Completed Bookings (1)" at bounding box center [591, 64] width 137 height 14
click at [588, 103] on link "Upcoming Bookings (11)" at bounding box center [572, 104] width 117 height 14
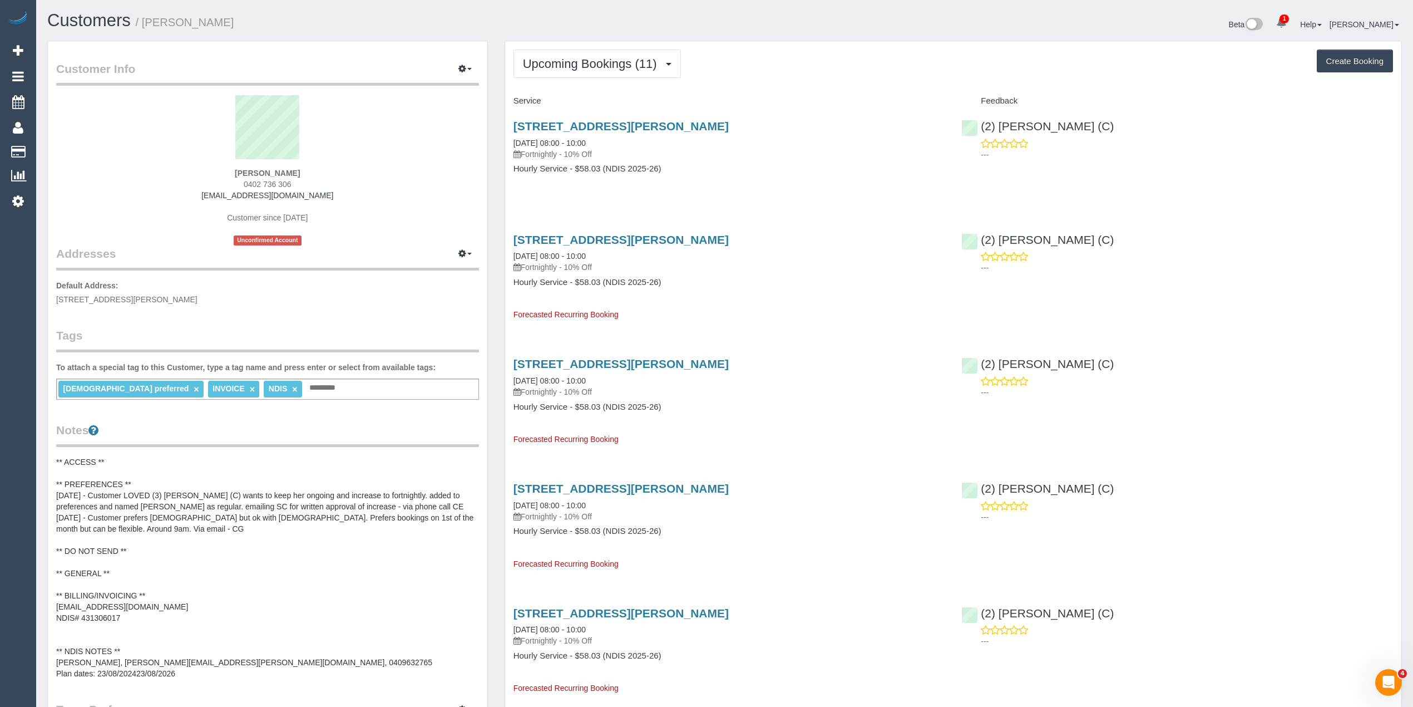
click at [372, 61] on legend "Customer Info Edit Contact Info Send Message Email Preferences Special Sales Ta…" at bounding box center [267, 73] width 423 height 25
click at [385, 100] on sui-profile-pic at bounding box center [268, 131] width 406 height 72
click at [568, 62] on span "Upcoming Bookings (11)" at bounding box center [593, 64] width 140 height 14
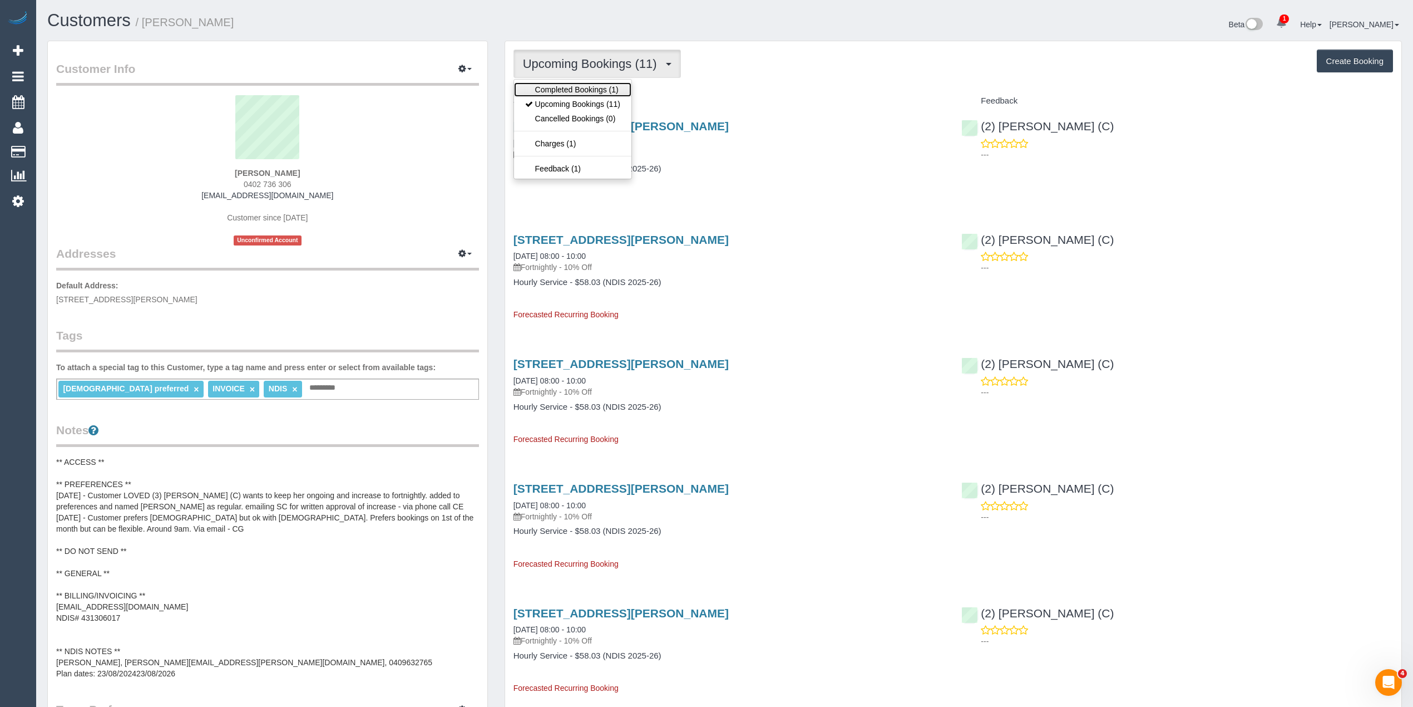
click at [575, 87] on link "Completed Bookings (1)" at bounding box center [572, 89] width 117 height 14
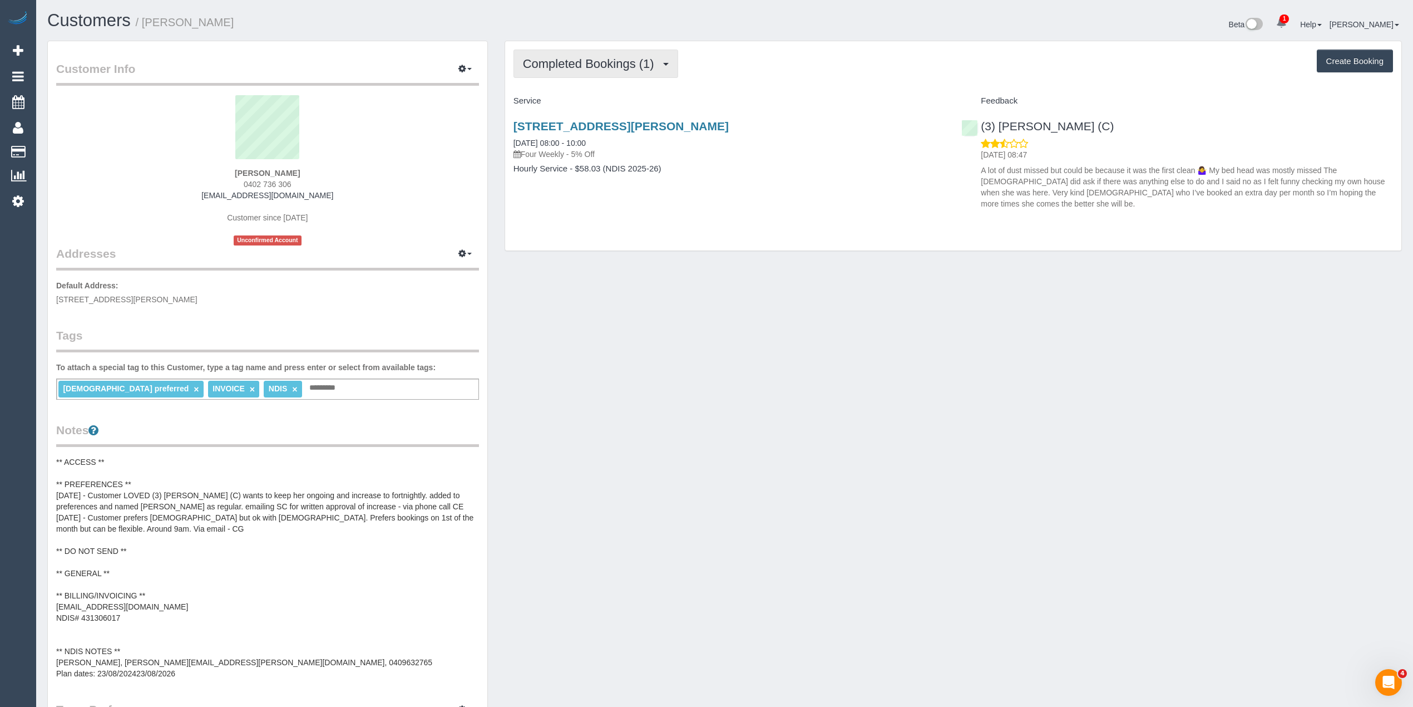
click at [582, 65] on span "Completed Bookings (1)" at bounding box center [591, 64] width 137 height 14
click at [595, 101] on link "Upcoming Bookings (11)" at bounding box center [572, 104] width 117 height 14
